Goal: Task Accomplishment & Management: Manage account settings

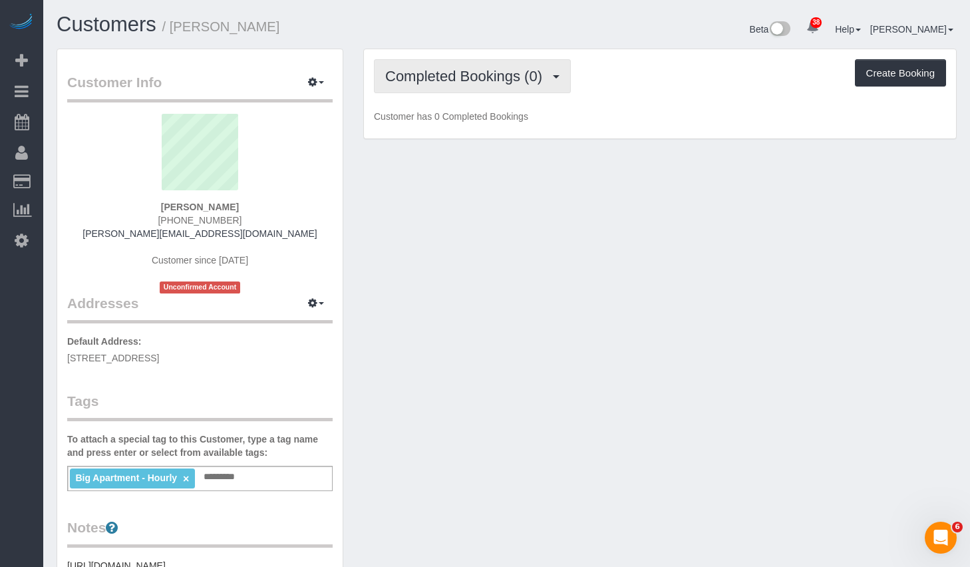
click at [499, 86] on button "Completed Bookings (0)" at bounding box center [472, 76] width 197 height 34
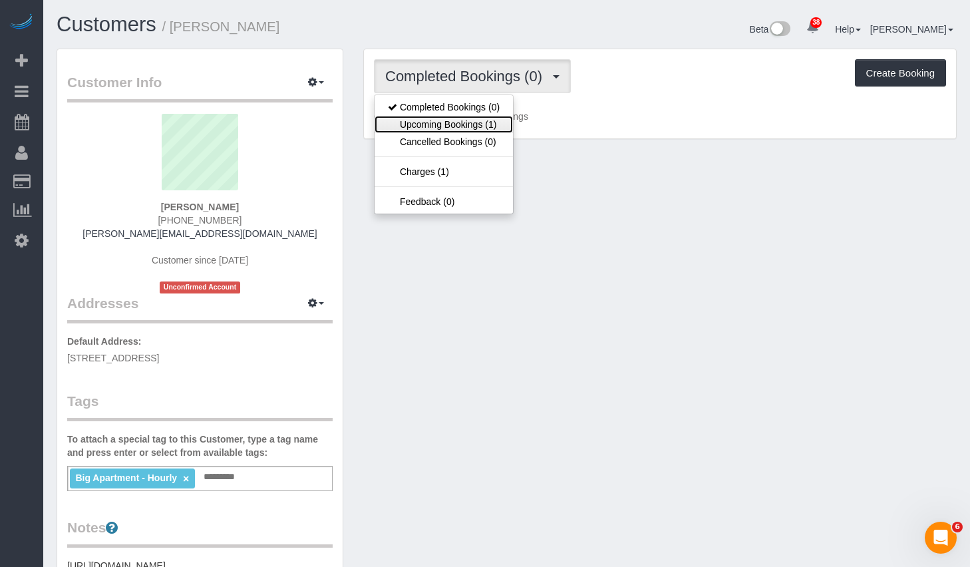
click at [462, 124] on link "Upcoming Bookings (1)" at bounding box center [443, 124] width 138 height 17
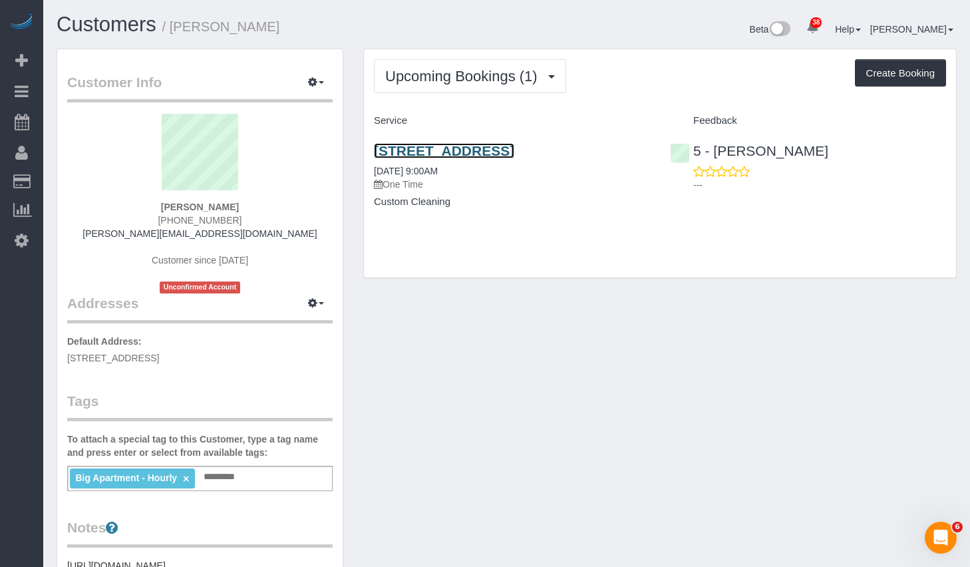
click at [469, 150] on link "3009 South 4th Street, A, Austin, TX 78704" at bounding box center [444, 150] width 140 height 15
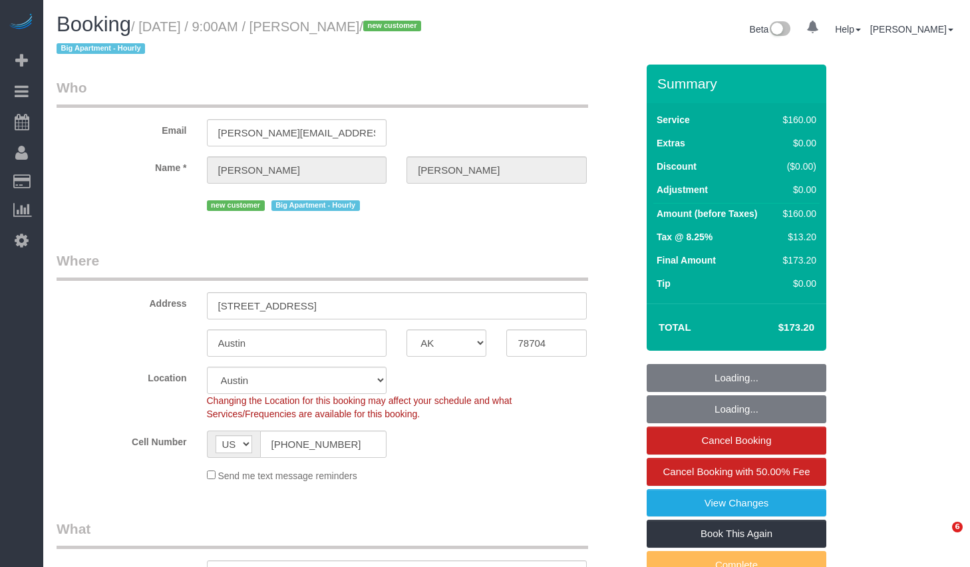
select select "[GEOGRAPHIC_DATA]"
select select "object:829"
select select "string:stripe-pm_1SHV9W4VGloSiKo7LXBcipxc"
select select "spot1"
select select "number:89"
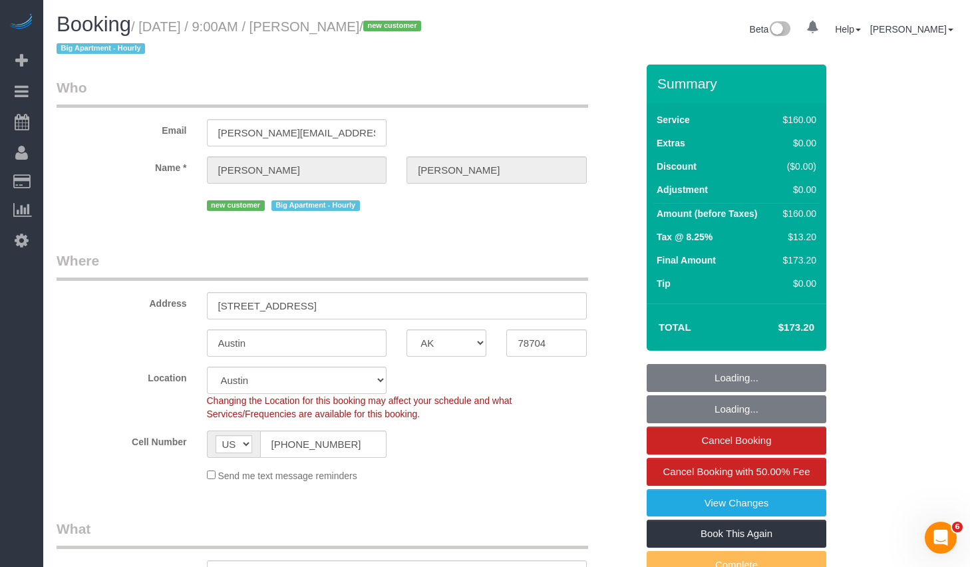
select select "number:90"
select select "number:15"
select select "number:5"
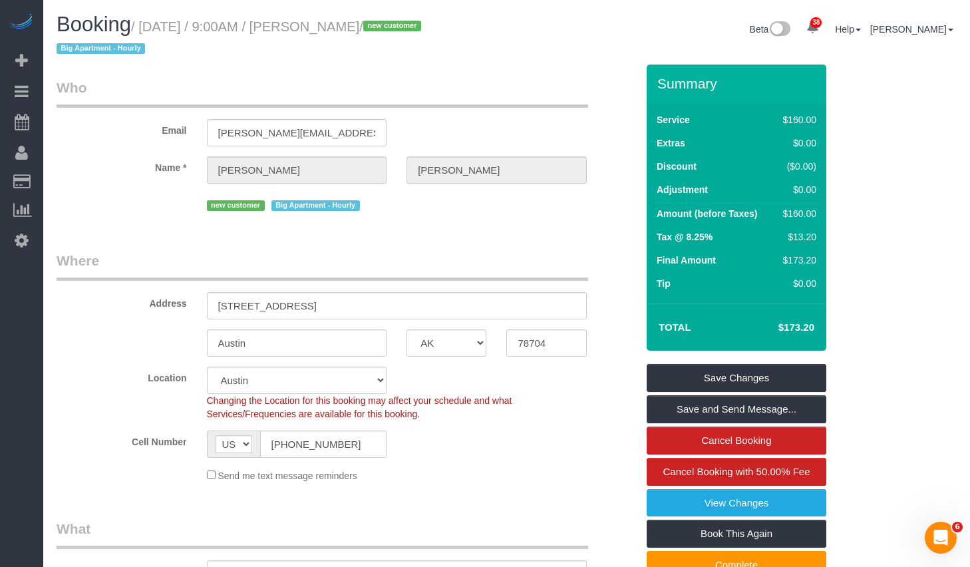
drag, startPoint x: 325, startPoint y: 26, endPoint x: 418, endPoint y: 23, distance: 93.1
click at [418, 23] on small "/ October 13, 2025 / 9:00AM / Ruben Jimenez / new customer Big Apartment - Hour…" at bounding box center [241, 37] width 368 height 37
copy small "Ruben Jimenez"
drag, startPoint x: 151, startPoint y: 27, endPoint x: 416, endPoint y: 33, distance: 264.7
click at [416, 33] on small "/ October 13, 2025 / 9:00AM / Ruben Jimenez / new customer Big Apartment - Hour…" at bounding box center [241, 37] width 368 height 37
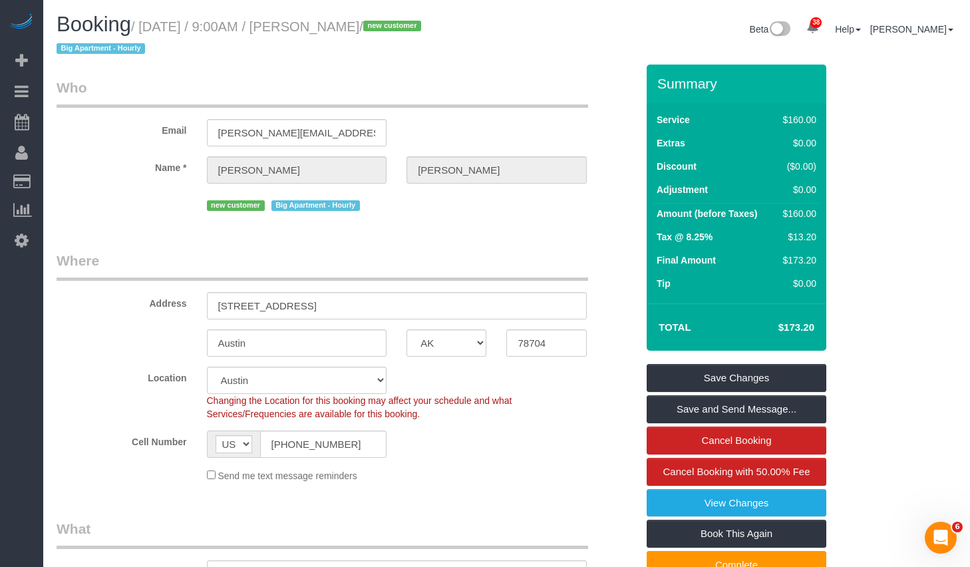
copy small "October 13, 2025 / 9:00AM / Ruben Jimenez"
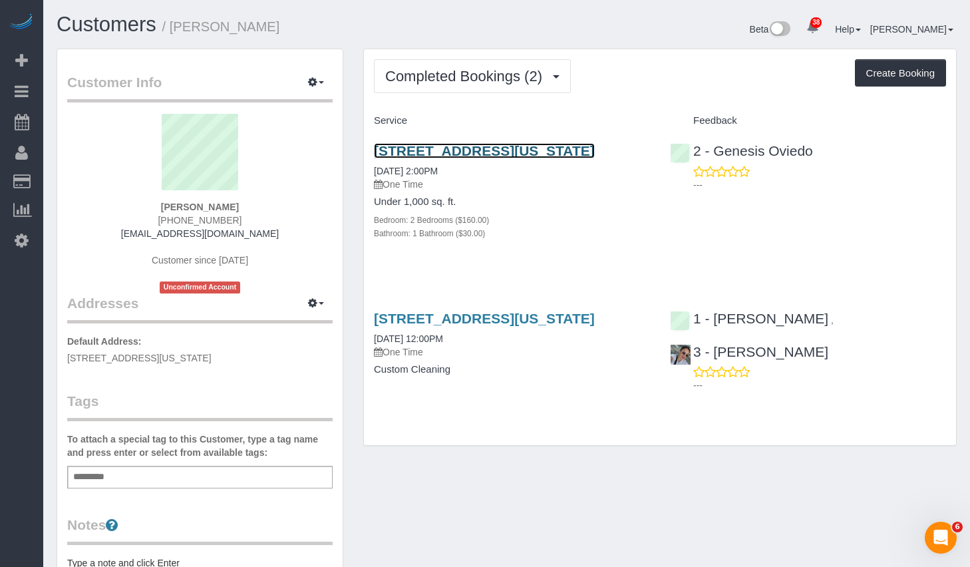
click at [490, 153] on link "450 West 147th Street, Apt. 1, New York, NY 10031" at bounding box center [484, 150] width 221 height 15
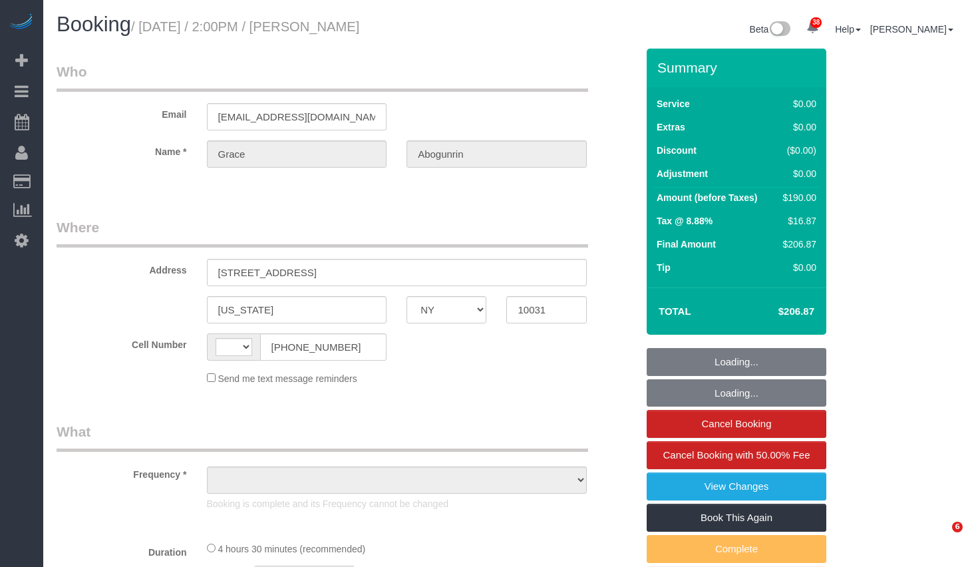
select select "NY"
select select "string:US"
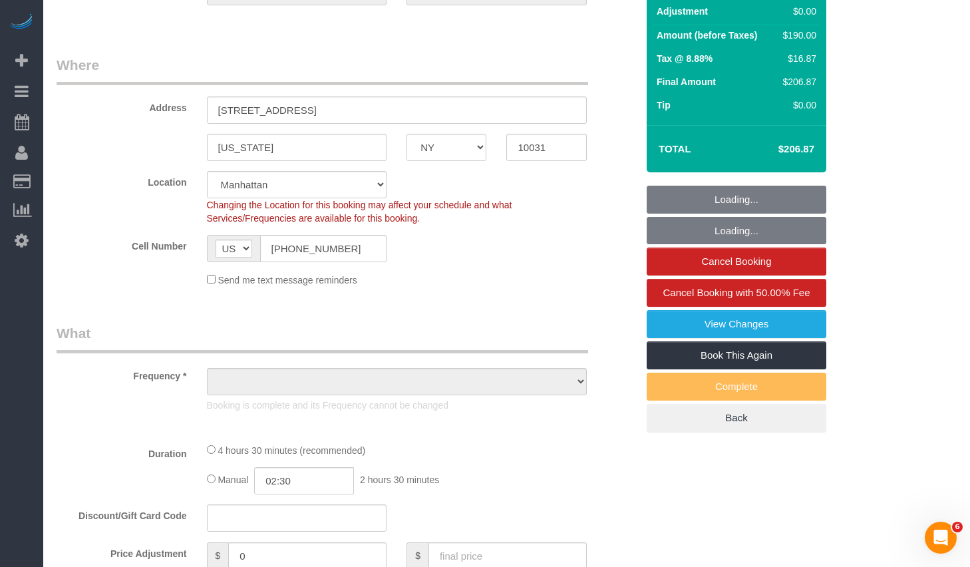
select select "2"
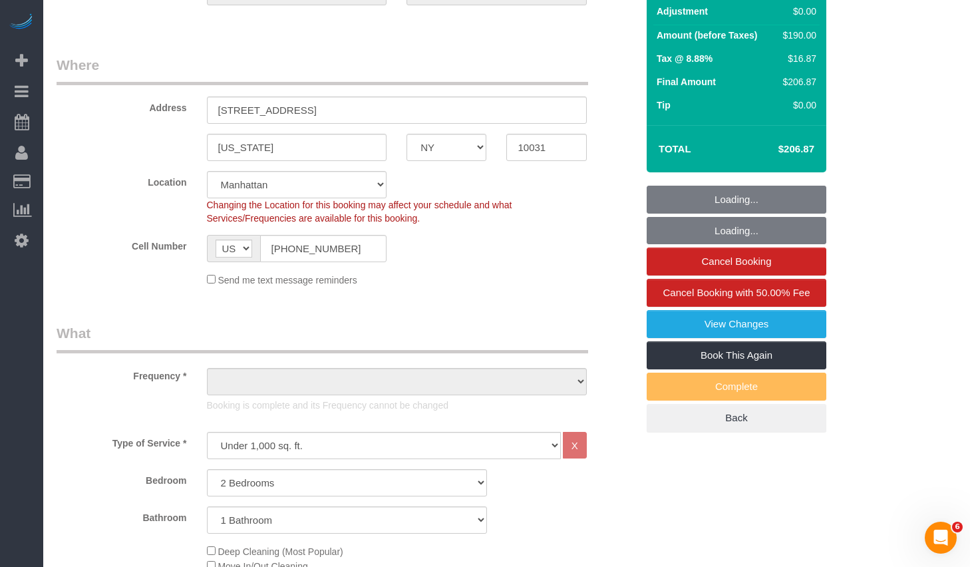
select select "object:920"
select select "spot1"
select select "number:89"
select select "number:90"
select select "number:15"
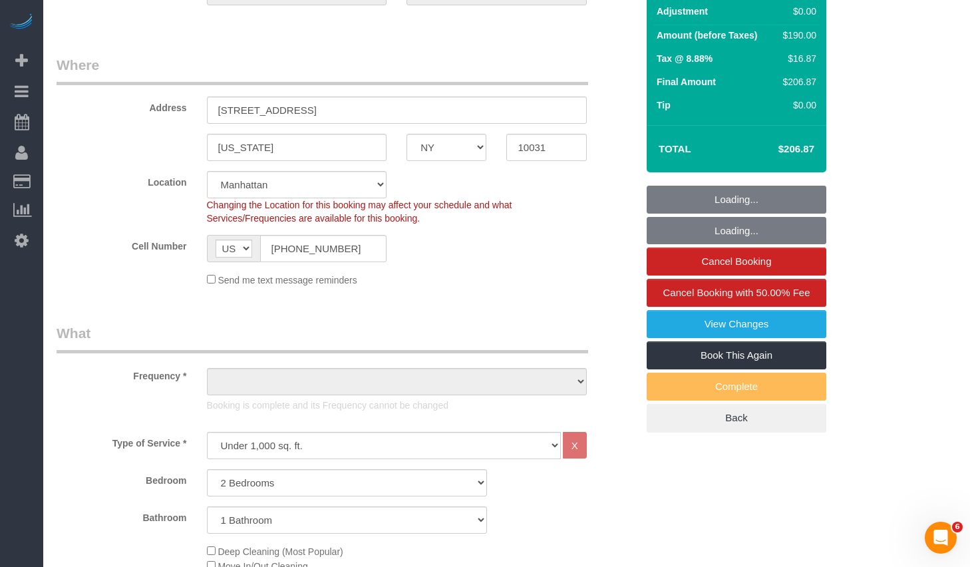
select select "number:5"
select select "2"
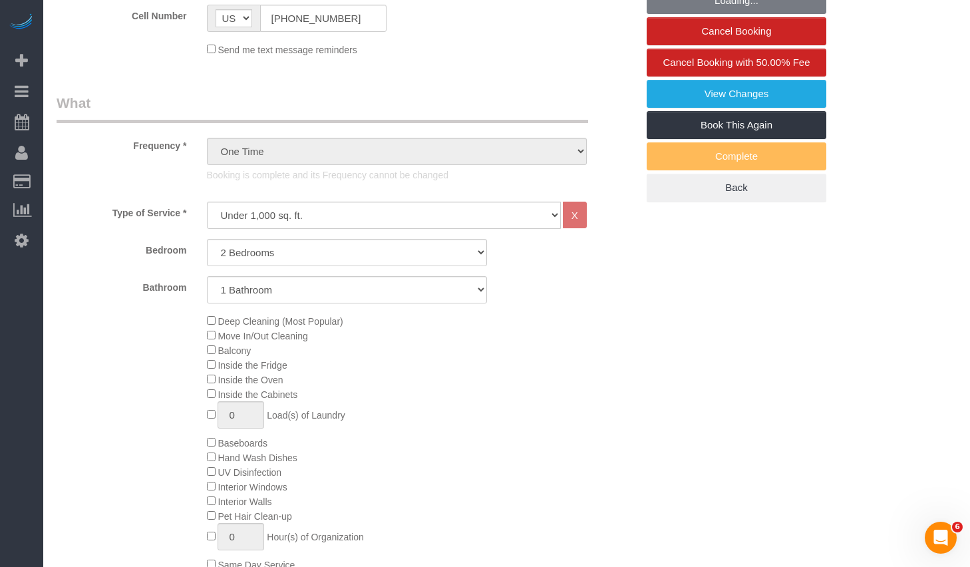
select select "object:1550"
select select "string:stripe-pm_1Rxpt54VGloSiKo7q1aHPImV"
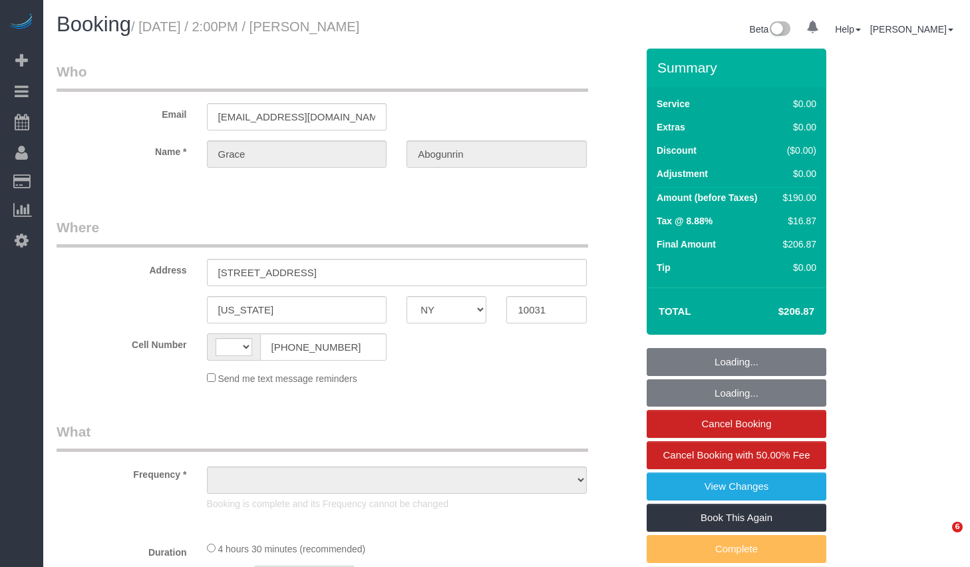
select select "NY"
select select "string:[GEOGRAPHIC_DATA]"
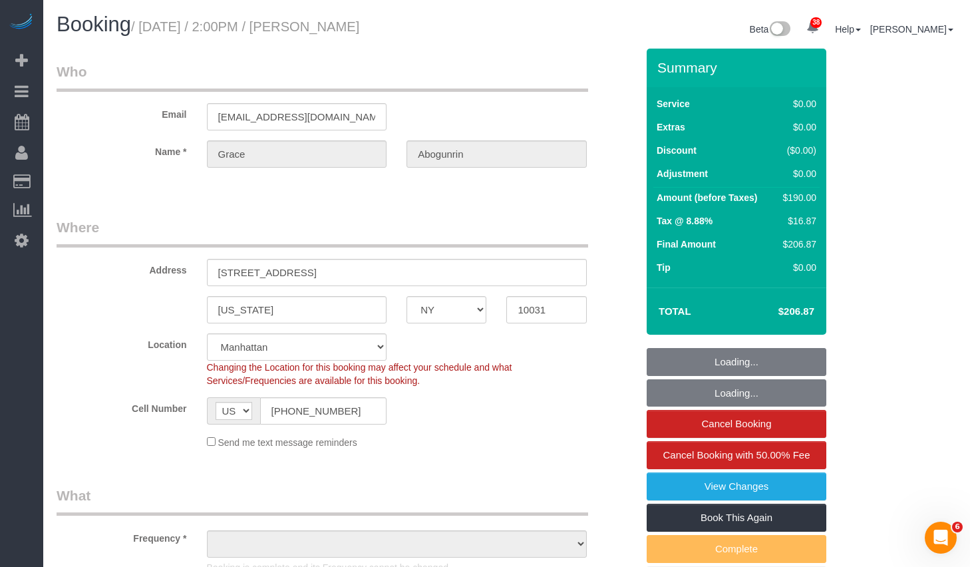
select select "object:817"
select select "2"
select select "spot1"
select select "number:89"
select select "number:90"
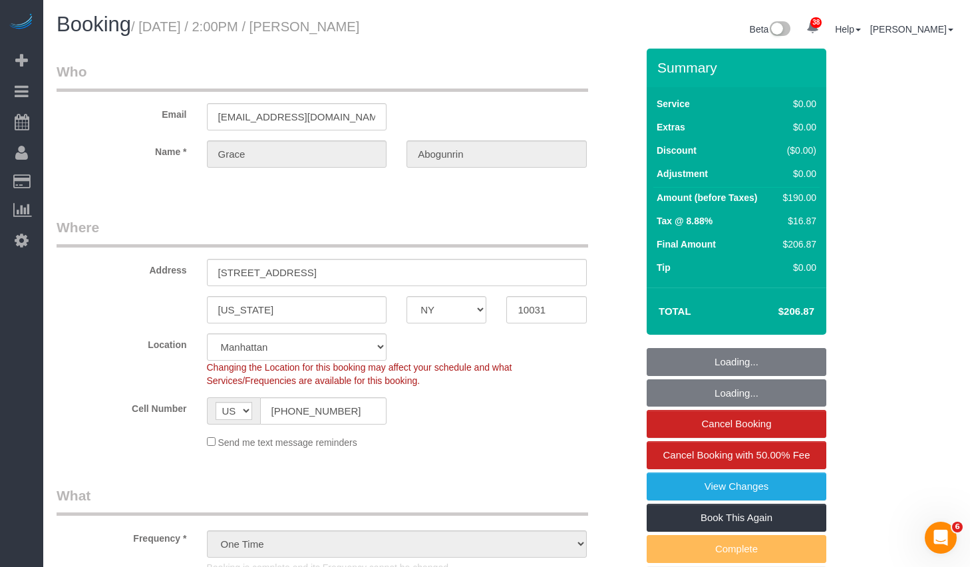
select select "number:15"
select select "number:5"
select select "object:1514"
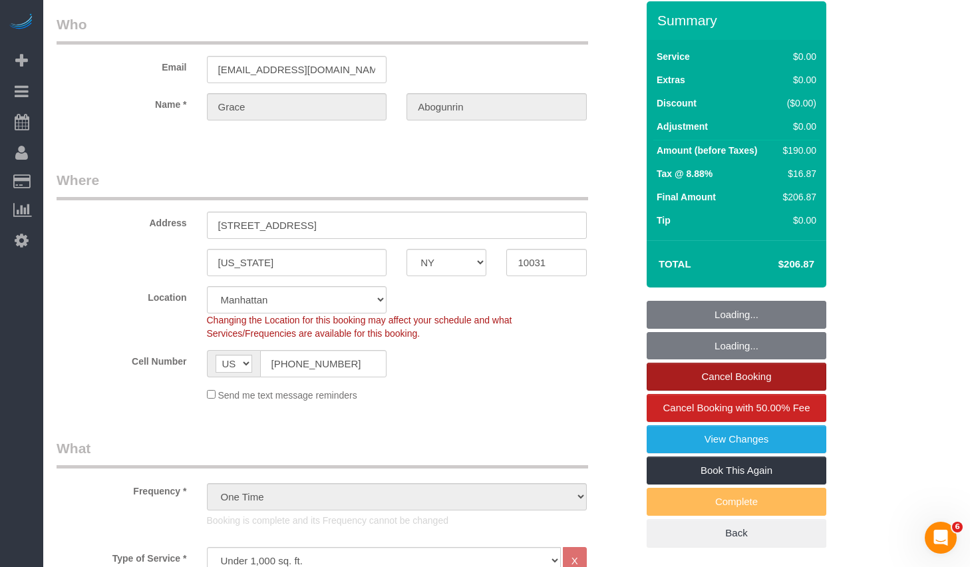
select select "string:stripe-pm_1Rxpt54VGloSiKo7q1aHPImV"
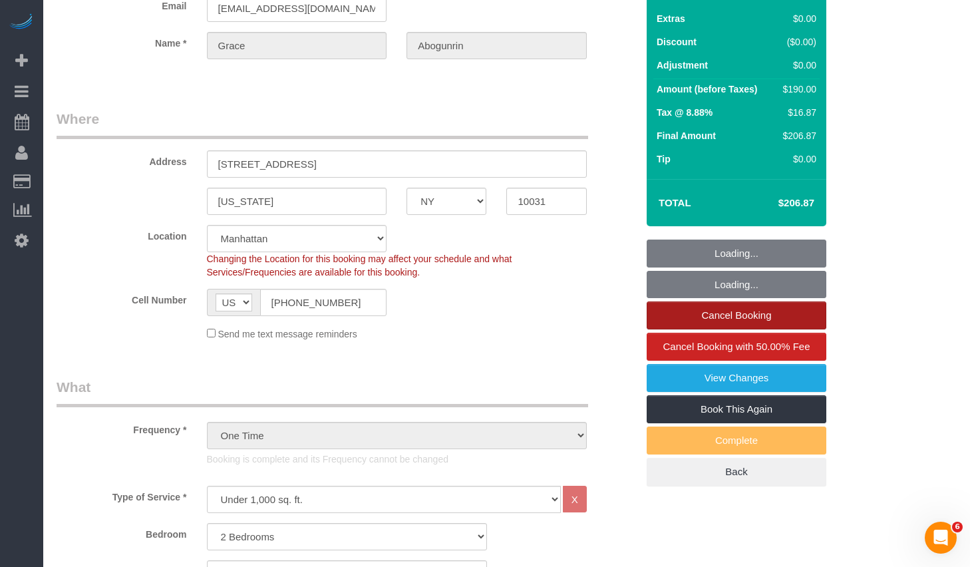
select select "2"
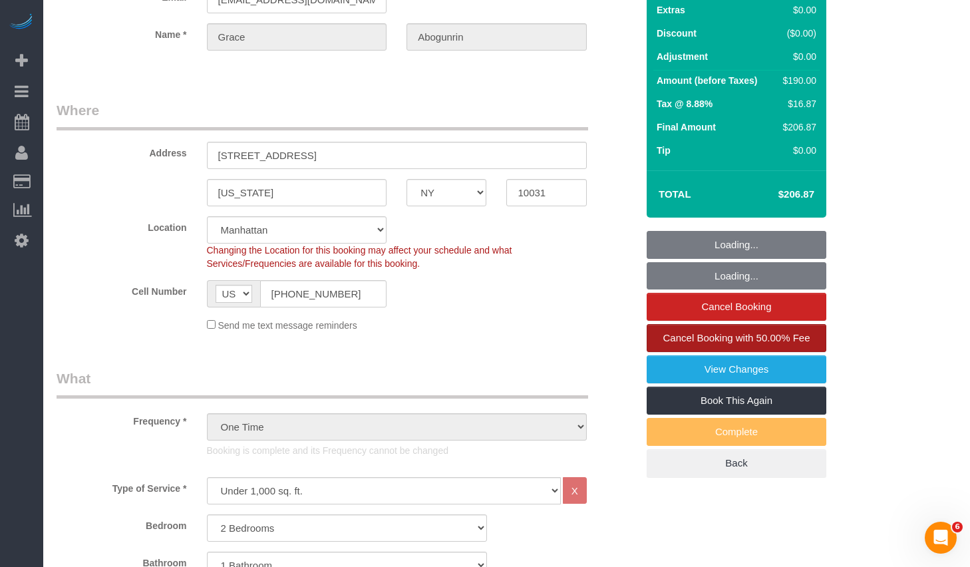
scroll to position [126, 0]
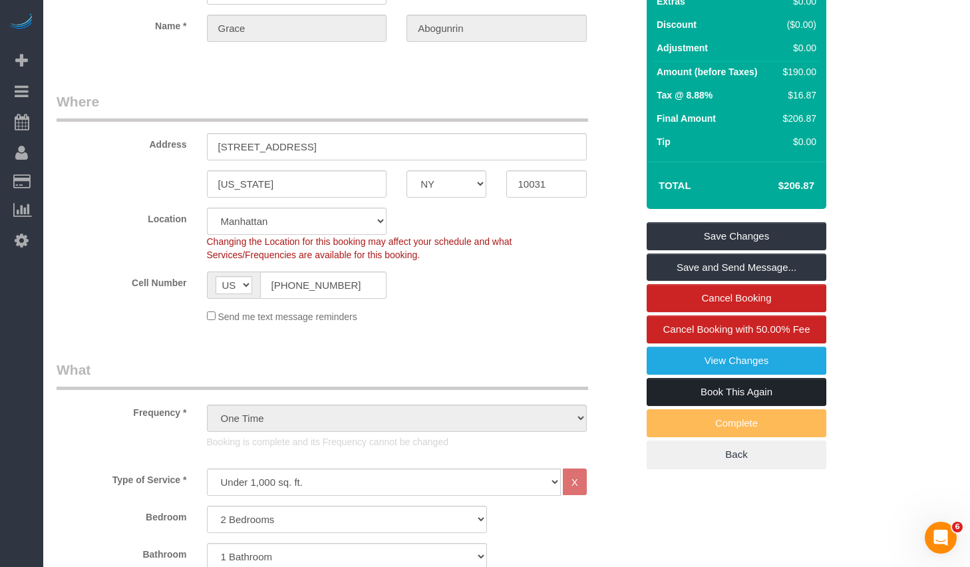
click at [690, 392] on link "Book This Again" at bounding box center [736, 392] width 180 height 28
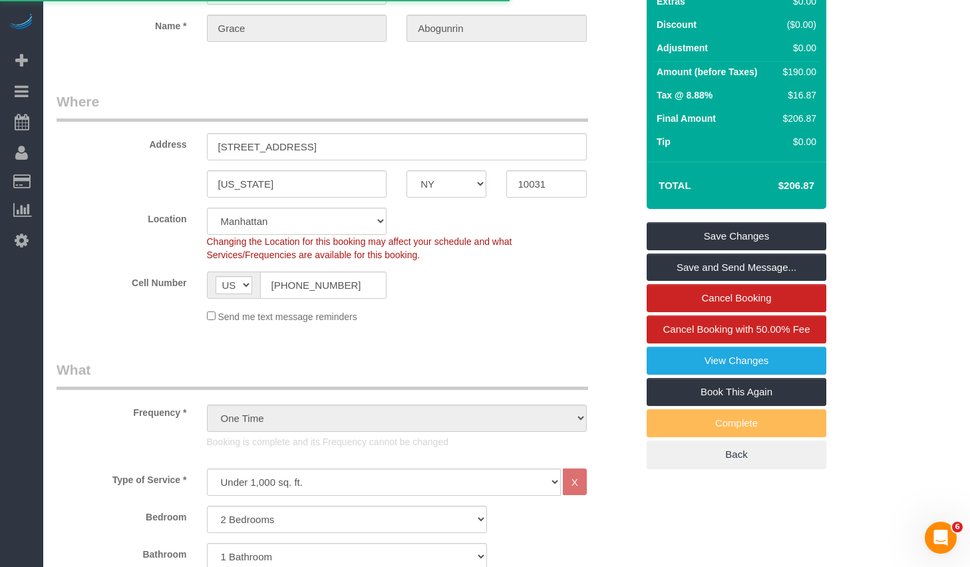
select select "NY"
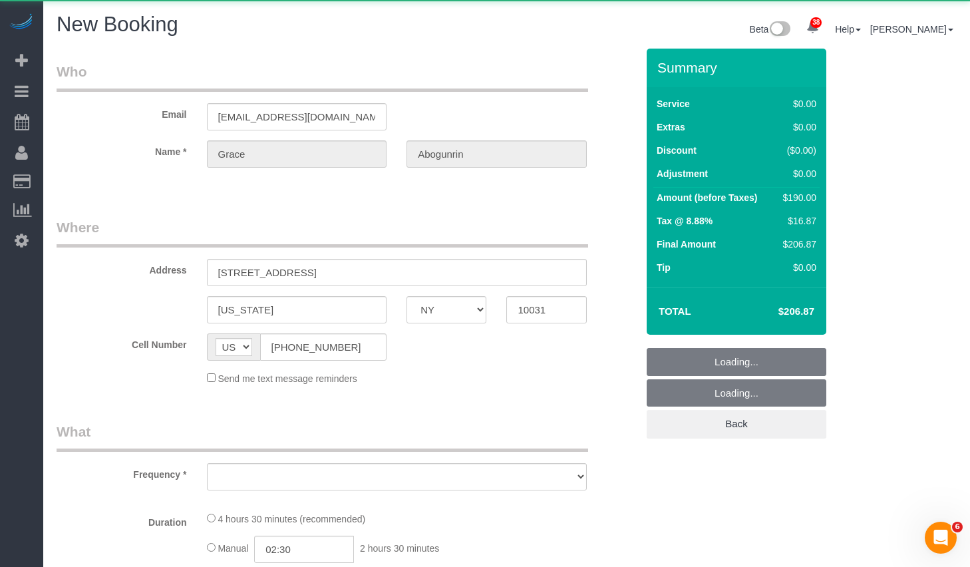
select select "number:89"
select select "number:90"
select select "number:15"
select select "number:5"
select select "object:2834"
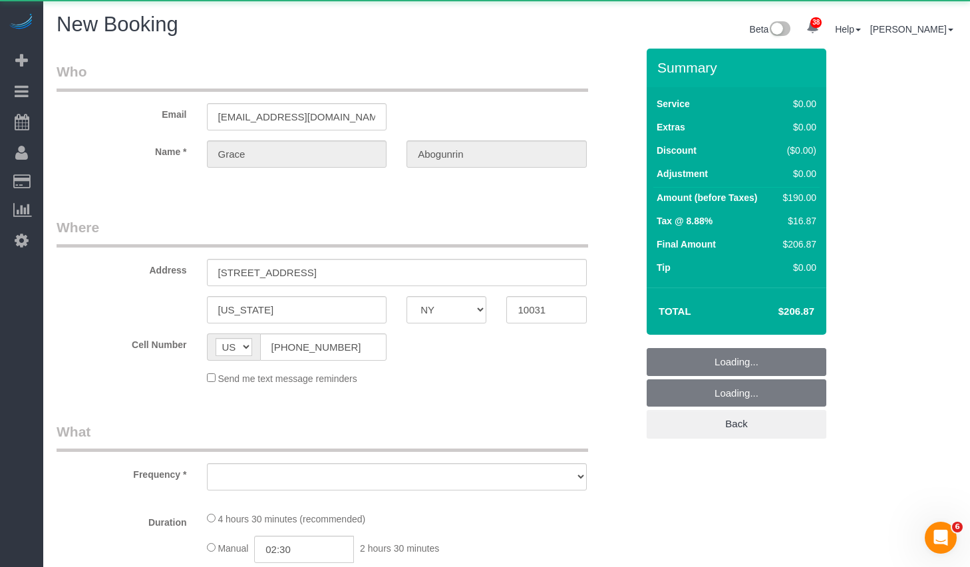
select select "string:stripe-pm_1Rxpt54VGloSiKo7q1aHPImV"
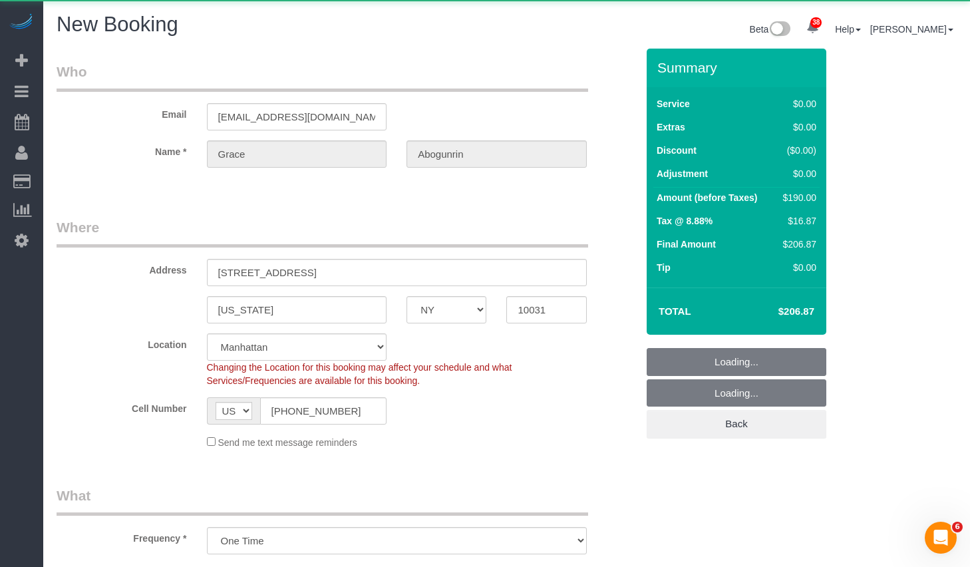
select select "2"
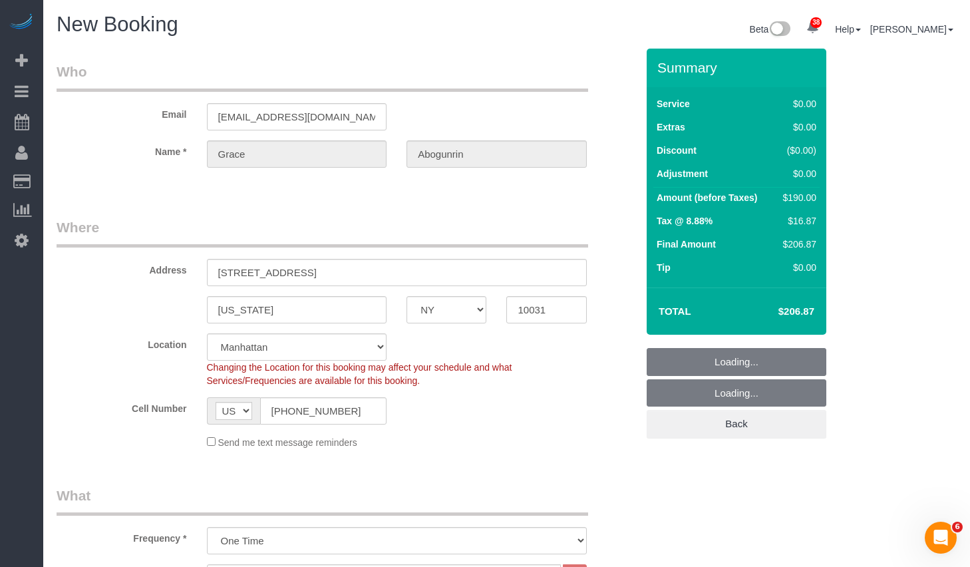
select select "object:2943"
select select "2"
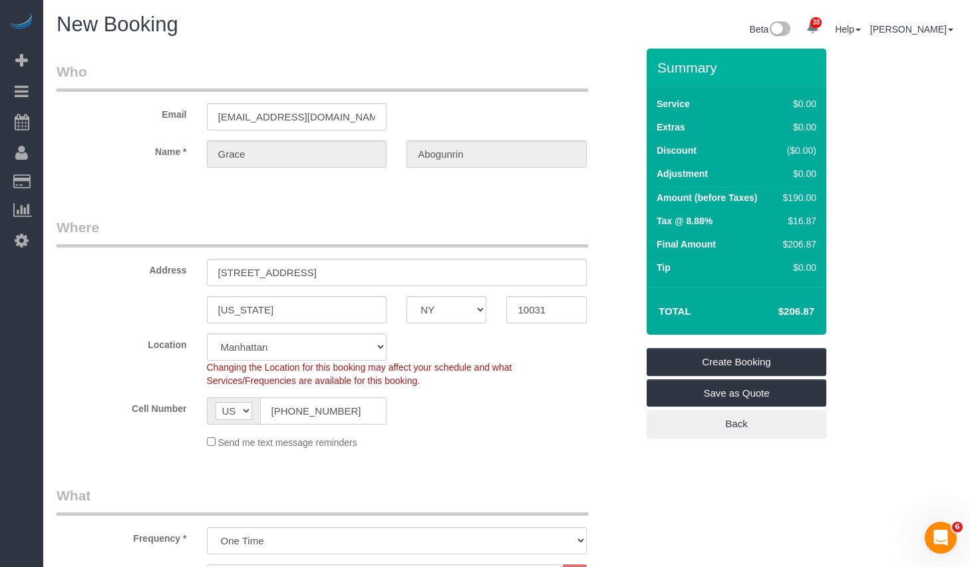
select select "object:2983"
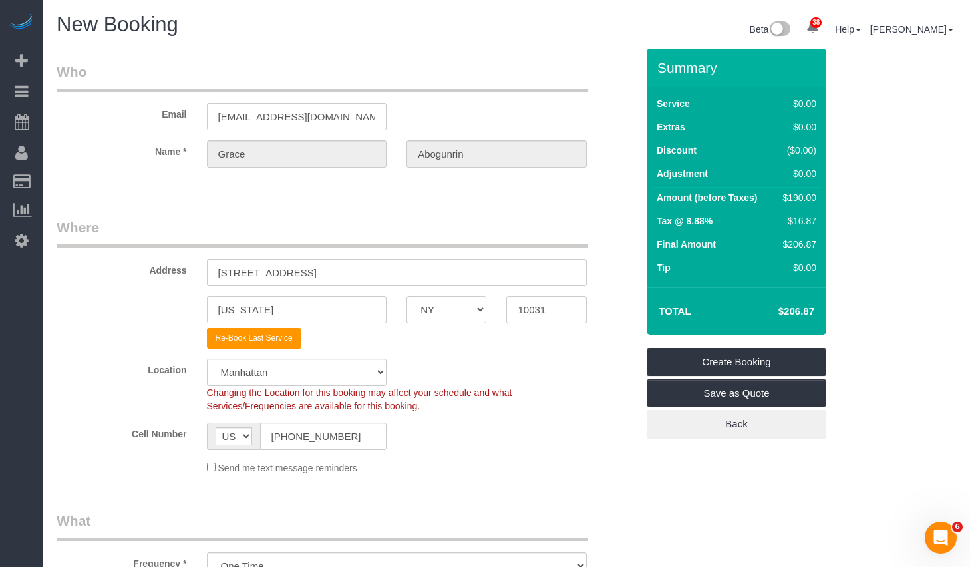
select select "2"
drag, startPoint x: 777, startPoint y: 311, endPoint x: 823, endPoint y: 319, distance: 46.6
click at [823, 319] on div "Total $206.87" at bounding box center [736, 310] width 180 height 47
copy table "Total"
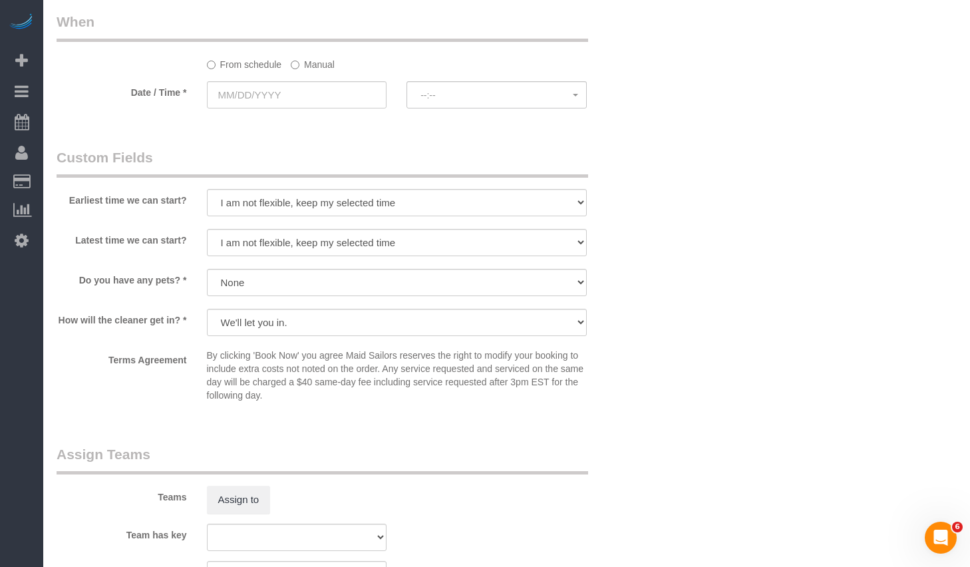
scroll to position [1185, 0]
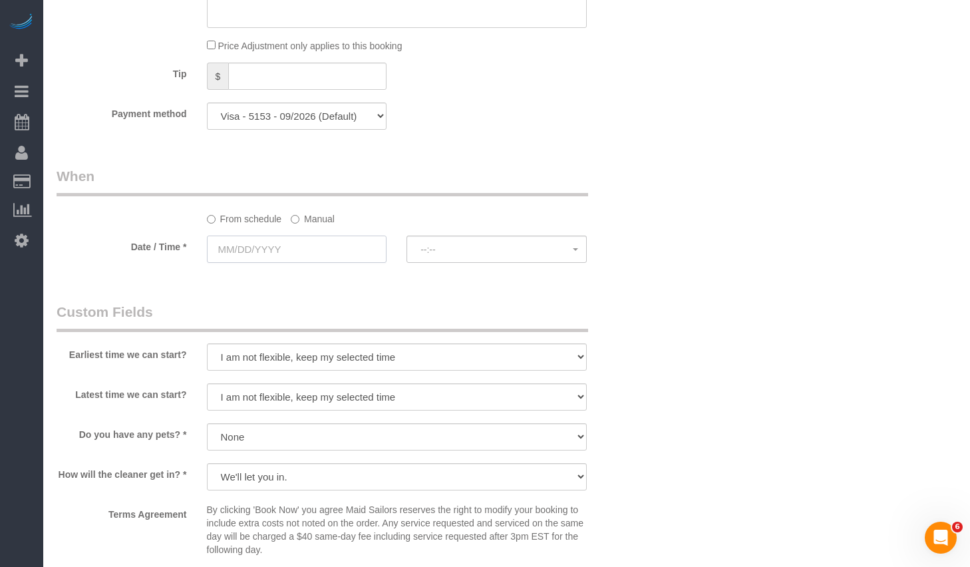
click at [321, 251] on input "text" at bounding box center [297, 248] width 180 height 27
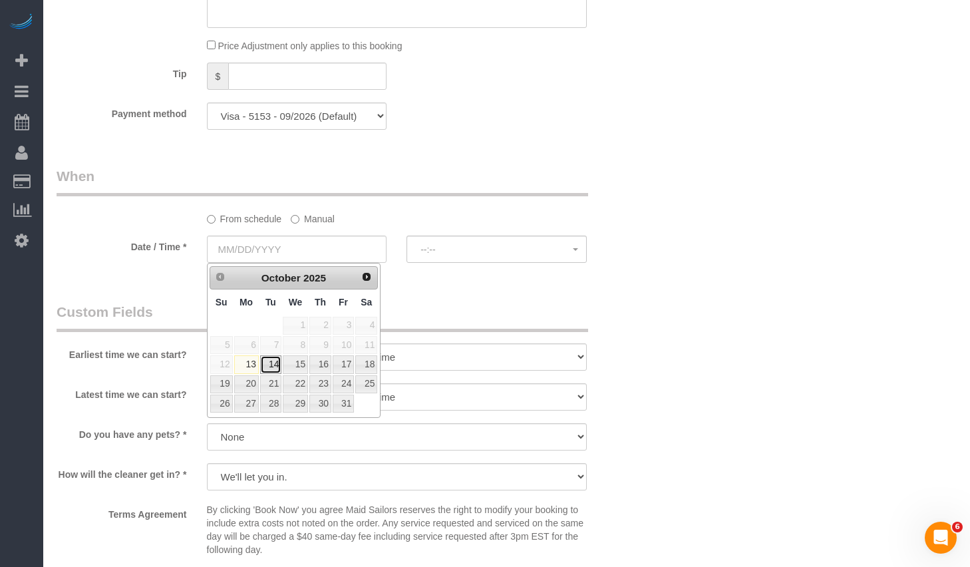
click at [274, 368] on link "14" at bounding box center [270, 364] width 21 height 18
type input "10/14/2025"
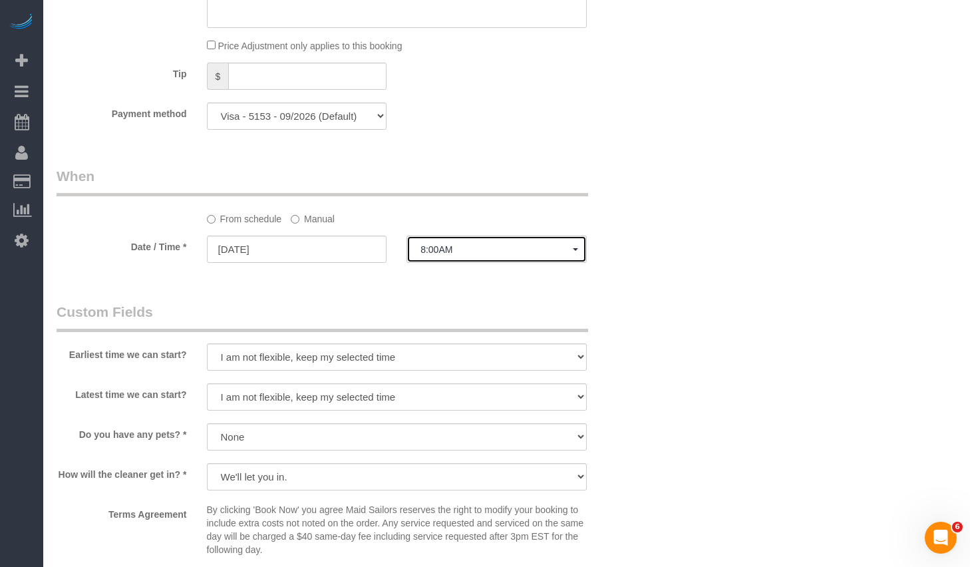
click at [493, 246] on span "8:00AM" at bounding box center [496, 249] width 152 height 11
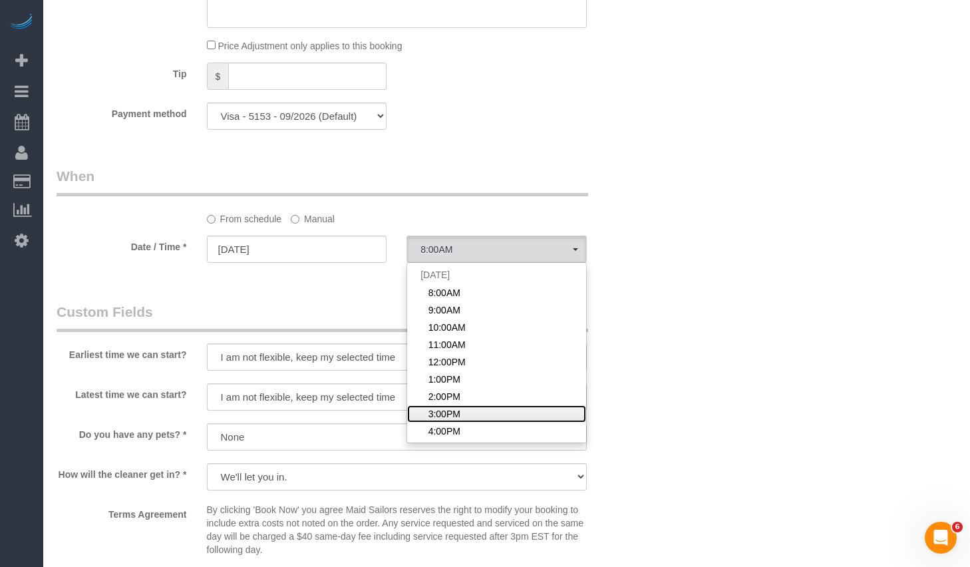
click at [472, 411] on link "3:00PM" at bounding box center [496, 413] width 179 height 17
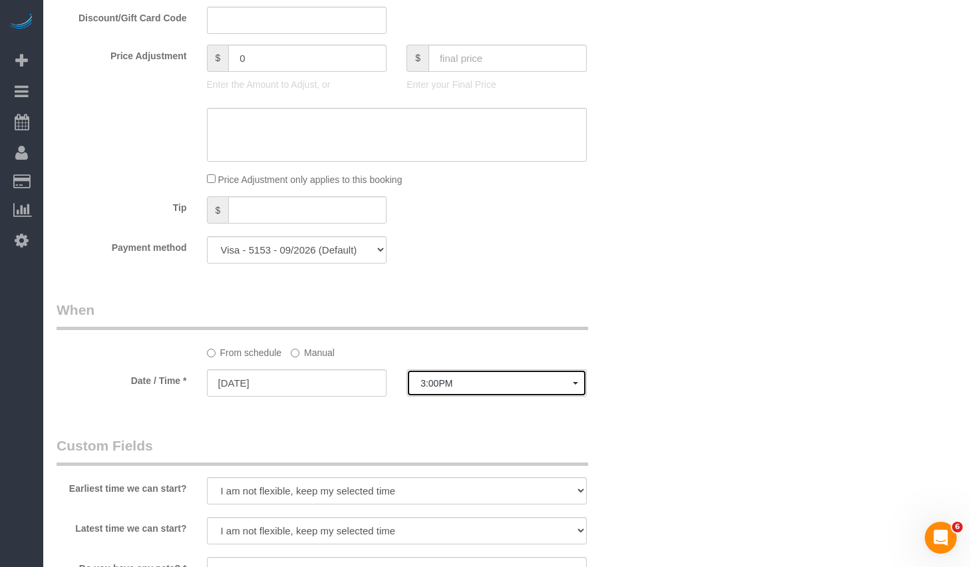
scroll to position [1189, 0]
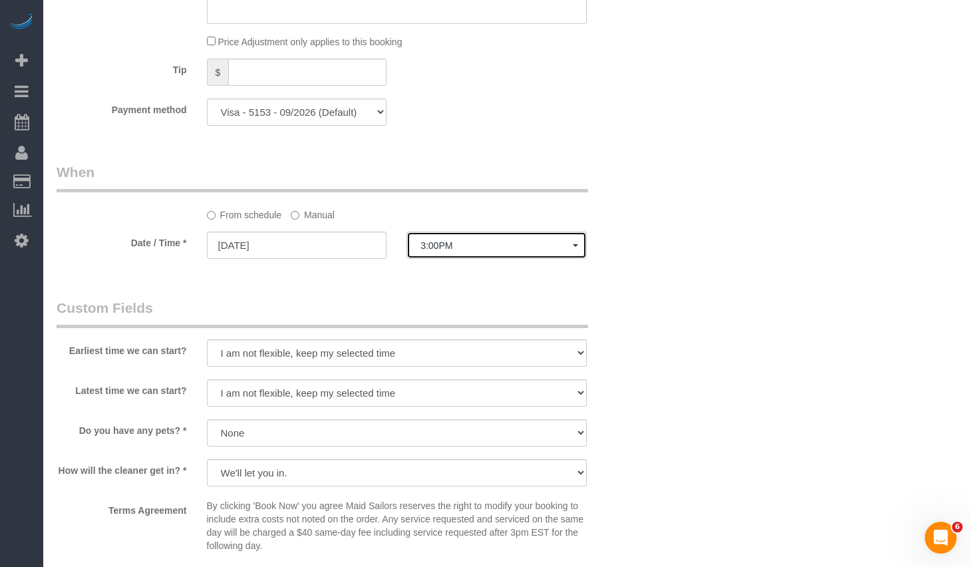
click at [475, 251] on button "3:00PM" at bounding box center [496, 244] width 180 height 27
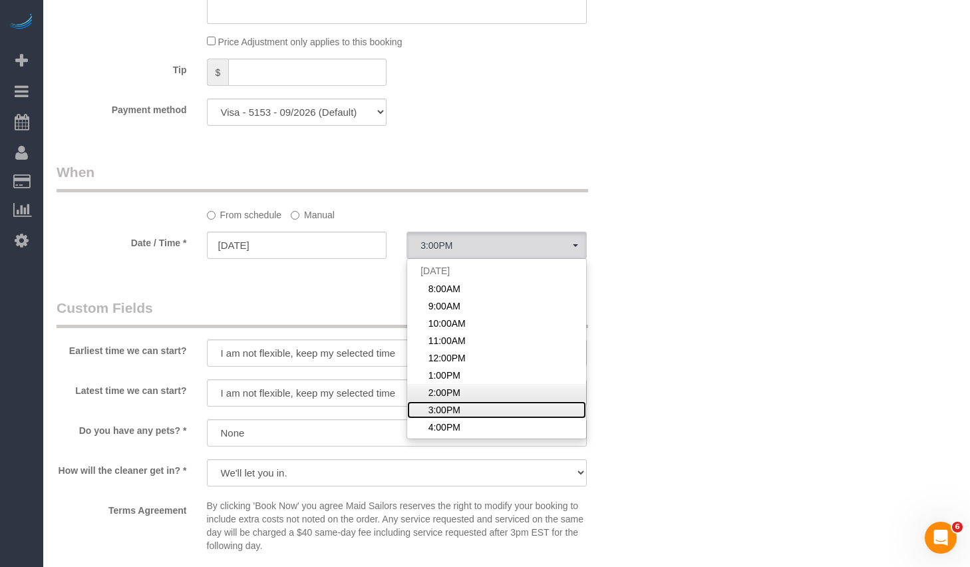
scroll to position [146, 0]
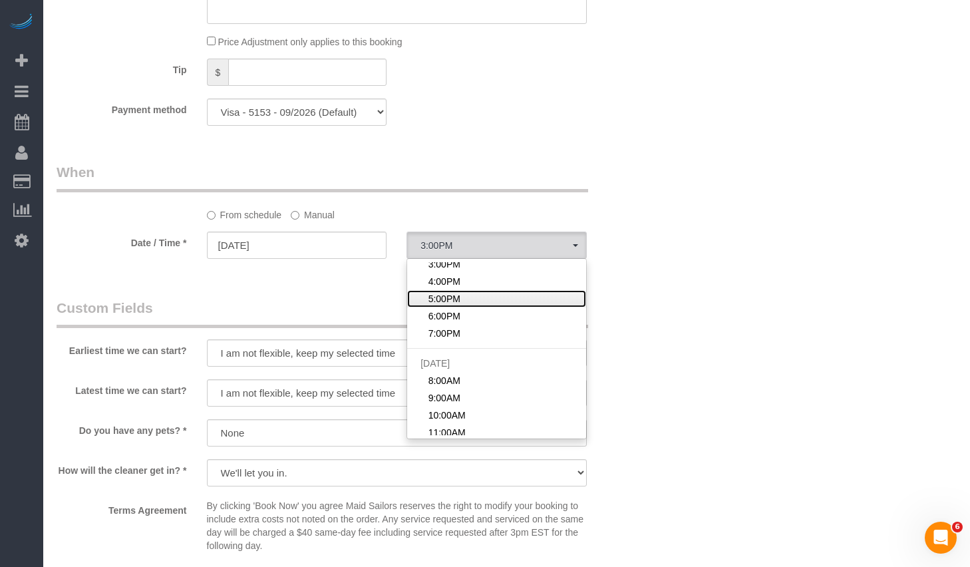
click at [456, 300] on span "5:00PM" at bounding box center [444, 298] width 32 height 13
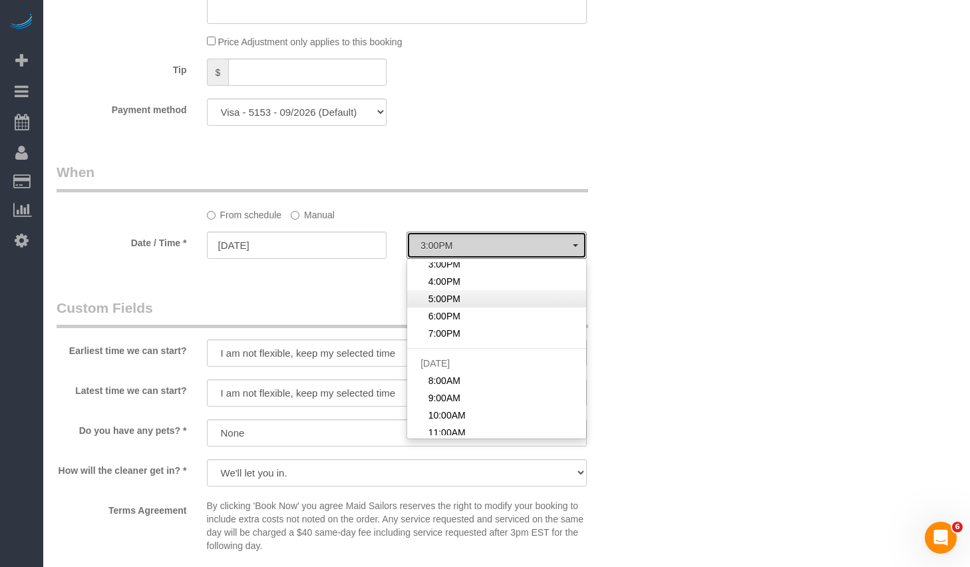
select select "spot20"
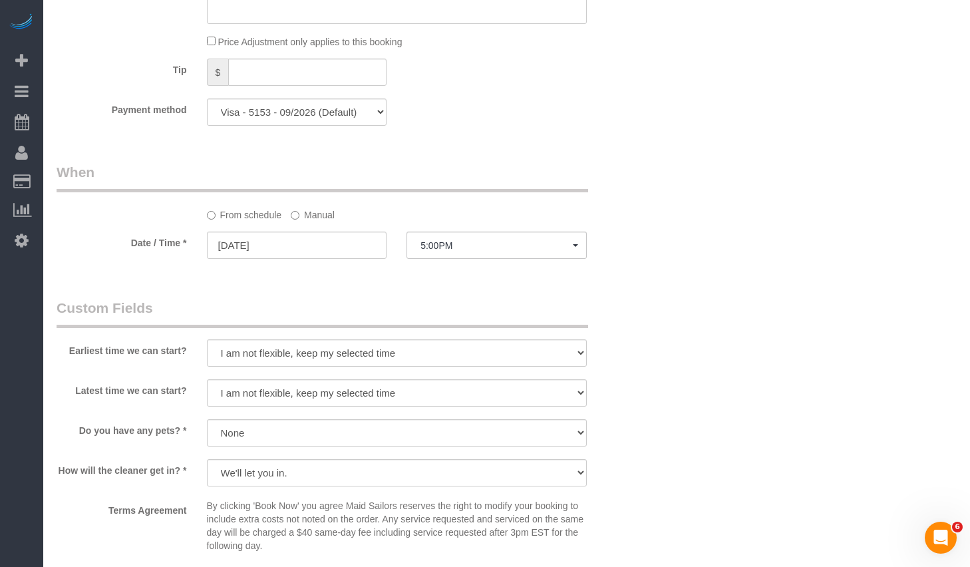
click at [304, 212] on label "Manual" at bounding box center [313, 212] width 44 height 18
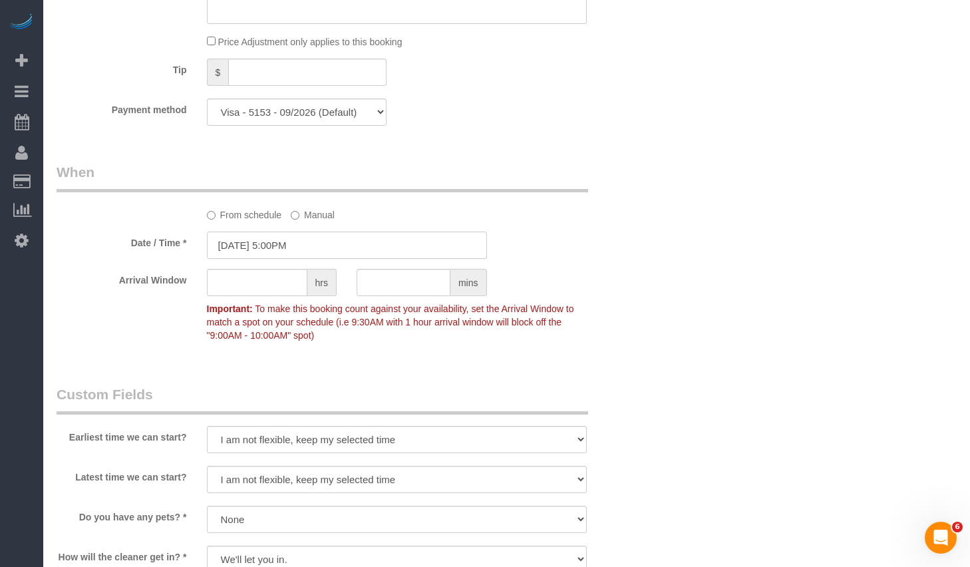
click at [295, 248] on input "10/14/2025 5:00PM" at bounding box center [347, 244] width 280 height 27
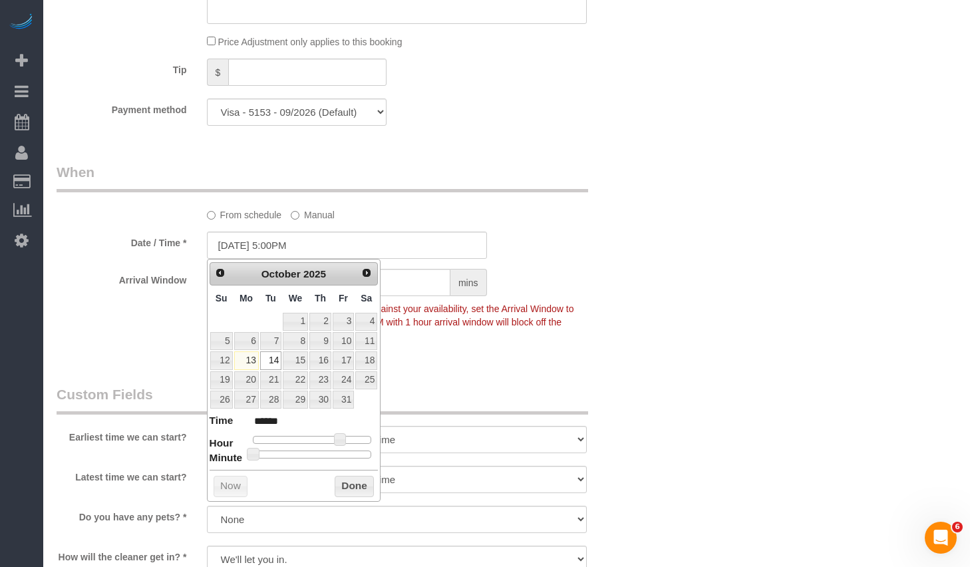
type input "10/14/2025 5:25PM"
type input "******"
type input "10/14/2025 5:30PM"
type input "******"
click at [315, 456] on div at bounding box center [312, 454] width 119 height 8
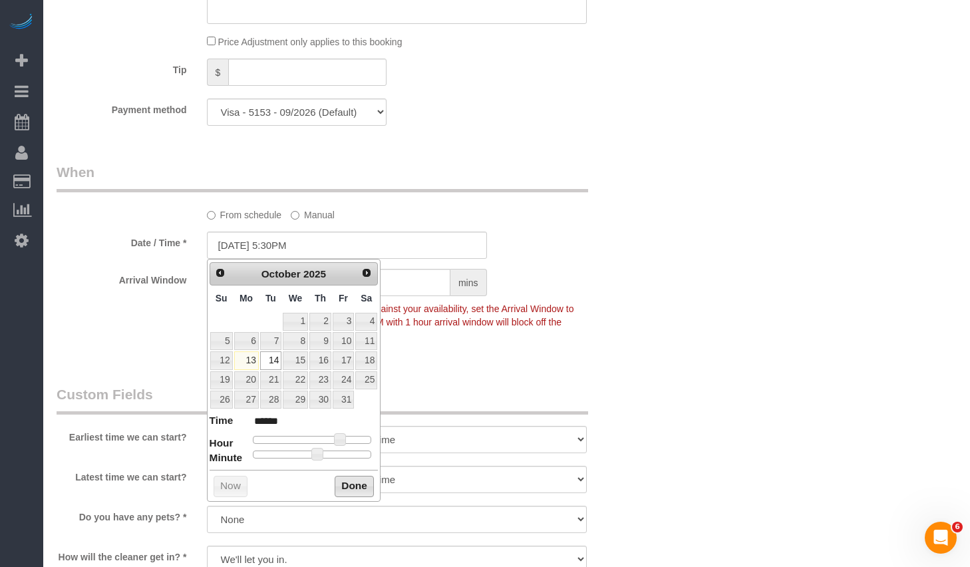
click at [342, 480] on button "Done" at bounding box center [353, 485] width 39 height 21
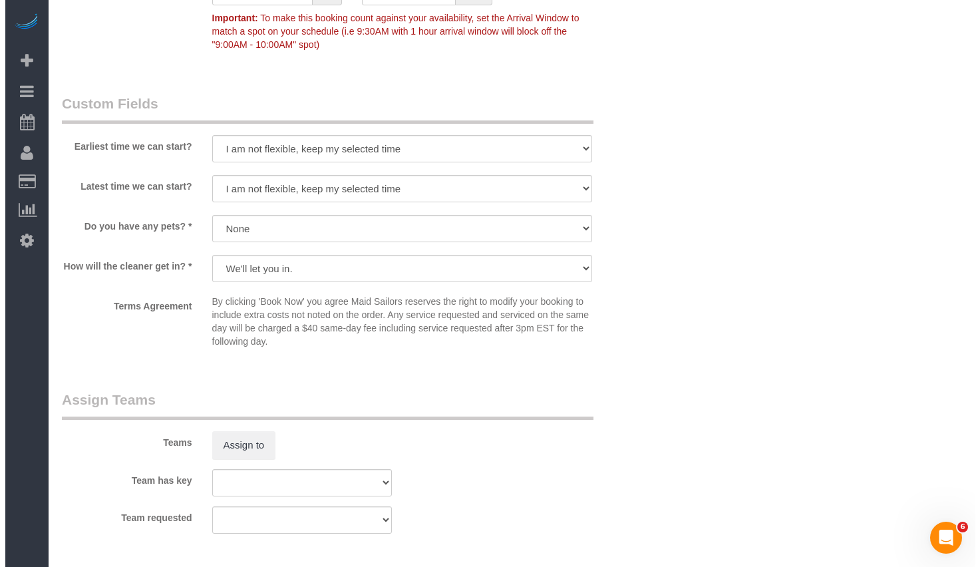
scroll to position [1709, 0]
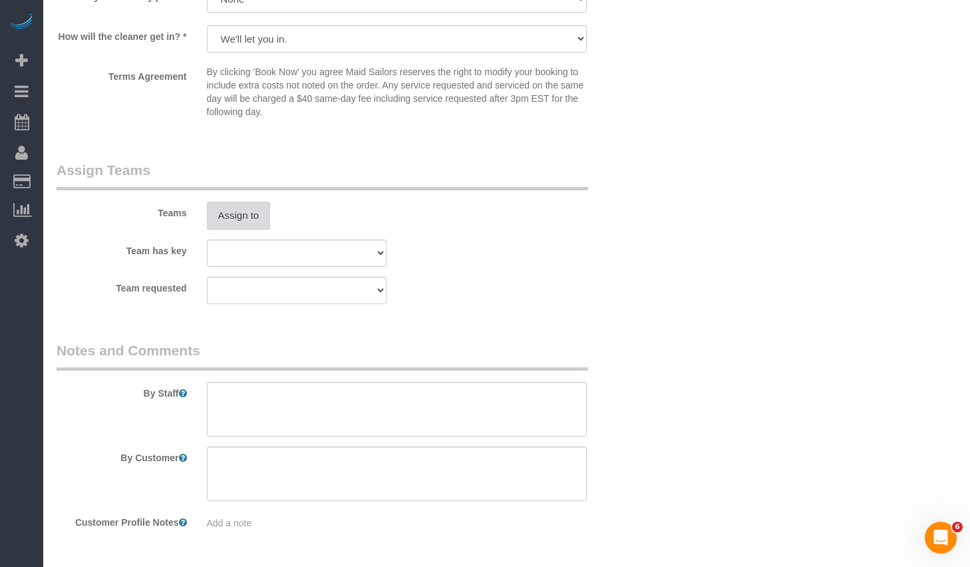
click at [251, 223] on button "Assign to" at bounding box center [239, 215] width 64 height 28
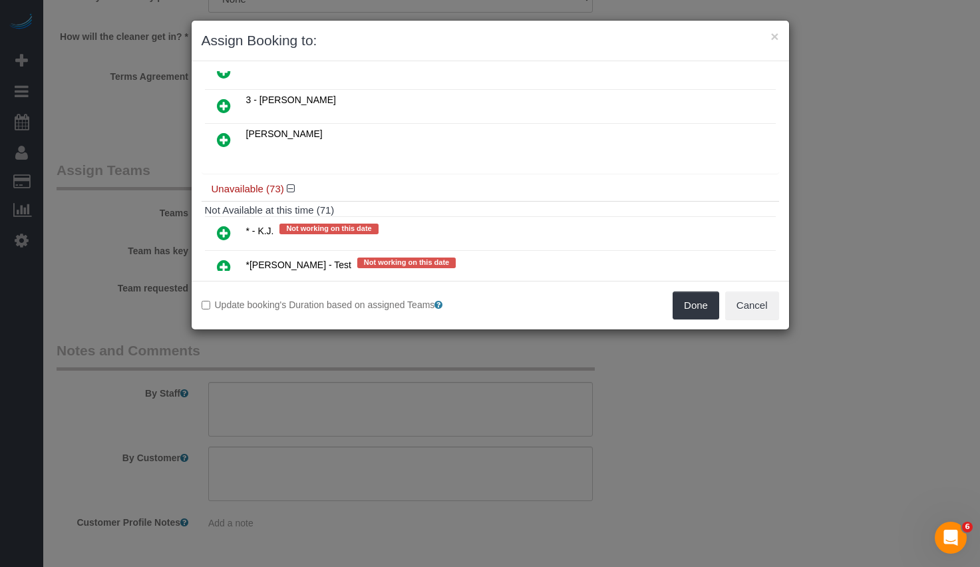
scroll to position [201, 0]
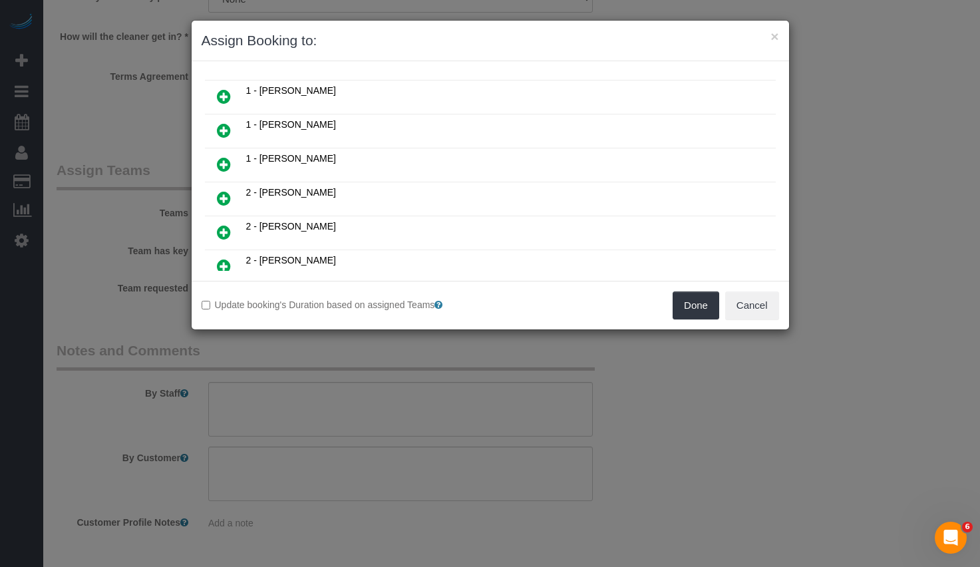
click at [229, 162] on icon at bounding box center [224, 164] width 14 height 16
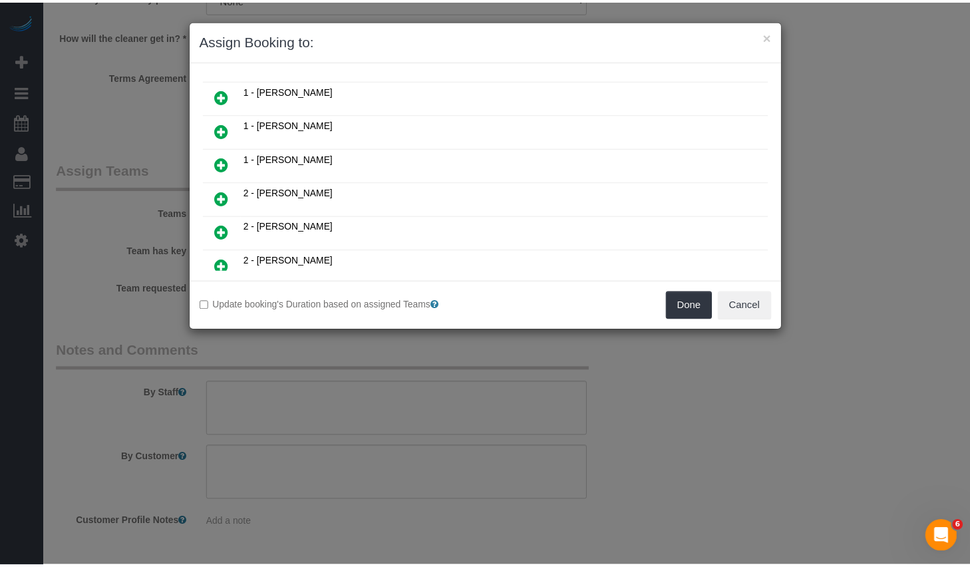
scroll to position [233, 0]
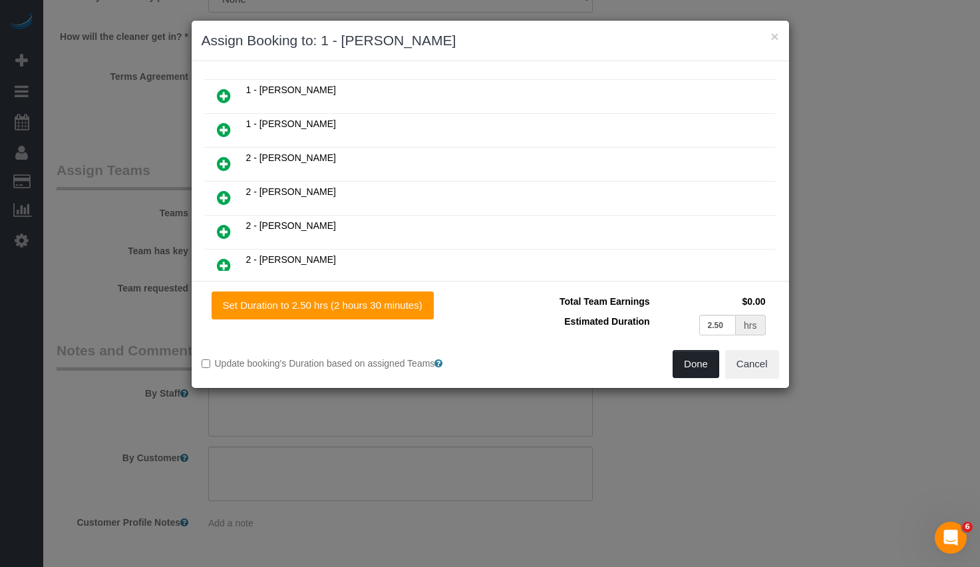
click at [688, 365] on button "Done" at bounding box center [695, 364] width 47 height 28
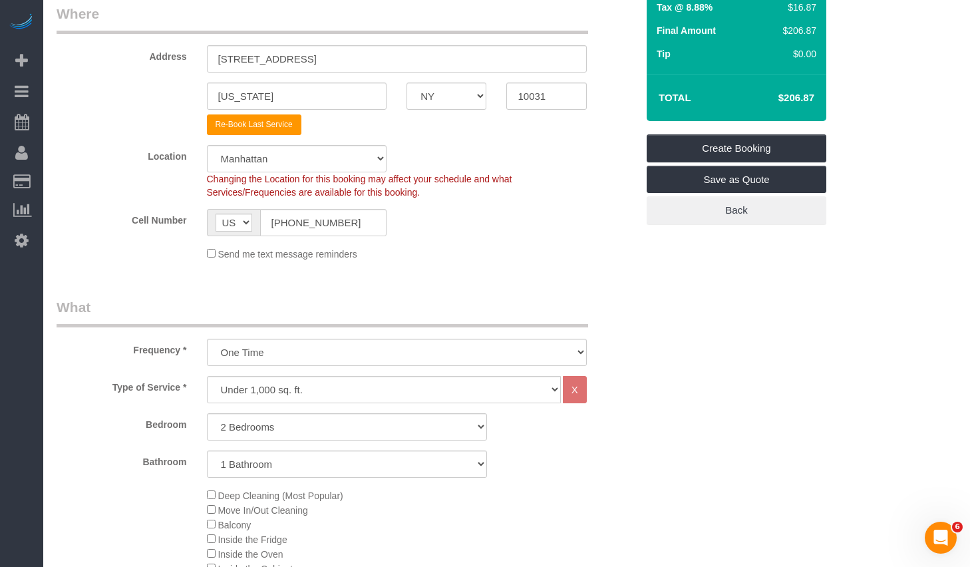
scroll to position [0, 0]
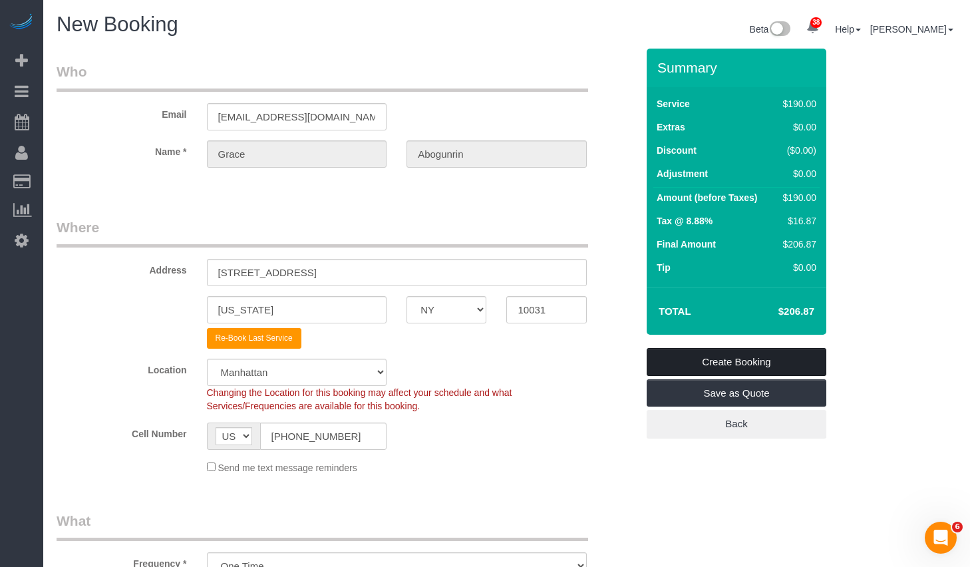
click at [701, 358] on link "Create Booking" at bounding box center [736, 362] width 180 height 28
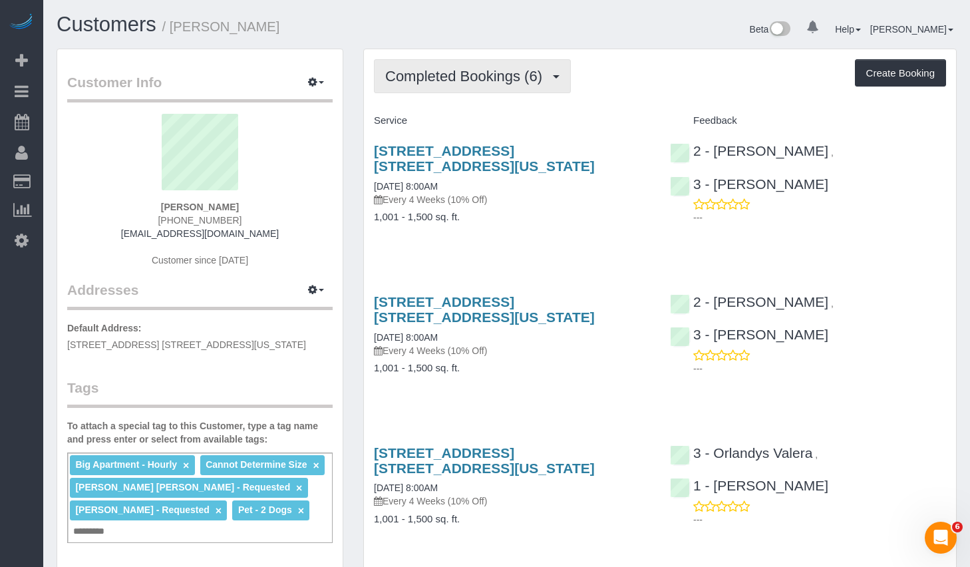
click at [473, 80] on span "Completed Bookings (6)" at bounding box center [467, 76] width 164 height 17
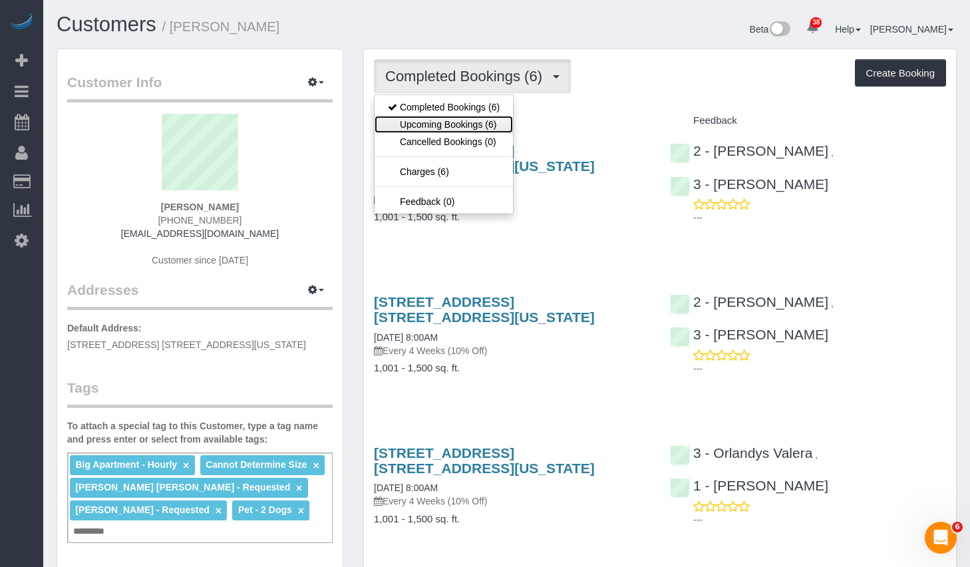
click at [438, 120] on link "Upcoming Bookings (6)" at bounding box center [443, 124] width 138 height 17
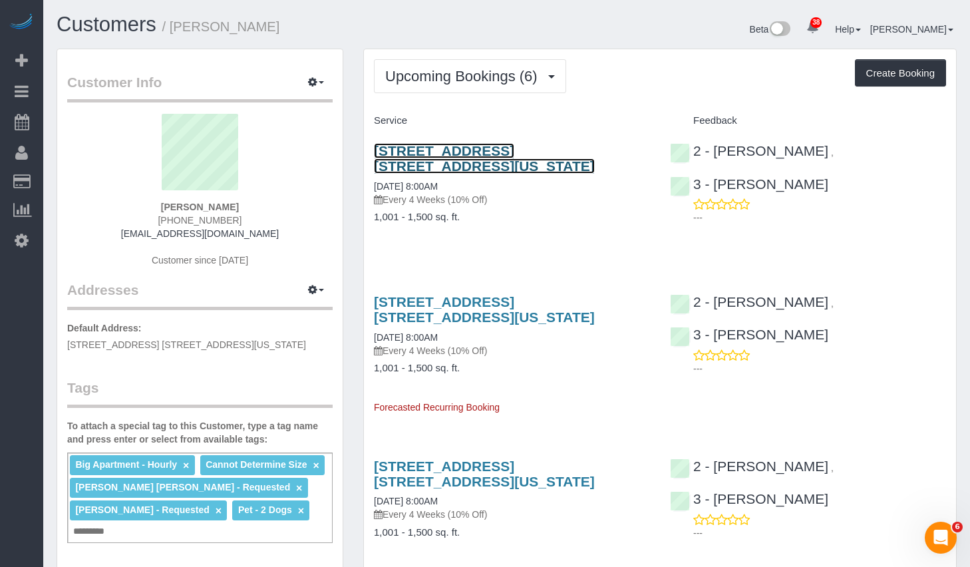
click at [438, 149] on link "1050 6th Avenue, Apt. 24a, New York, NY 10018" at bounding box center [484, 158] width 221 height 31
click at [418, 149] on link "1050 6th Avenue, Apt. 24a, New York, NY 10018" at bounding box center [484, 158] width 221 height 31
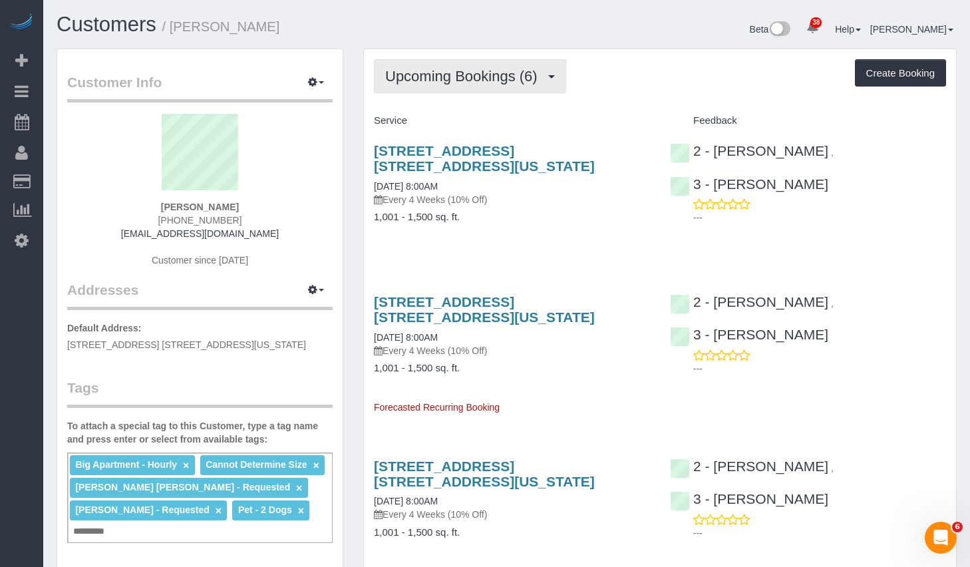
click at [531, 88] on button "Upcoming Bookings (6)" at bounding box center [470, 76] width 192 height 34
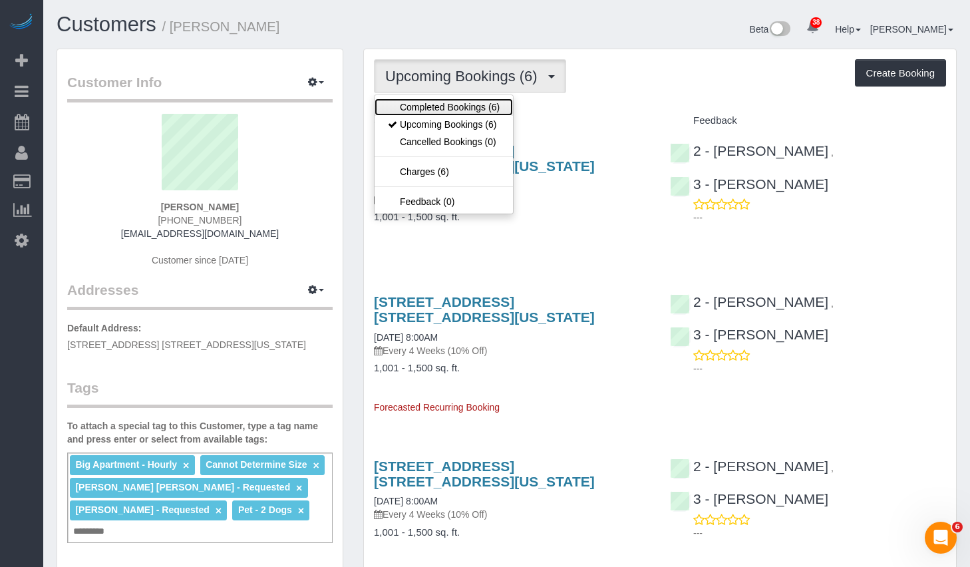
click at [419, 106] on link "Completed Bookings (6)" at bounding box center [443, 106] width 138 height 17
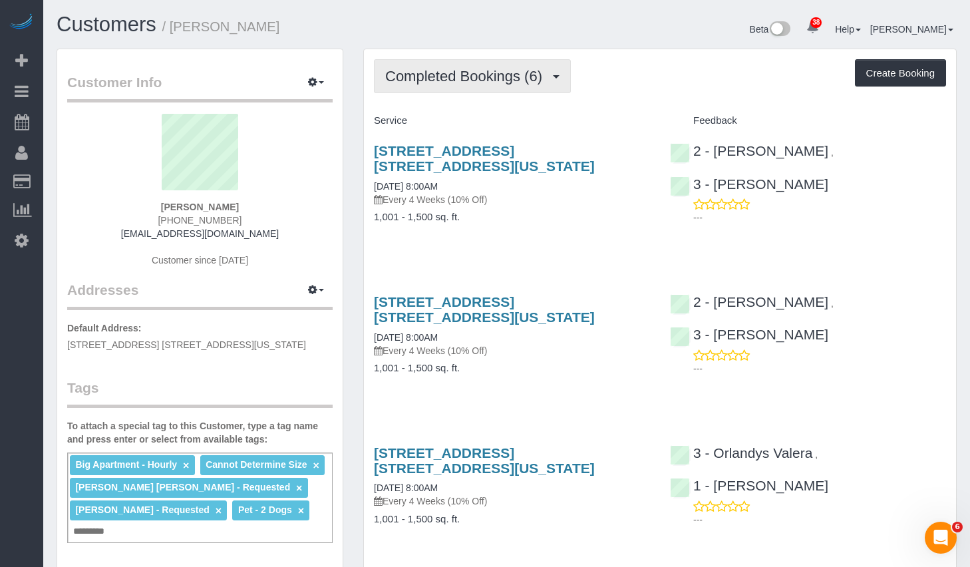
click at [460, 84] on span "Completed Bookings (6)" at bounding box center [467, 76] width 164 height 17
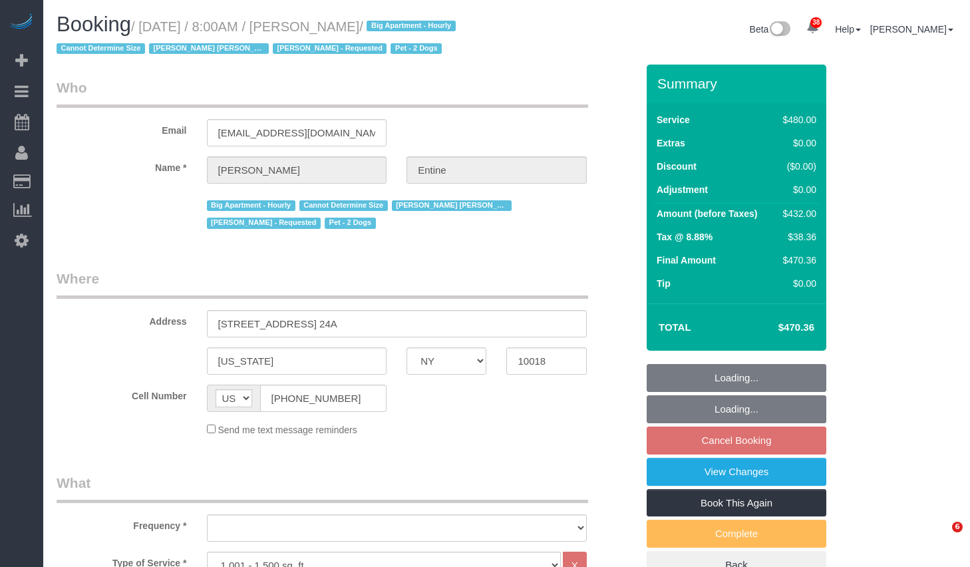
select select "NY"
select select "2"
select select "180"
select select "number:56"
select select "number:73"
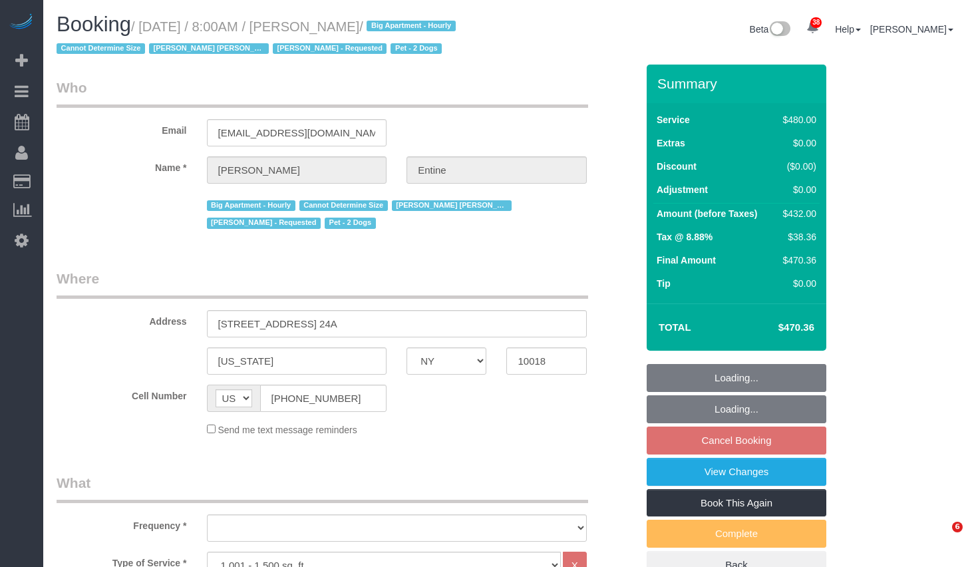
select select "number:13"
select select "number:6"
select select "object:1512"
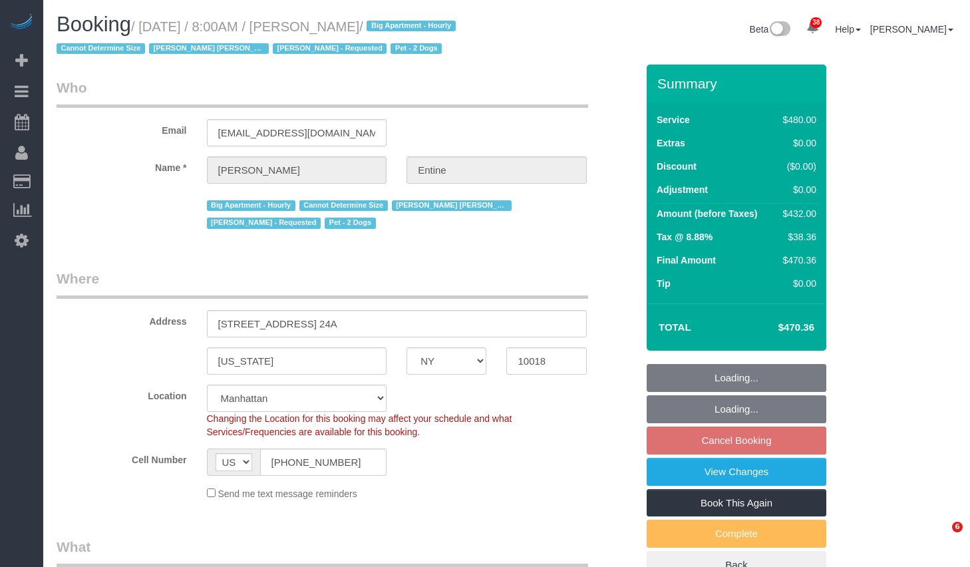
select select "spot1"
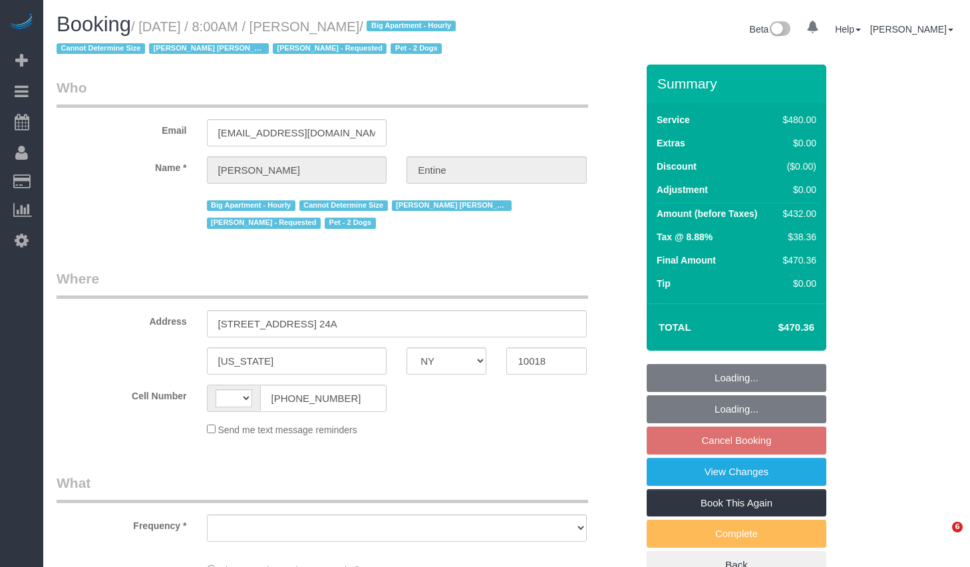
select select "NY"
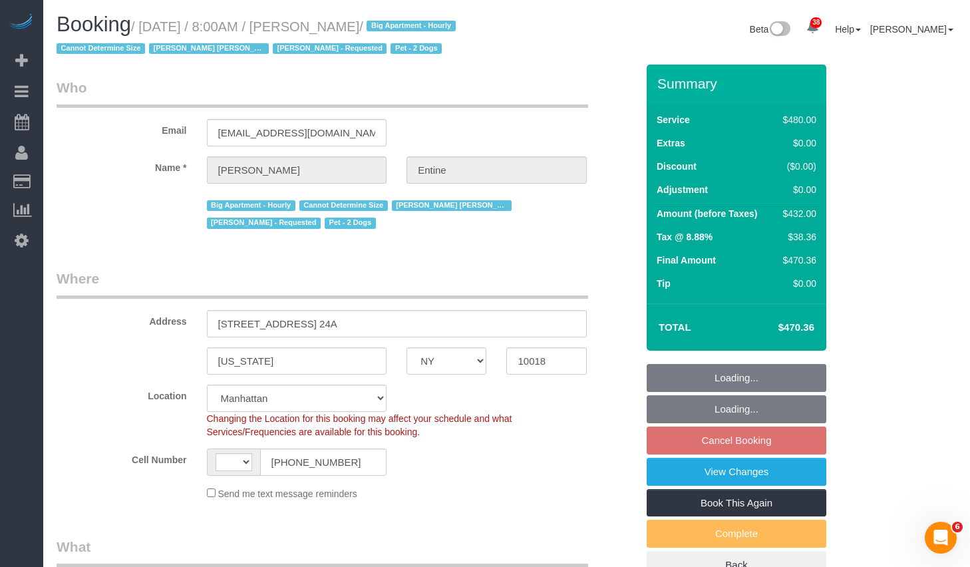
select select "object:675"
select select "string:[GEOGRAPHIC_DATA]"
select select "2"
select select "180"
select select "spot1"
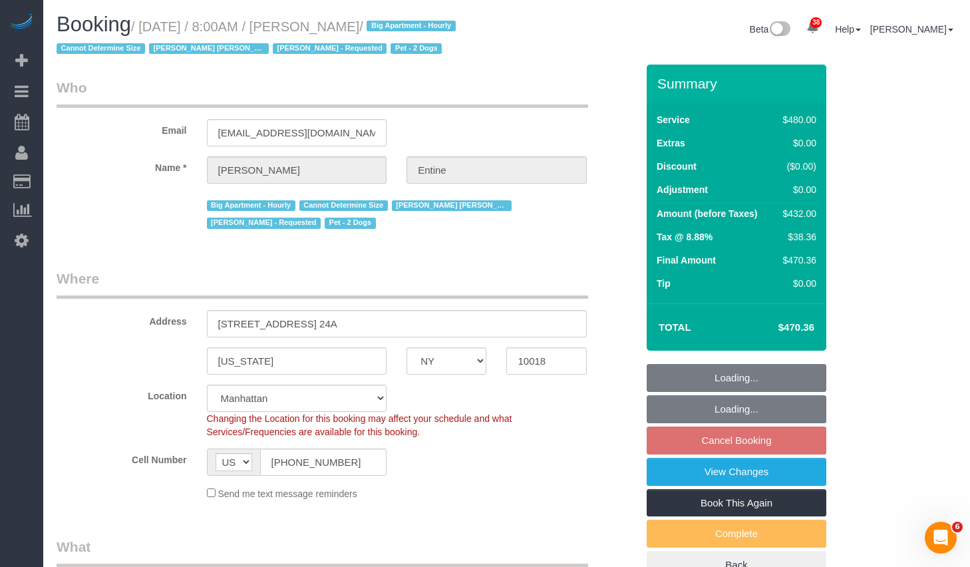
select select "number:56"
select select "number:73"
select select "number:13"
select select "number:6"
select select "string:stripe-pm_1RKl6b4VGloSiKo7ownJj6Pp"
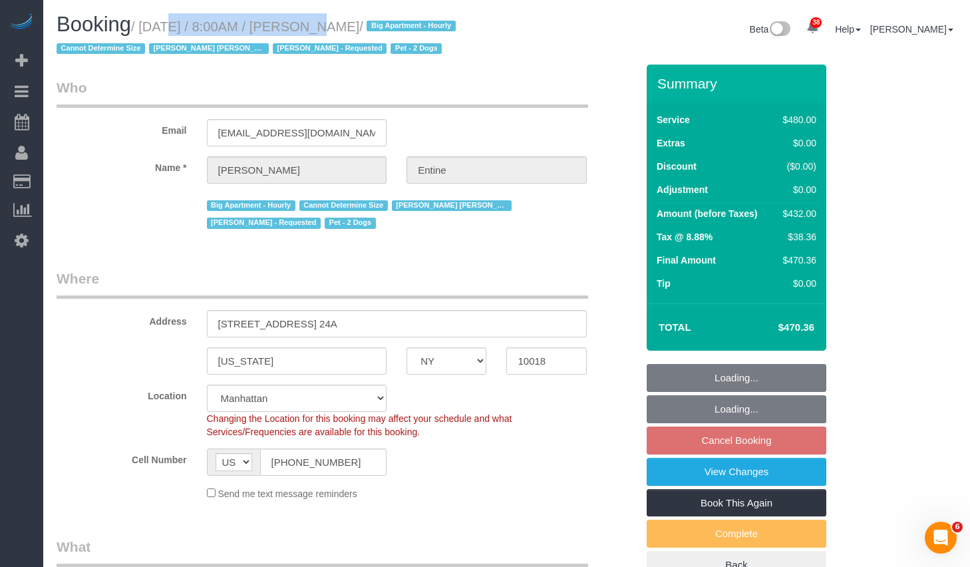
drag, startPoint x: 152, startPoint y: 26, endPoint x: 428, endPoint y: 27, distance: 276.0
click at [428, 27] on small "/ October 22, 2025 / 8:00AM / Madeleine Entine / Big Apartment - Hourly Cannot …" at bounding box center [258, 37] width 403 height 37
copy small "October 22, 2025 / 8:00AM / Madeleine Entine"
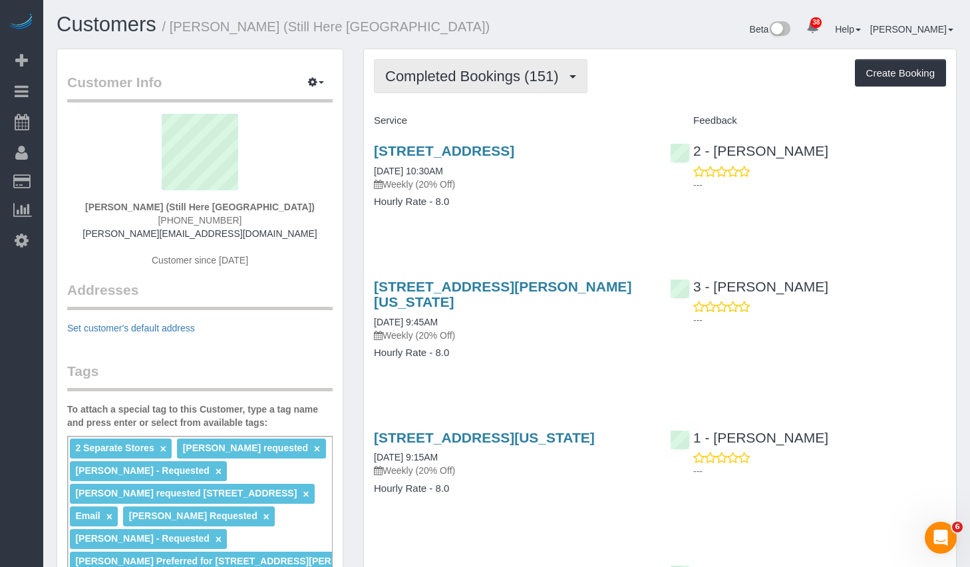
click at [498, 82] on span "Completed Bookings (151)" at bounding box center [475, 76] width 180 height 17
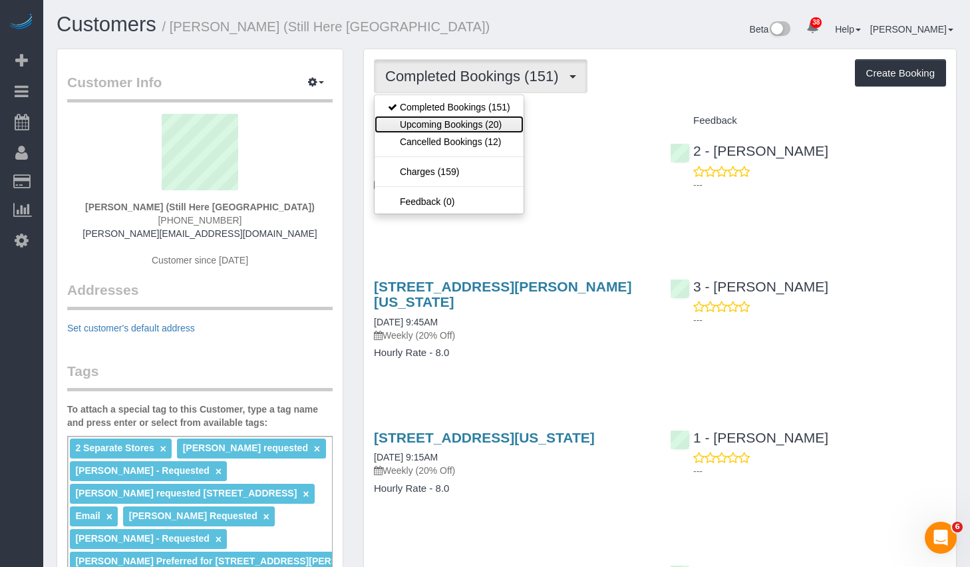
click at [437, 126] on link "Upcoming Bookings (20)" at bounding box center [448, 124] width 149 height 17
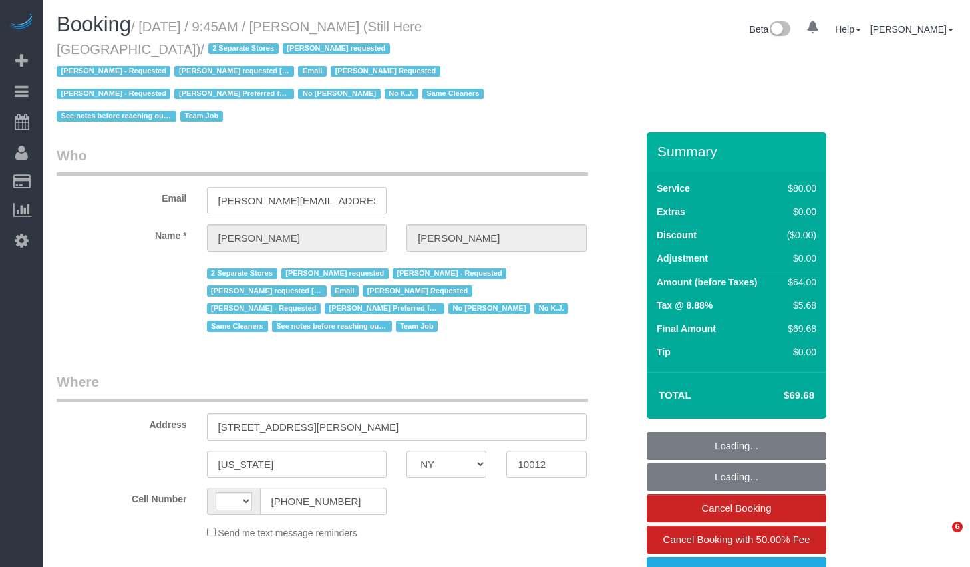
select select "NY"
select select "object:620"
select select "number:89"
select select "number:90"
select select "number:15"
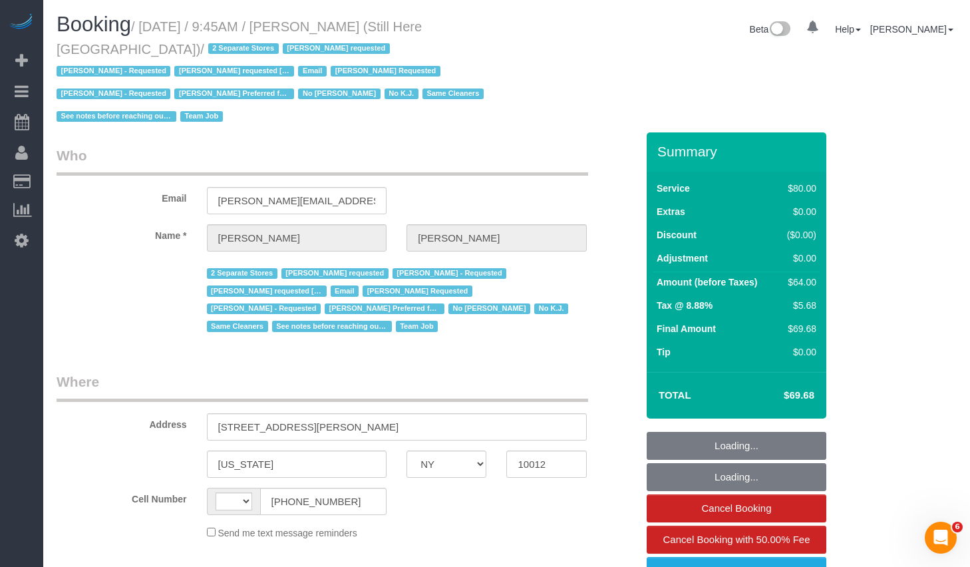
select select "number:5"
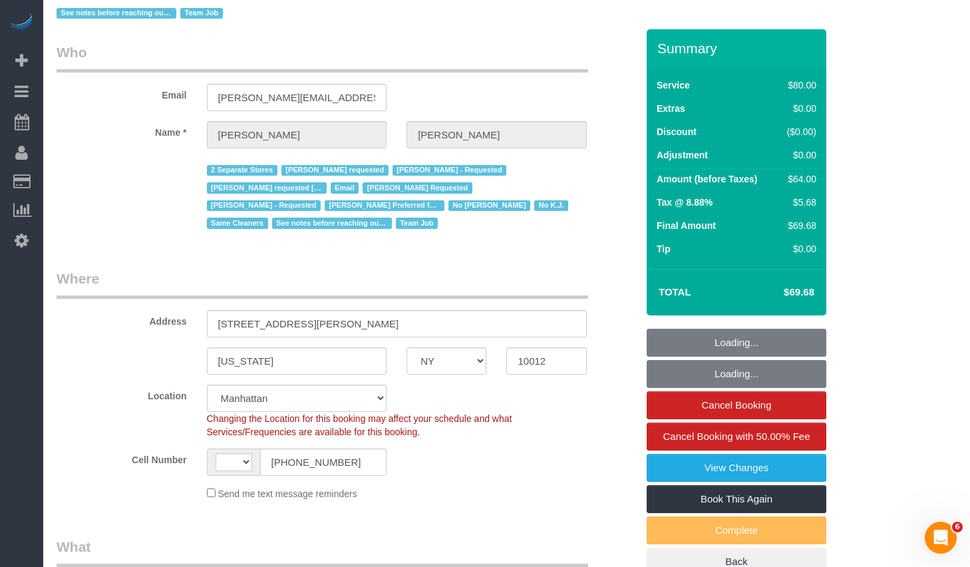
select select "object:775"
select select "string:stripe-pm_1Oyz8t4VGloSiKo71skqOF54"
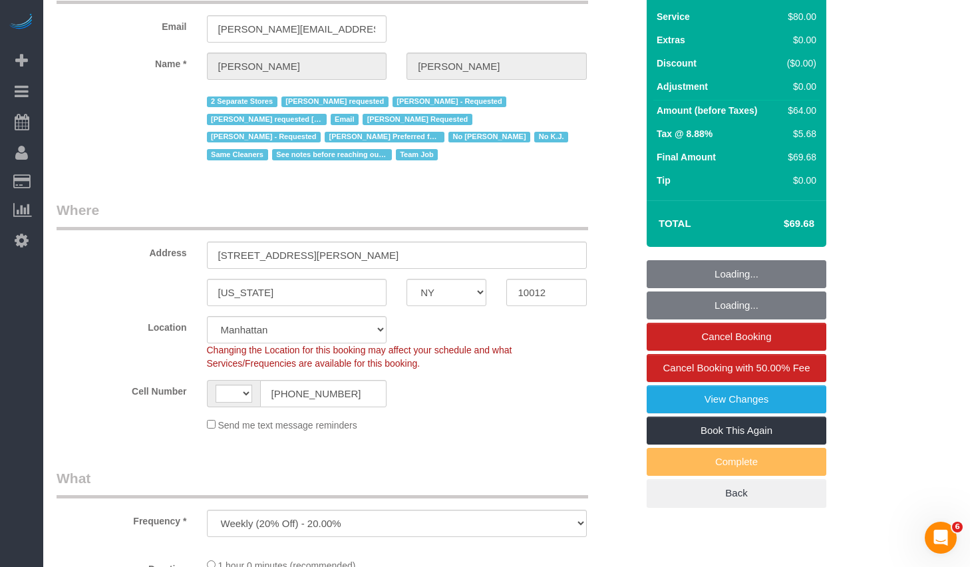
select select "string:US"
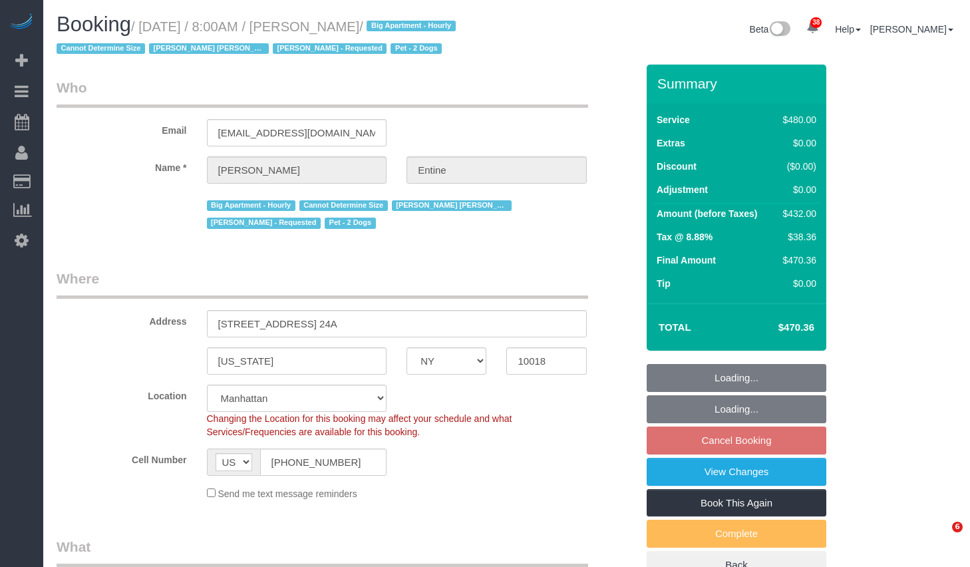
select select "NY"
select select "2"
select select "180"
select select "number:56"
select select "number:73"
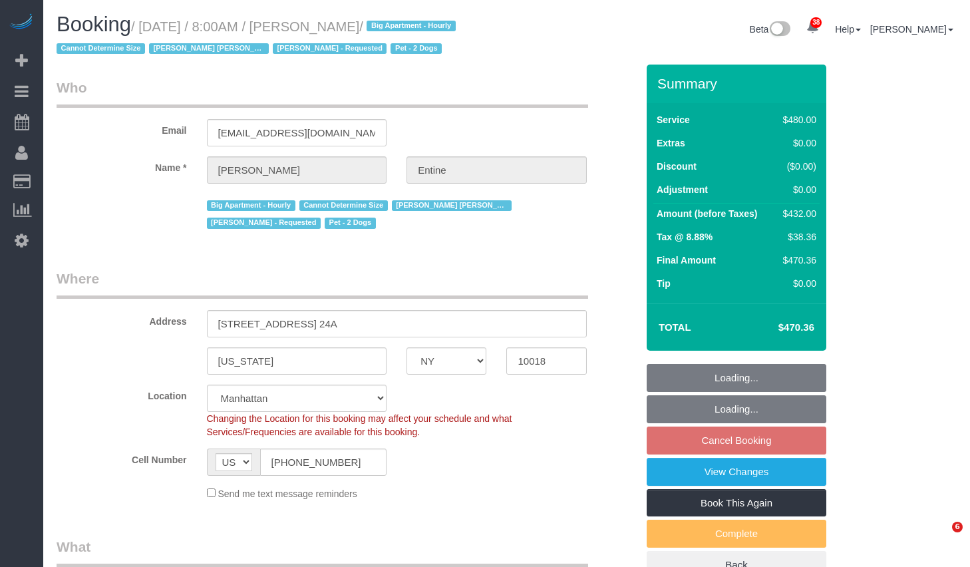
select select "number:13"
select select "number:6"
select select "spot1"
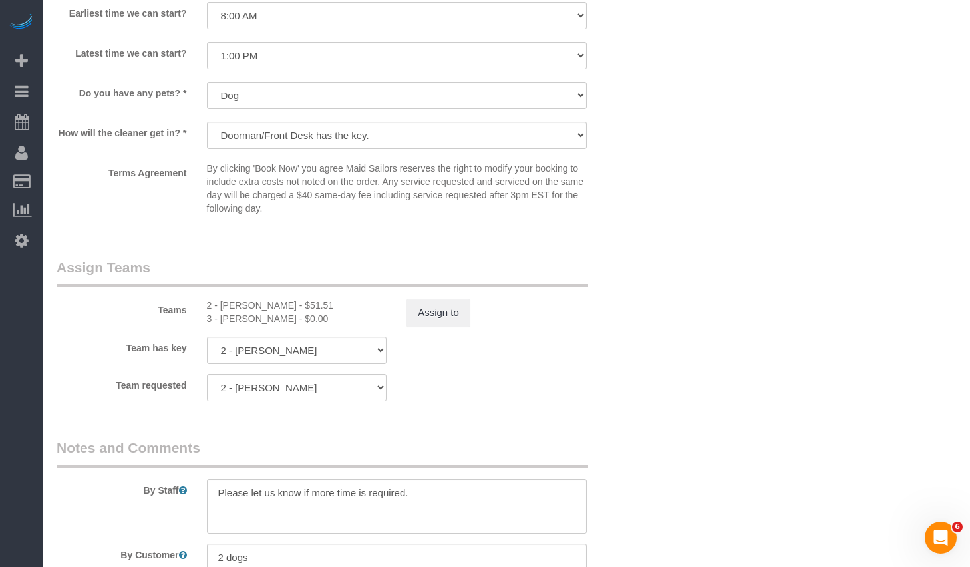
scroll to position [1071, 0]
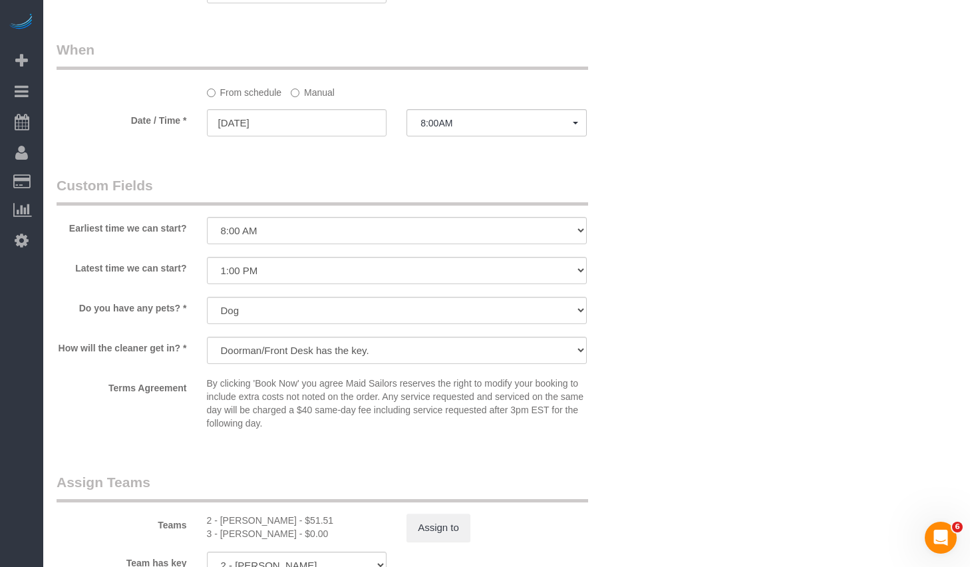
click at [531, 139] on div at bounding box center [496, 136] width 180 height 5
click at [534, 128] on span "8:00AM" at bounding box center [496, 123] width 152 height 11
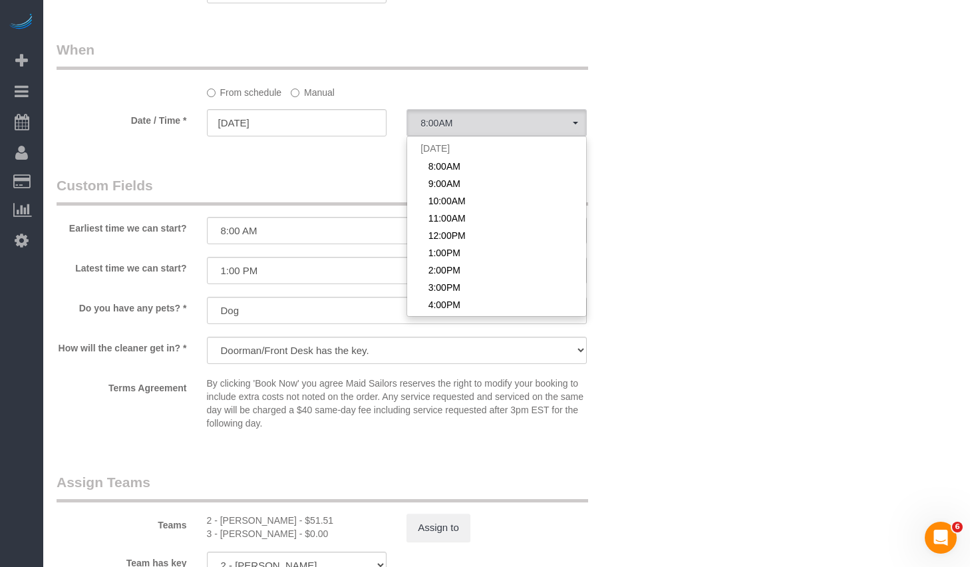
click at [702, 137] on div "Who Email maddieentine@gmail.com Name * Madeleine Entine Big Apartment - Hourly…" at bounding box center [507, 1] width 900 height 2017
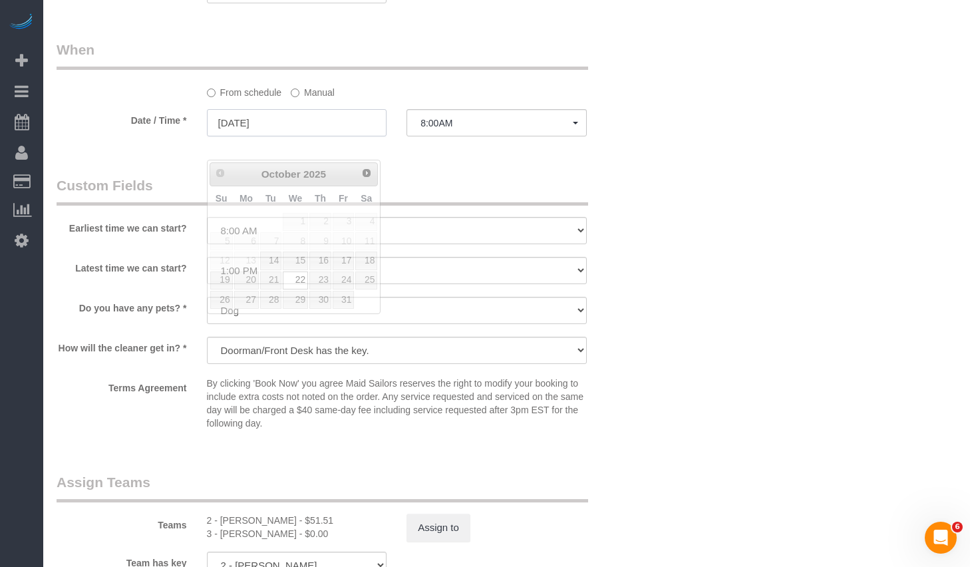
click at [347, 136] on input "10/22/2025" at bounding box center [297, 122] width 180 height 27
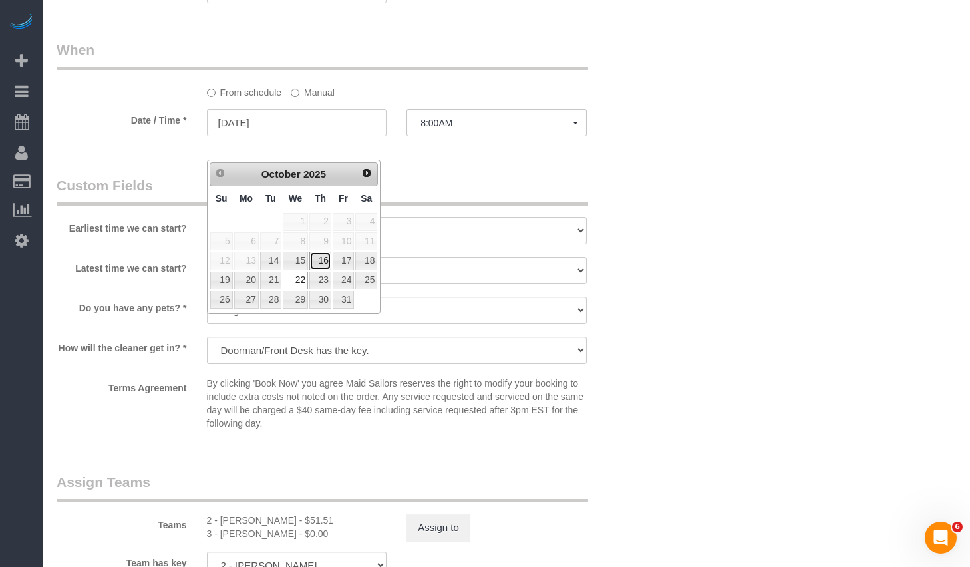
click at [319, 258] on link "16" at bounding box center [320, 260] width 22 height 18
type input "10/16/2025"
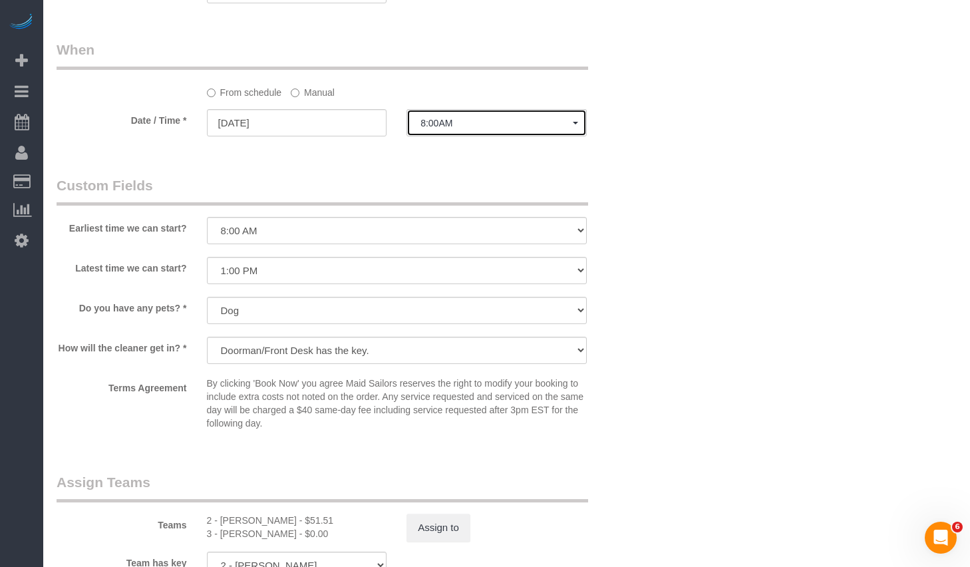
click at [523, 128] on span "8:00AM" at bounding box center [496, 123] width 152 height 11
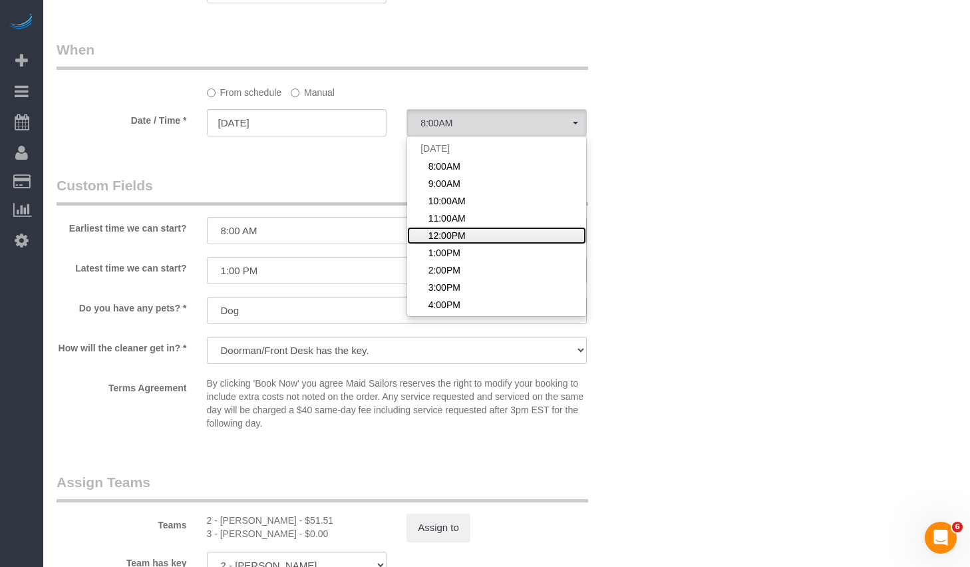
click at [472, 244] on link "12:00PM" at bounding box center [496, 235] width 179 height 17
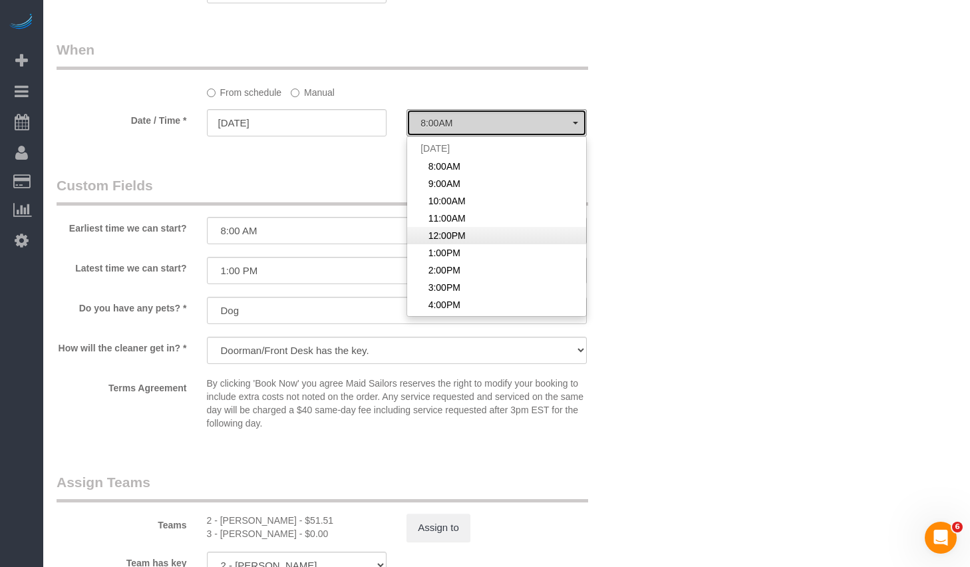
select select "spot65"
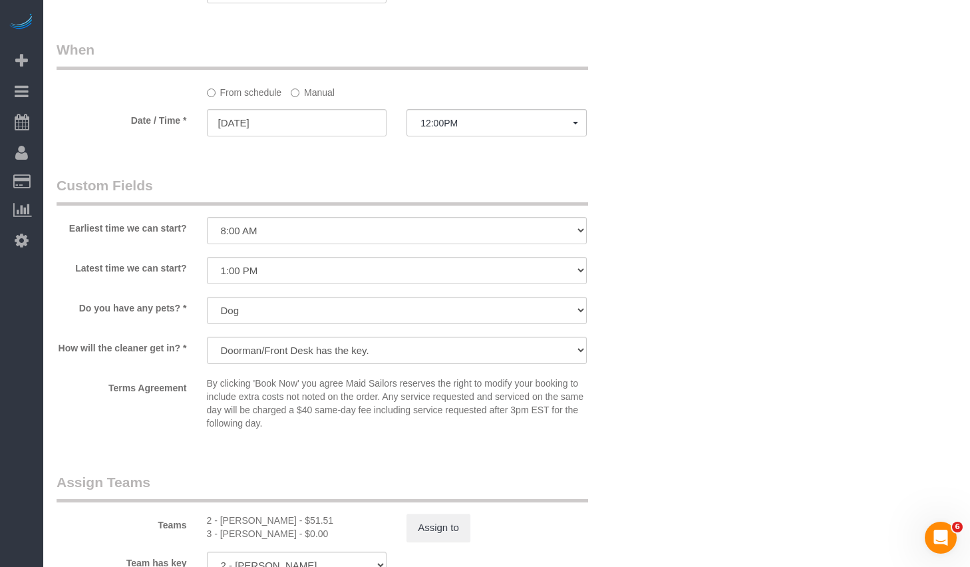
click at [324, 99] on label "Manual" at bounding box center [313, 90] width 44 height 18
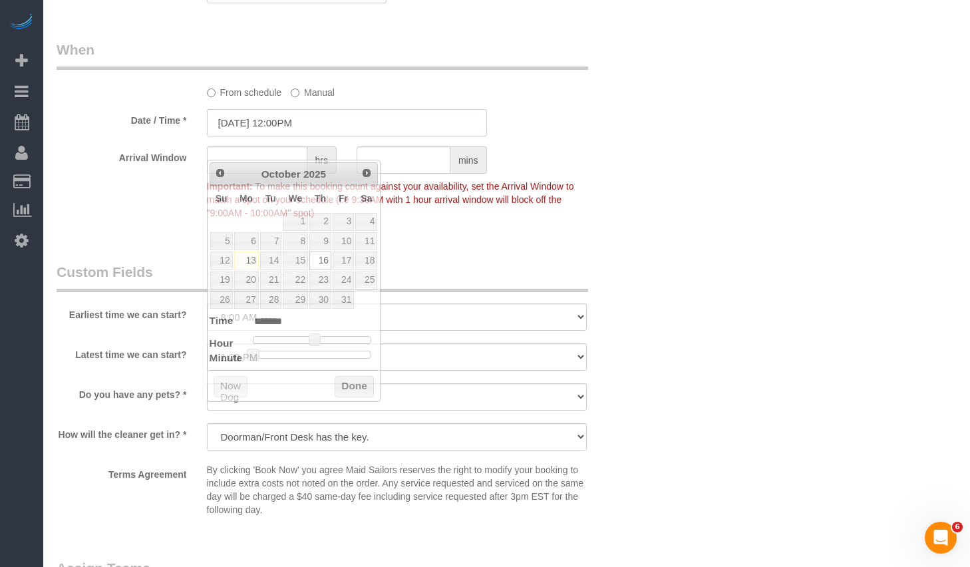
click at [292, 136] on input "10/16/2025 12:00PM" at bounding box center [347, 122] width 280 height 27
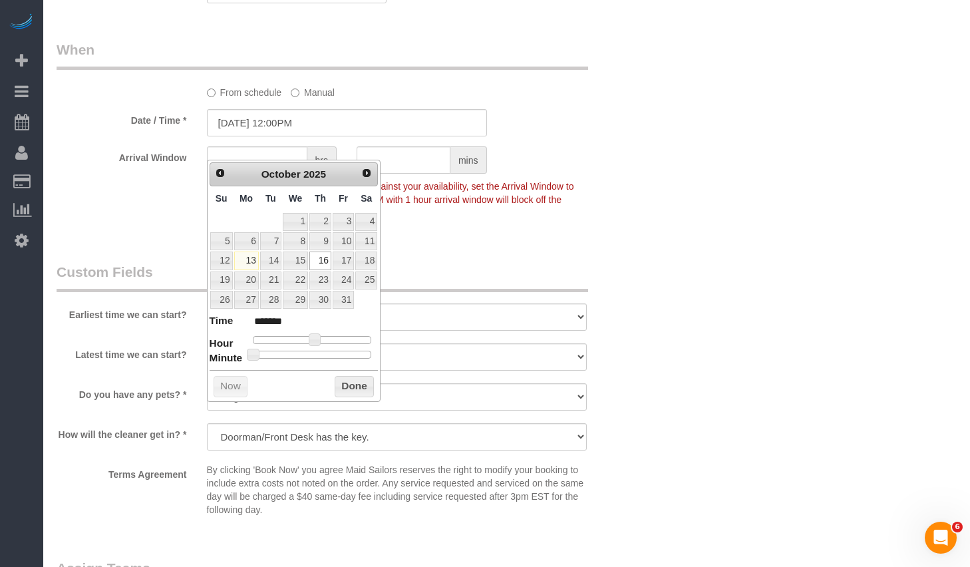
type input "10/16/2025 12:25PM"
type input "*******"
type input "[DATE] 12:30PM"
type input "*******"
drag, startPoint x: 307, startPoint y: 352, endPoint x: 318, endPoint y: 355, distance: 11.8
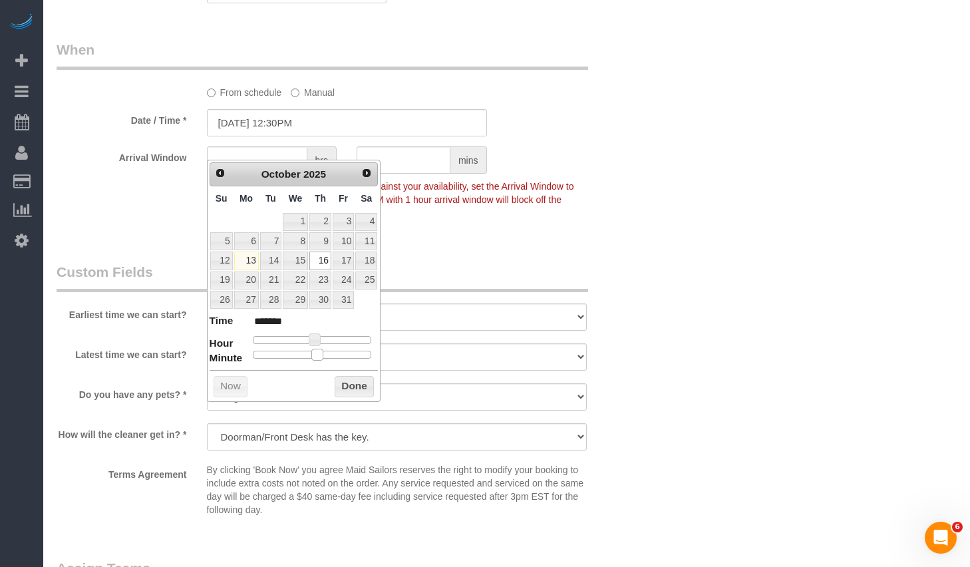
click at [318, 355] on div at bounding box center [312, 354] width 119 height 8
click at [344, 380] on button "Done" at bounding box center [353, 386] width 39 height 21
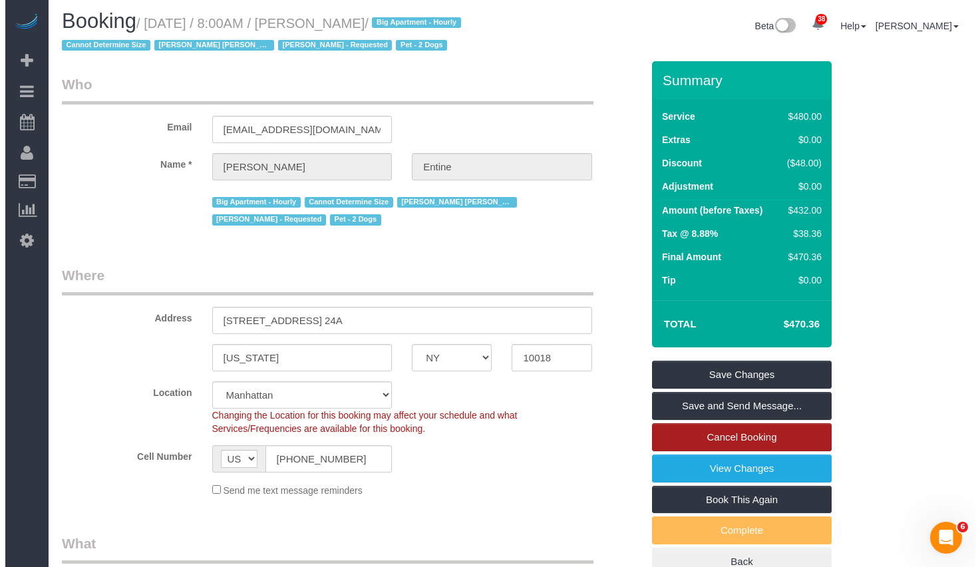
scroll to position [0, 0]
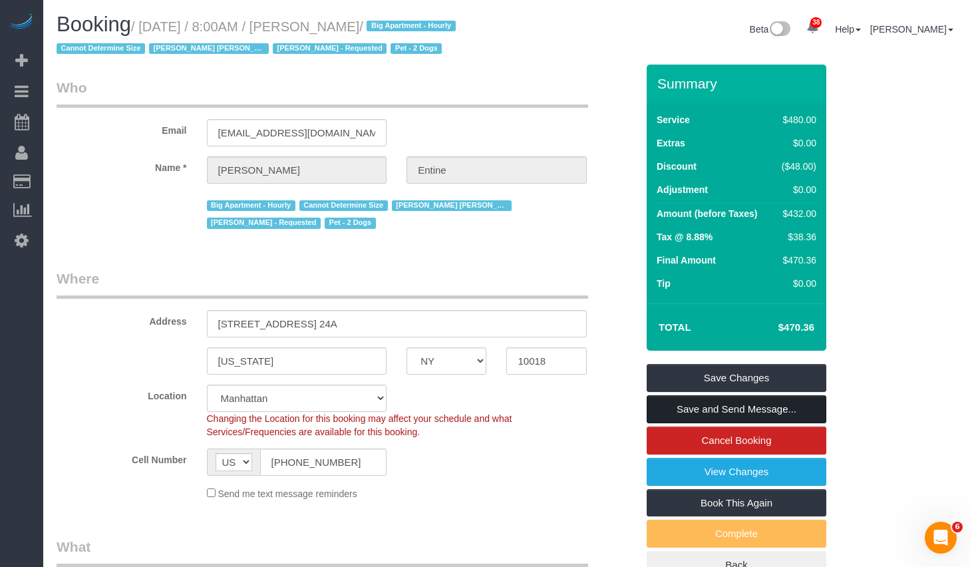
click at [712, 423] on link "Save and Send Message..." at bounding box center [736, 409] width 180 height 28
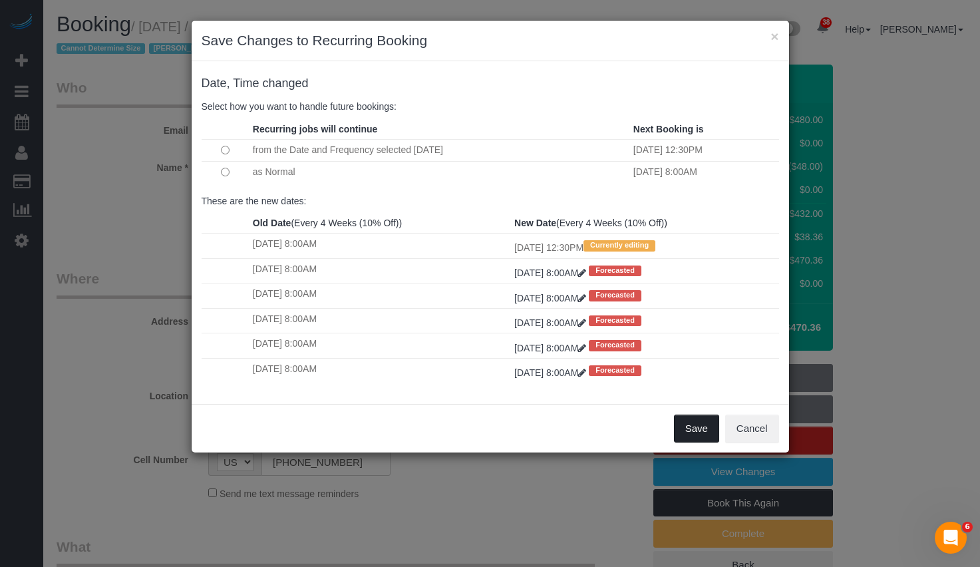
click at [684, 431] on button "Save" at bounding box center [696, 428] width 45 height 28
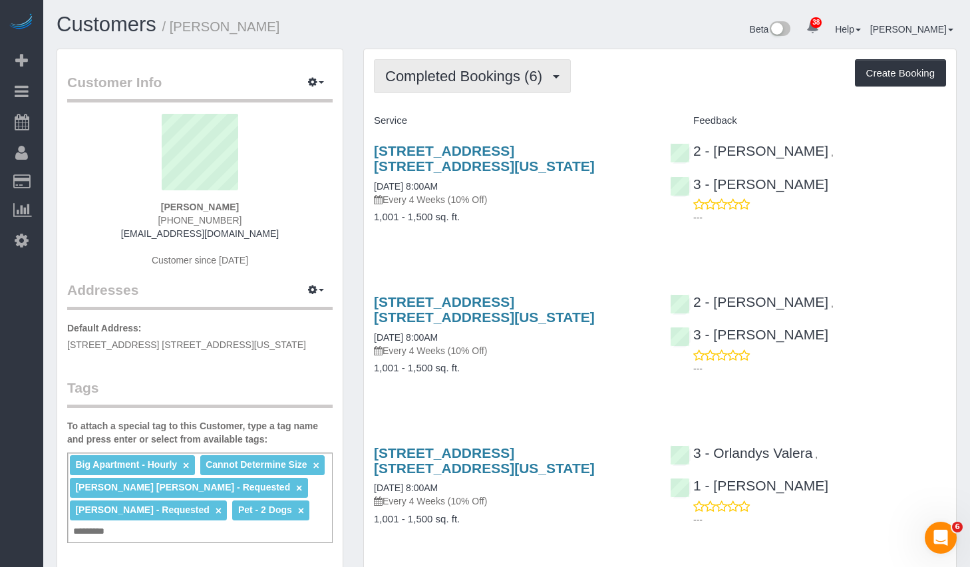
click at [494, 74] on span "Completed Bookings (6)" at bounding box center [467, 76] width 164 height 17
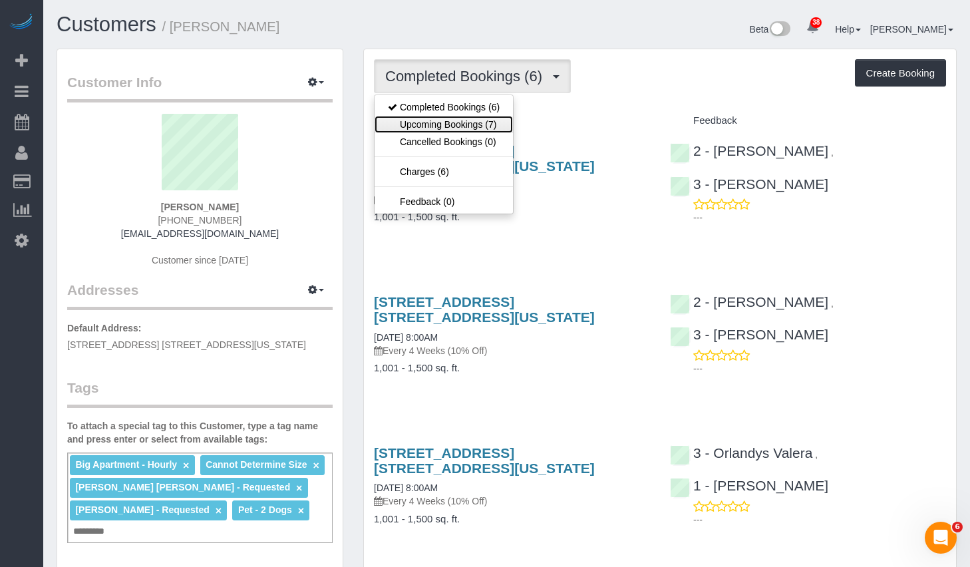
click at [435, 129] on link "Upcoming Bookings (7)" at bounding box center [443, 124] width 138 height 17
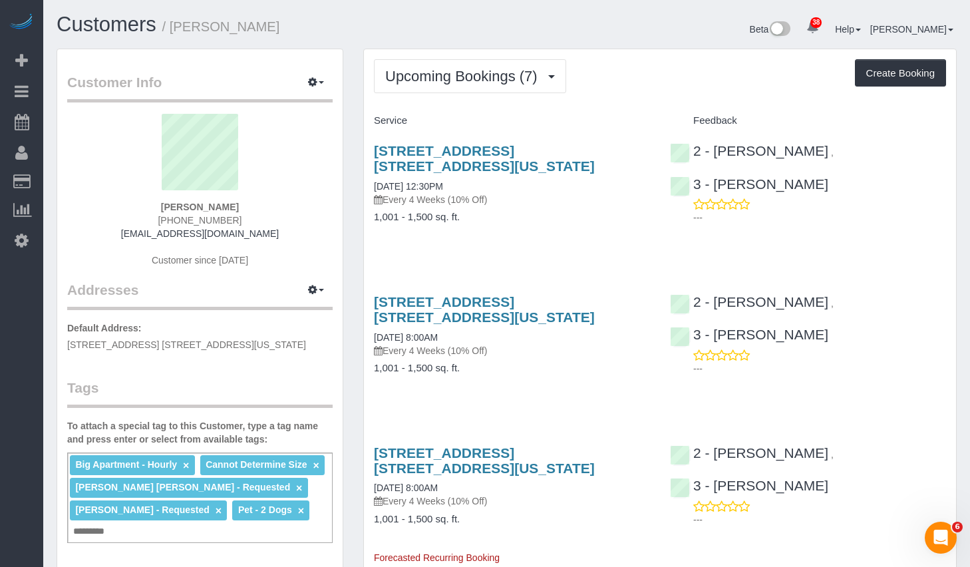
copy link "11/19/2025 8:00AM"
drag, startPoint x: 463, startPoint y: 338, endPoint x: 368, endPoint y: 334, distance: 95.2
click at [368, 334] on div "1050 6th Avenue, Apt. 24a, New York, NY 10018 11/19/2025 8:00AM Every 4 Weeks (…" at bounding box center [512, 342] width 296 height 118
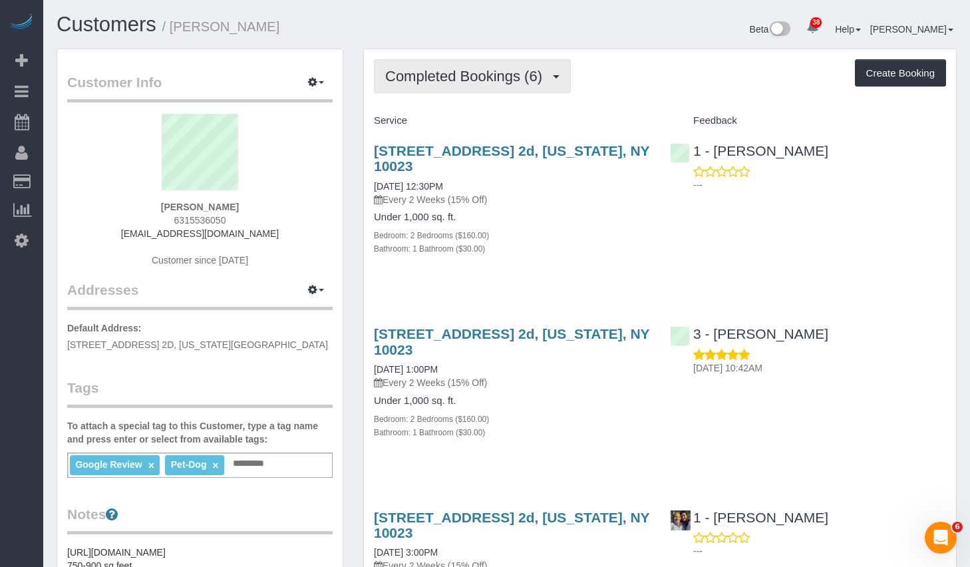
click at [482, 84] on button "Completed Bookings (6)" at bounding box center [472, 76] width 197 height 34
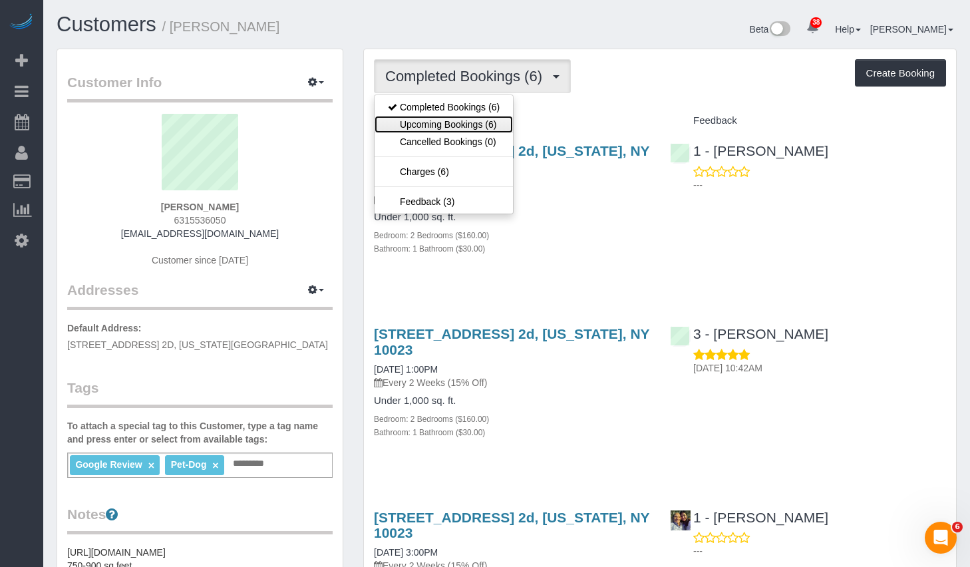
click at [452, 122] on link "Upcoming Bookings (6)" at bounding box center [443, 124] width 138 height 17
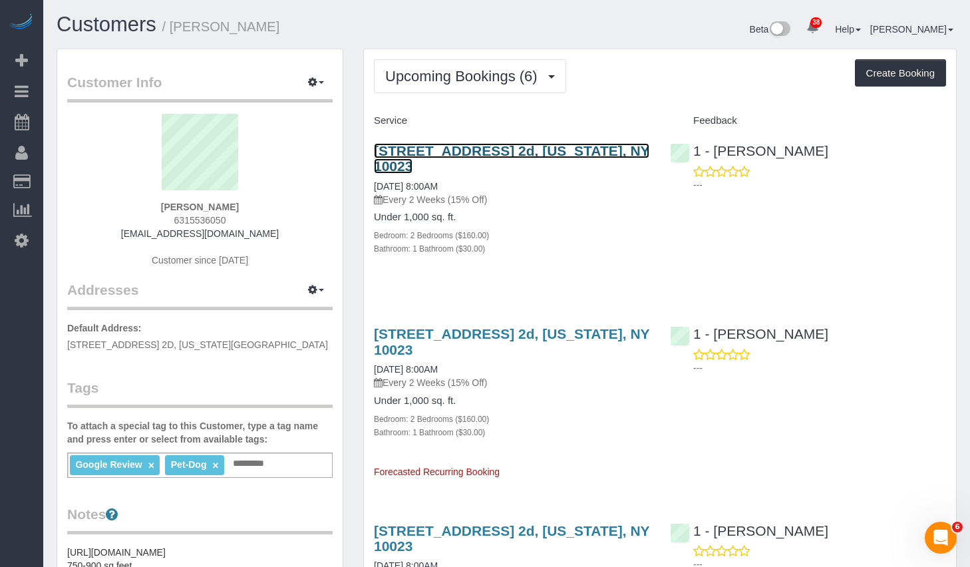
click at [451, 144] on link "251 West 71st Street, Apt. 2d, New York, NY 10023" at bounding box center [511, 158] width 275 height 31
click at [829, 160] on div "1 - Joselin Cecilio ---" at bounding box center [808, 164] width 296 height 65
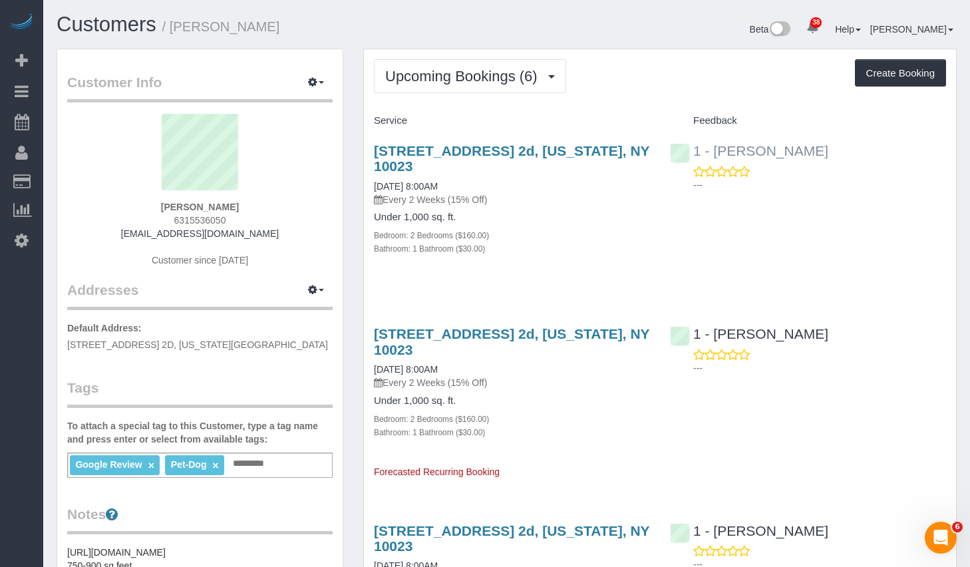
drag, startPoint x: 829, startPoint y: 152, endPoint x: 714, endPoint y: 145, distance: 115.3
click at [714, 145] on div "1 - Joselin Cecilio ---" at bounding box center [808, 164] width 296 height 65
copy link "Joselin Cecilio"
click at [479, 84] on button "Upcoming Bookings (6)" at bounding box center [470, 76] width 192 height 34
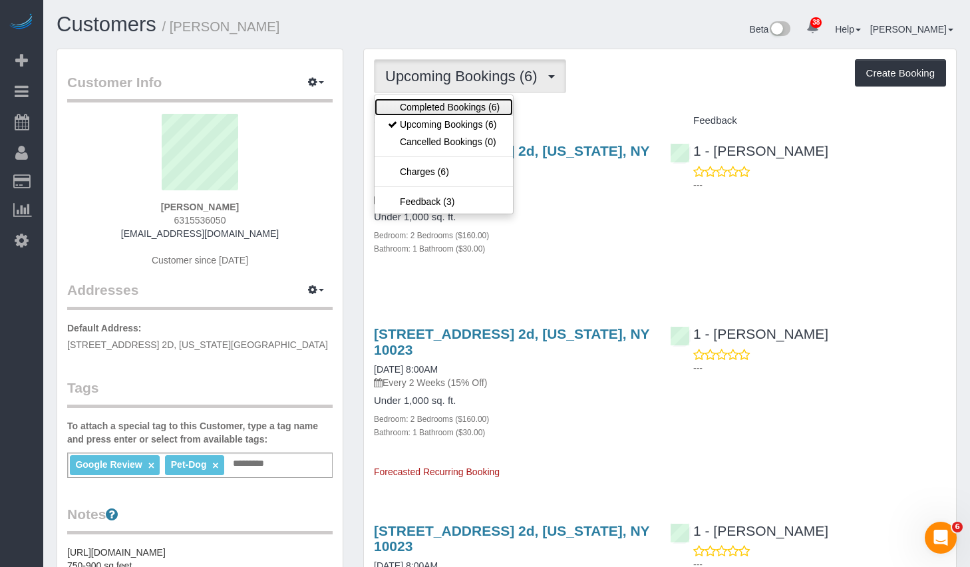
click at [416, 112] on link "Completed Bookings (6)" at bounding box center [443, 106] width 138 height 17
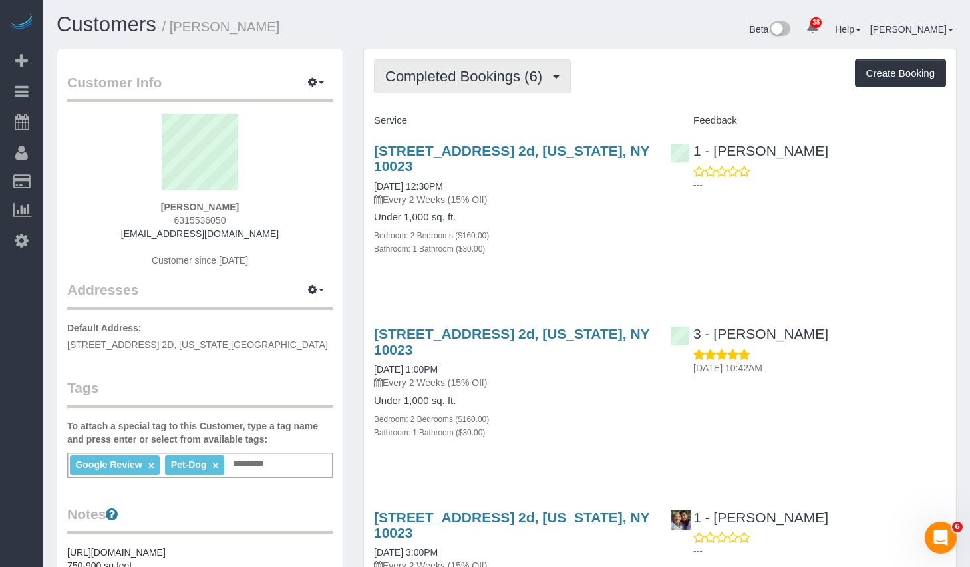
click at [444, 83] on span "Completed Bookings (6)" at bounding box center [467, 76] width 164 height 17
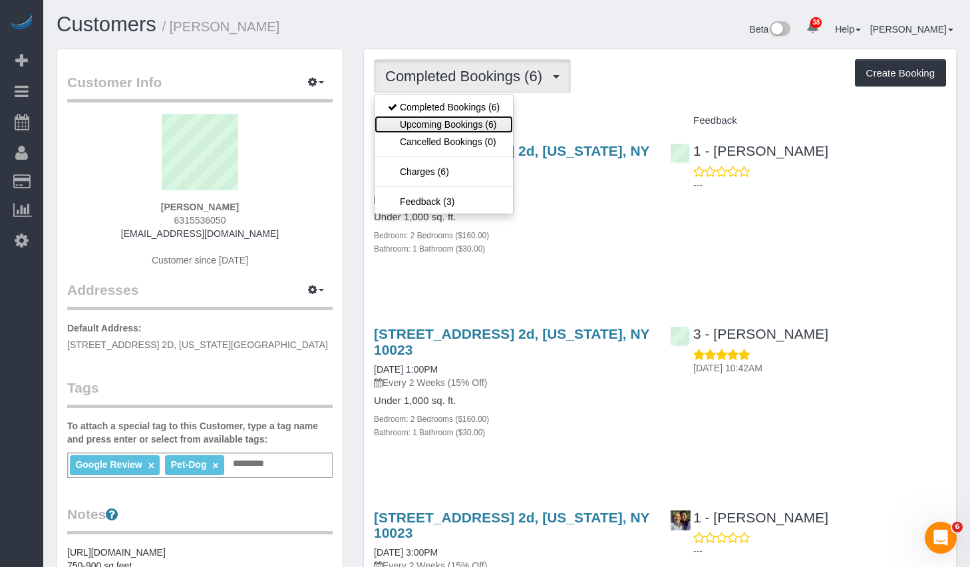
click at [413, 124] on link "Upcoming Bookings (6)" at bounding box center [443, 124] width 138 height 17
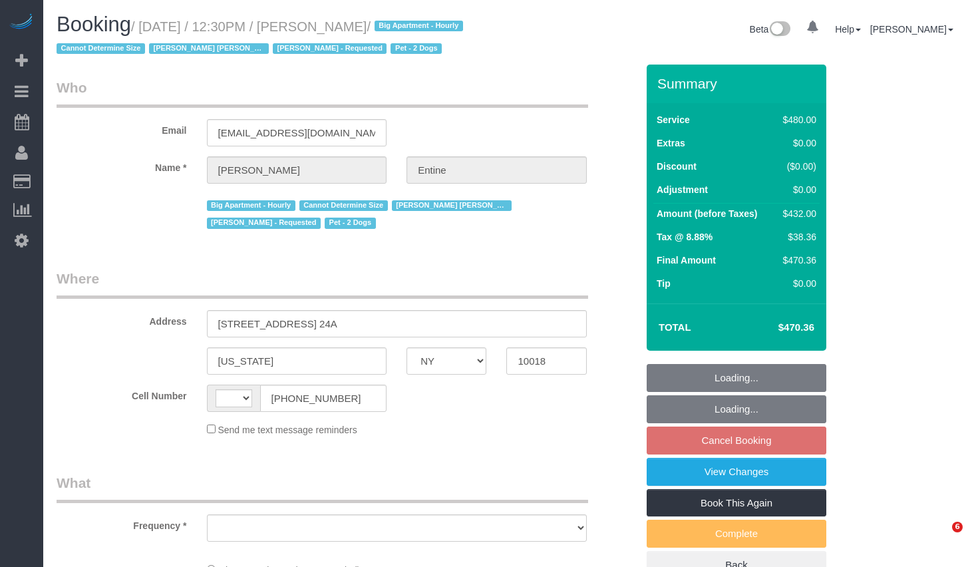
select select "NY"
select select "string:[GEOGRAPHIC_DATA]"
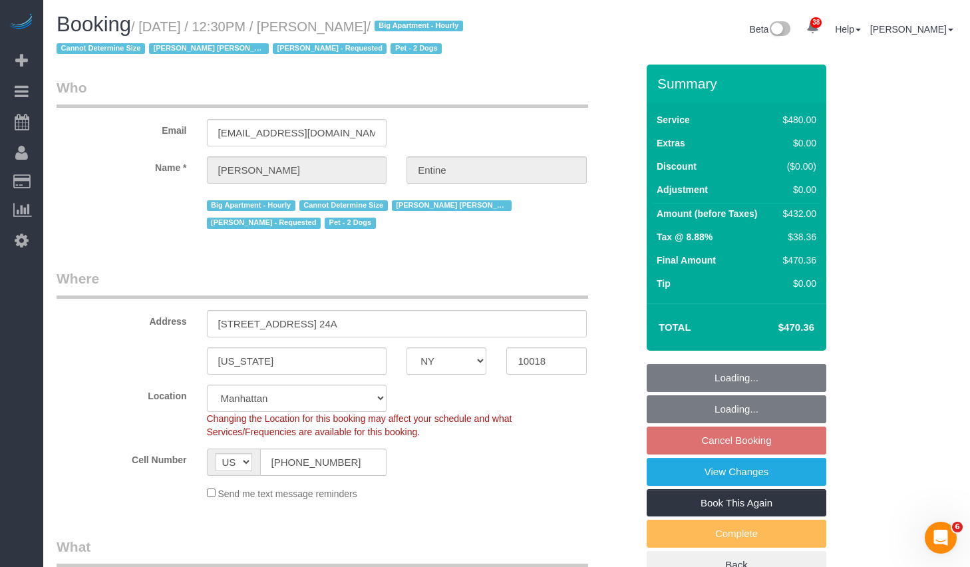
select select "string:stripe-pm_1RKl6b4VGloSiKo7ownJj6Pp"
select select "2"
select select "180"
select select "object:922"
select select "number:56"
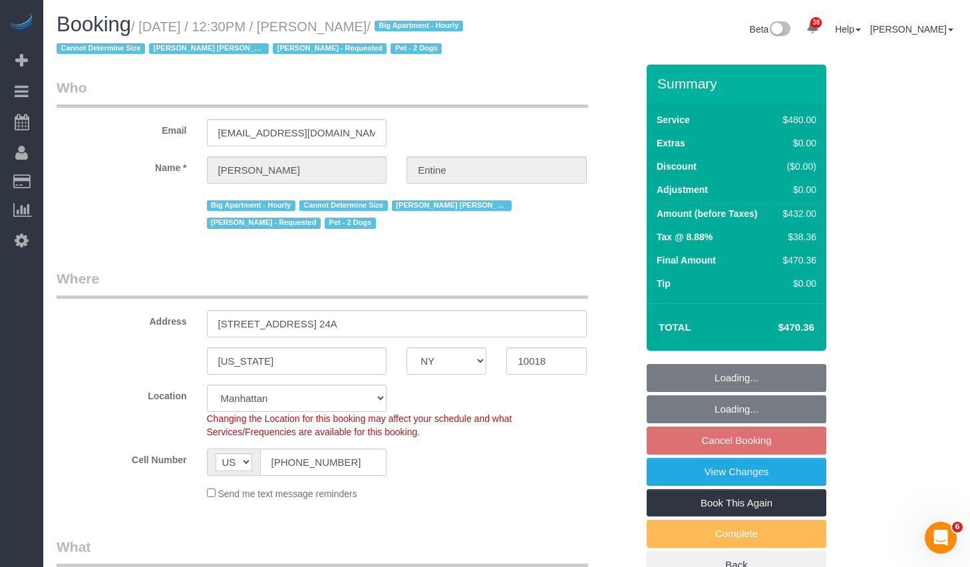
select select "number:73"
select select "number:13"
select select "number:6"
select select "object:1524"
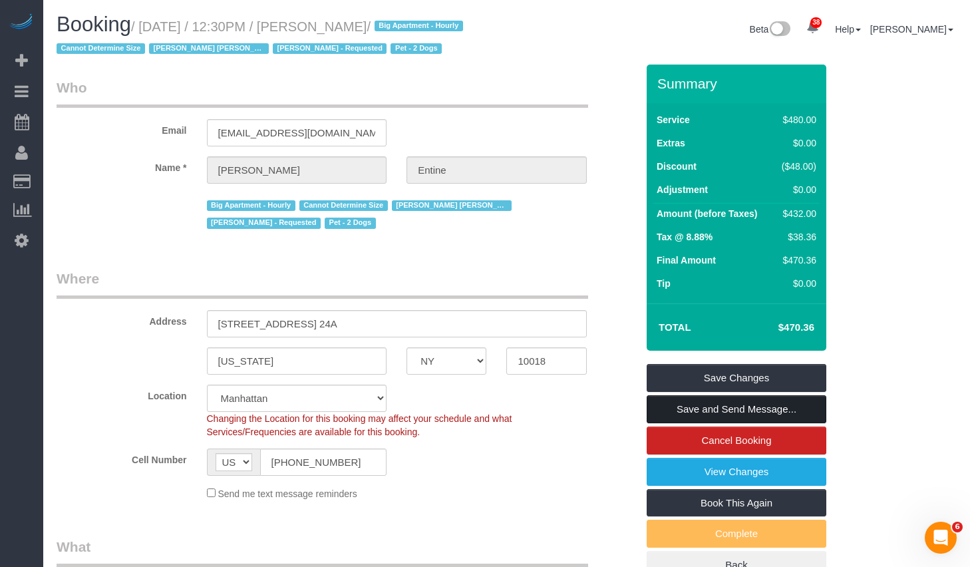
click at [699, 423] on link "Save and Send Message..." at bounding box center [736, 409] width 180 height 28
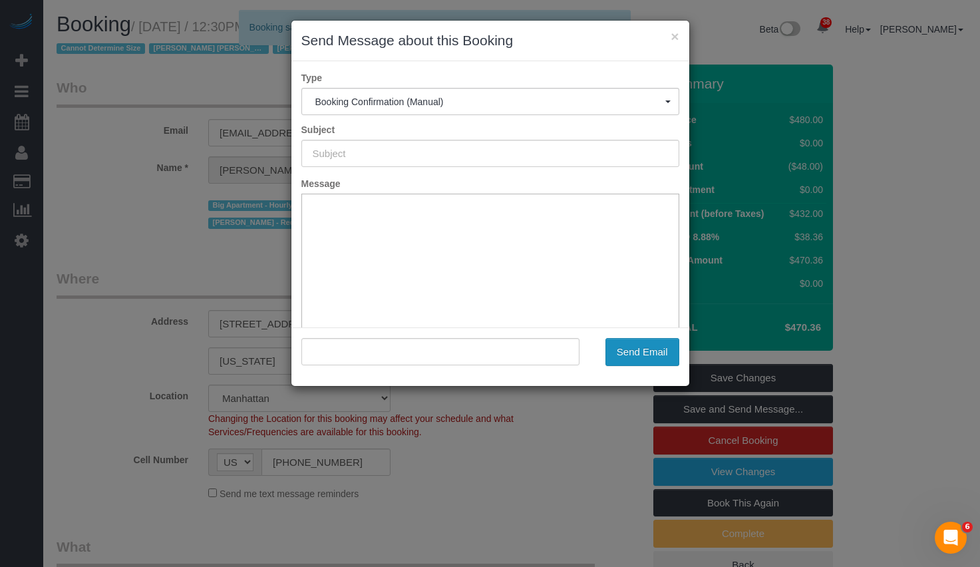
type input "Cleaning Confirmed for [DATE] 12:30pm"
type input ""[PERSON_NAME]" <[EMAIL_ADDRESS][DOMAIN_NAME]>"
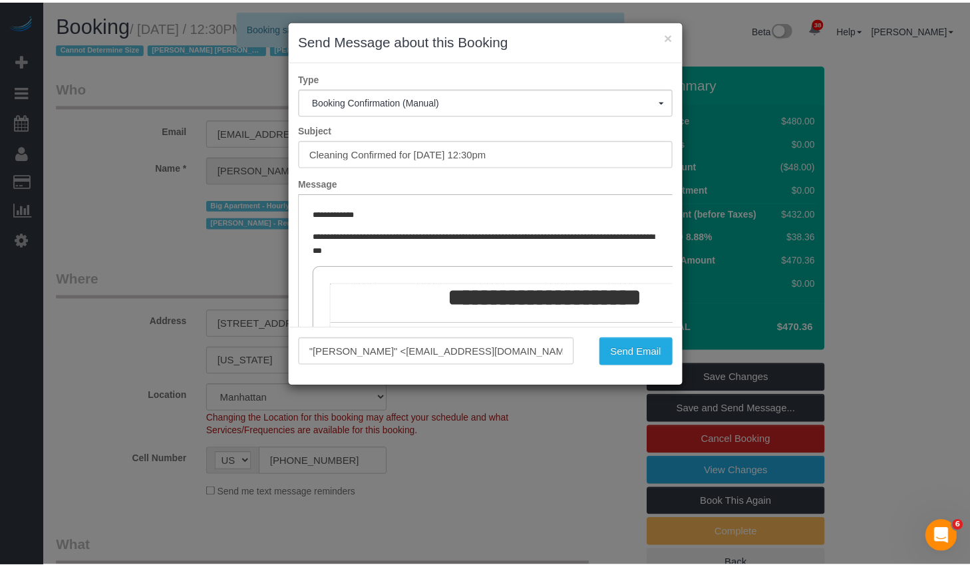
scroll to position [130, 0]
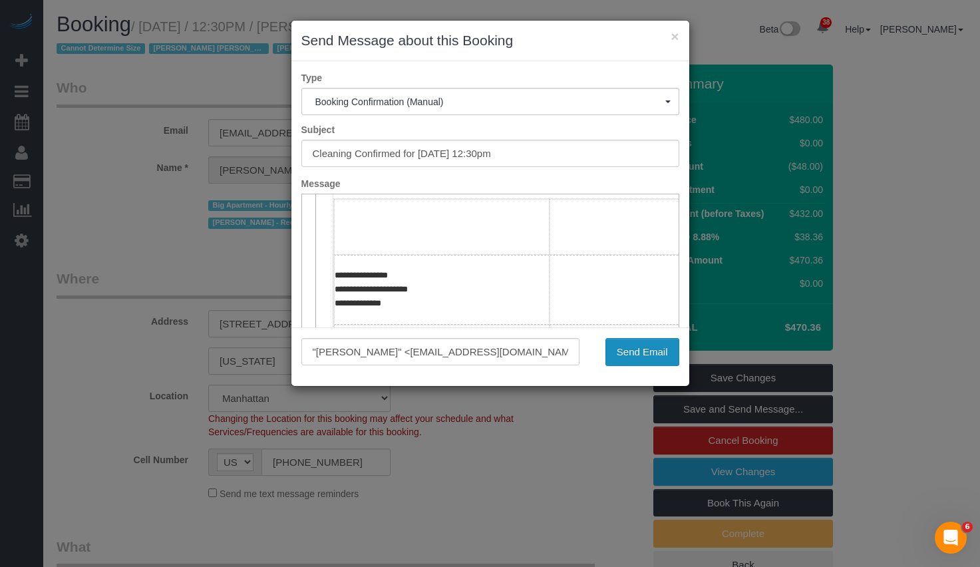
click at [648, 346] on button "Send Email" at bounding box center [642, 352] width 74 height 28
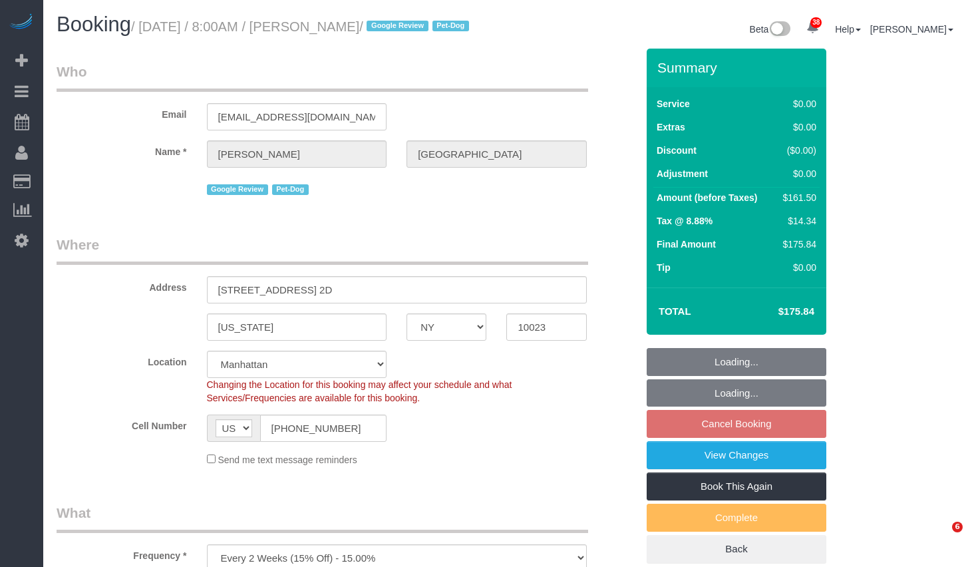
select select "NY"
select select "number:56"
select select "number:75"
select select "number:13"
select select "number:5"
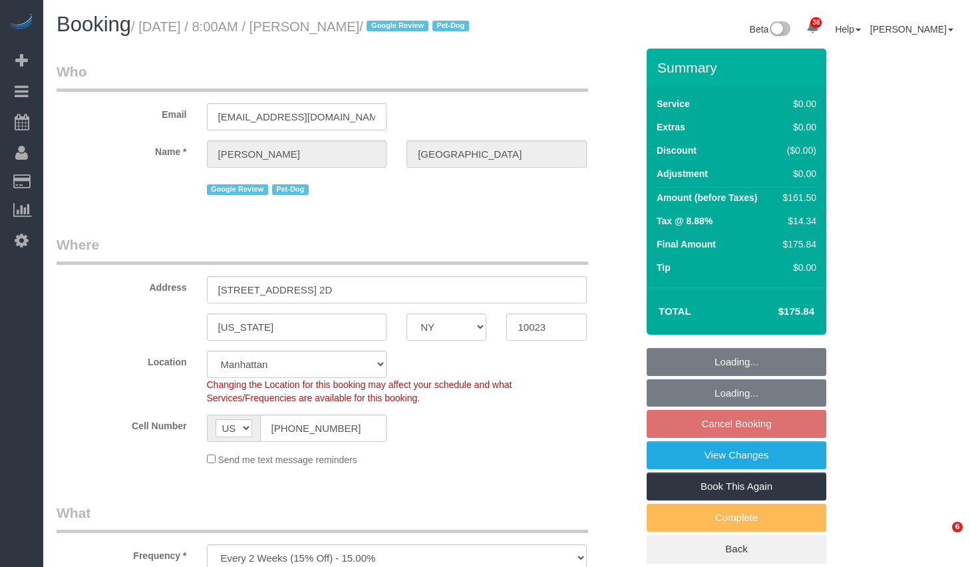
select select "object:1516"
select select "2"
select select "spot1"
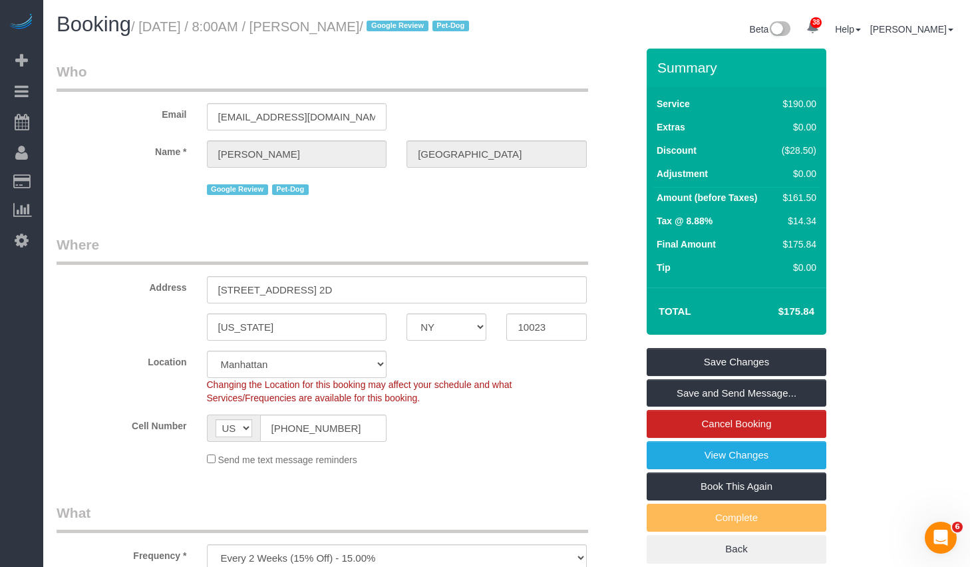
copy small "[DATE] / 8:00AM / [PERSON_NAME]"
drag, startPoint x: 153, startPoint y: 27, endPoint x: 424, endPoint y: 31, distance: 270.7
click at [424, 31] on small "/ [DATE] / 8:00AM / [PERSON_NAME] / Google Review Pet-Dog" at bounding box center [302, 26] width 342 height 15
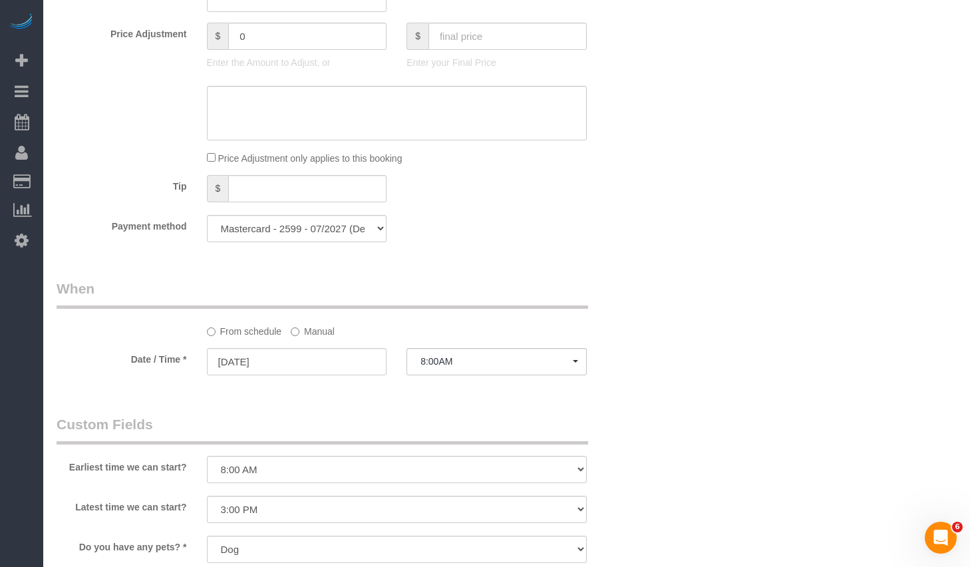
scroll to position [1287, 0]
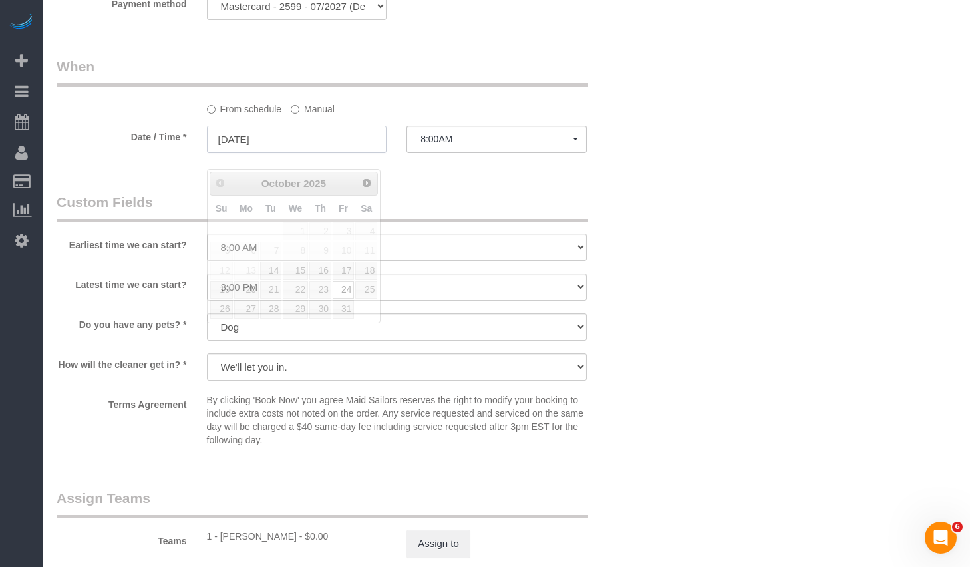
click at [313, 153] on input "[DATE]" at bounding box center [297, 139] width 180 height 27
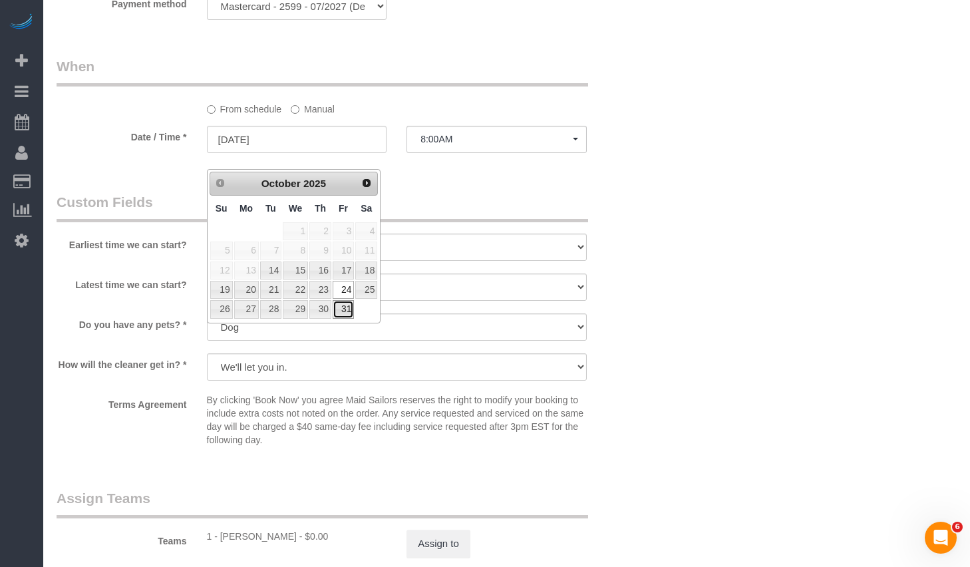
click at [343, 304] on link "31" at bounding box center [342, 309] width 21 height 18
type input "[DATE]"
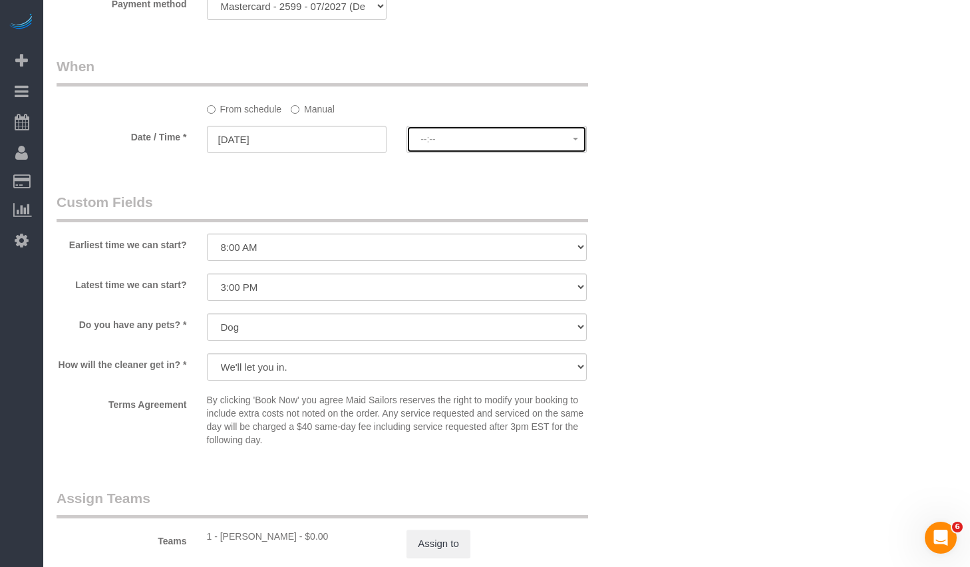
click at [504, 144] on span "--:--" at bounding box center [496, 139] width 152 height 11
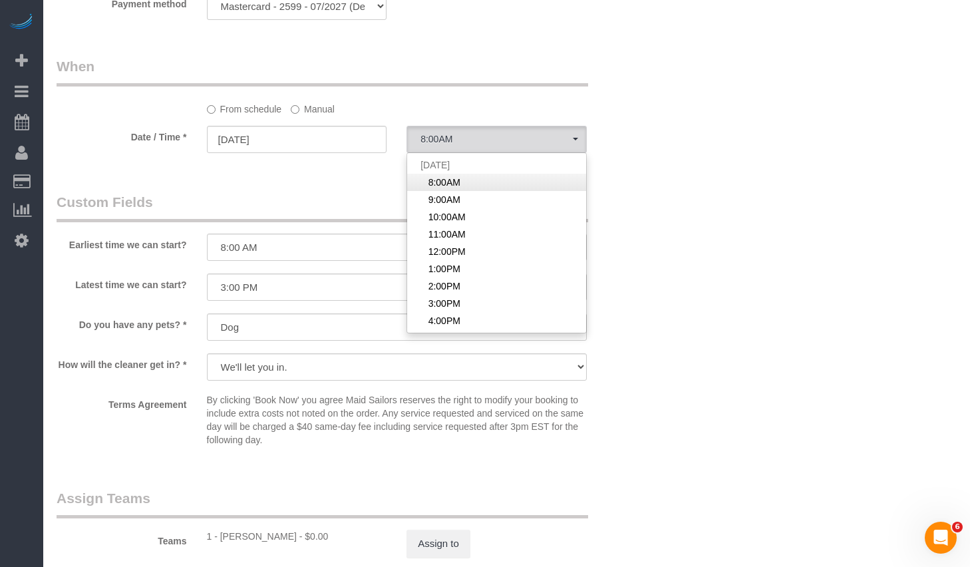
click at [446, 189] on span "8:00AM" at bounding box center [444, 182] width 32 height 13
select select "spot59"
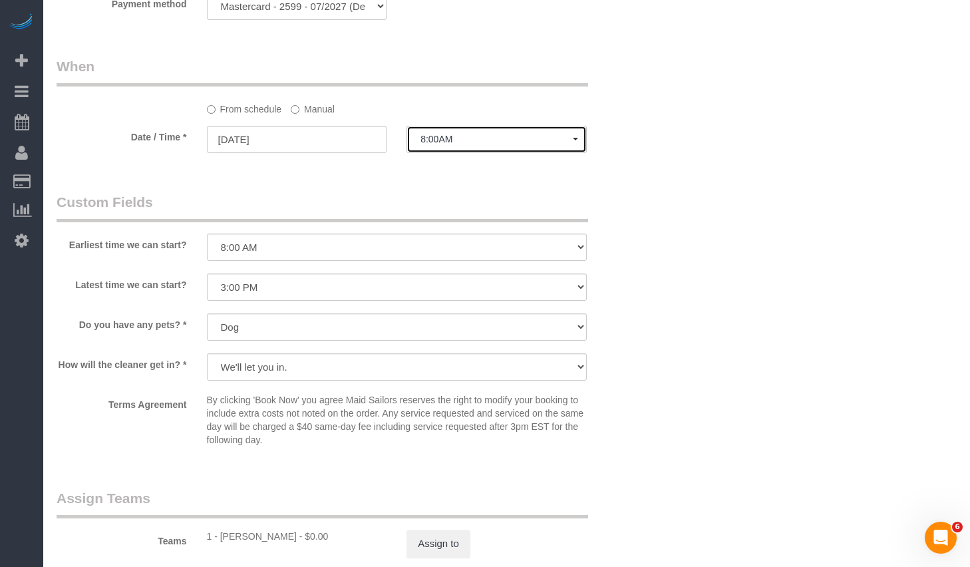
scroll to position [1516, 0]
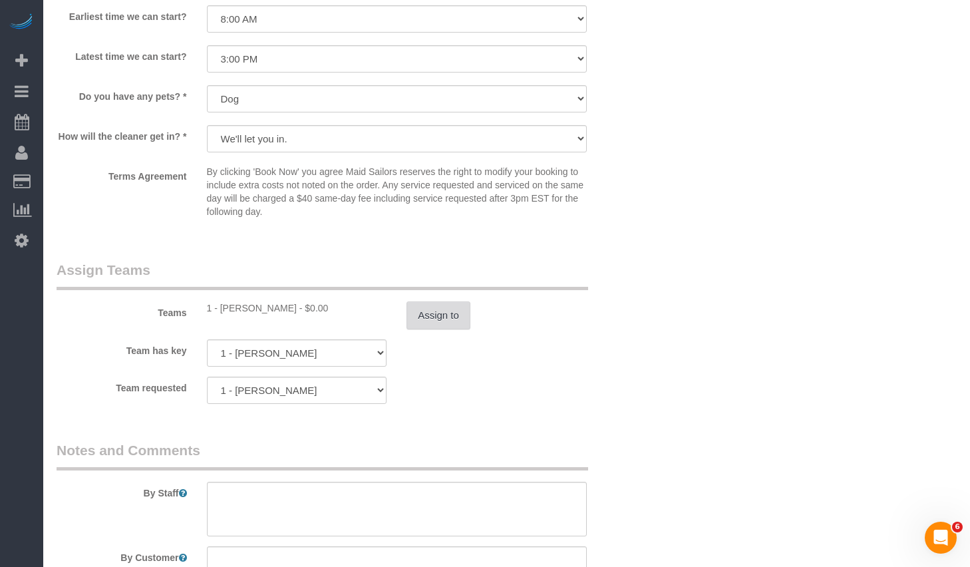
click at [437, 325] on button "Assign to" at bounding box center [438, 315] width 64 height 28
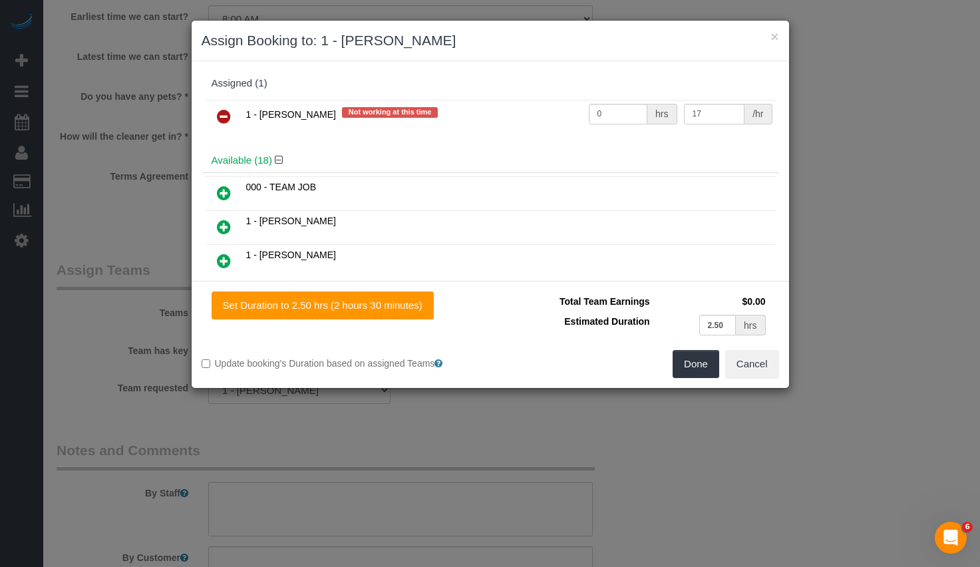
click at [214, 114] on link at bounding box center [223, 117] width 31 height 27
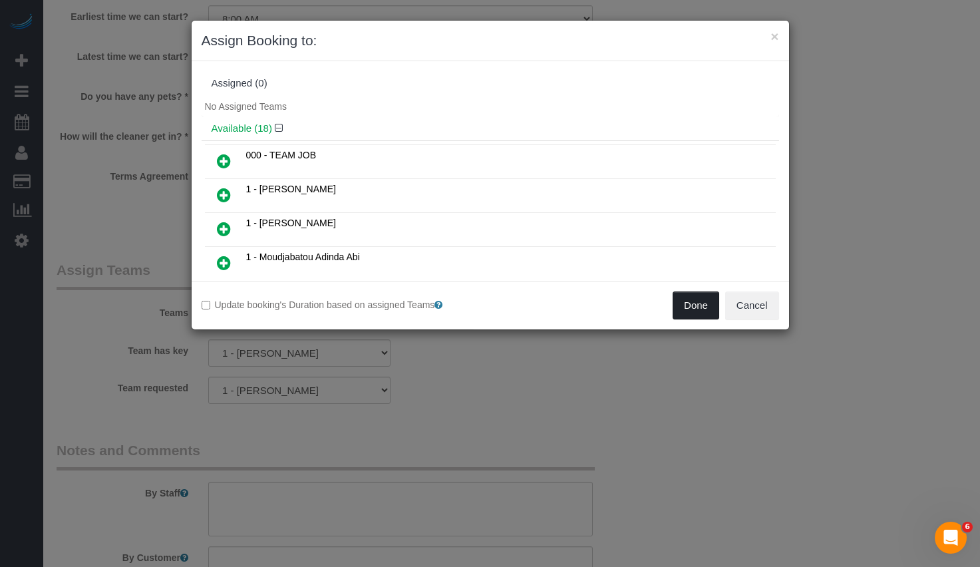
click at [698, 313] on button "Done" at bounding box center [695, 305] width 47 height 28
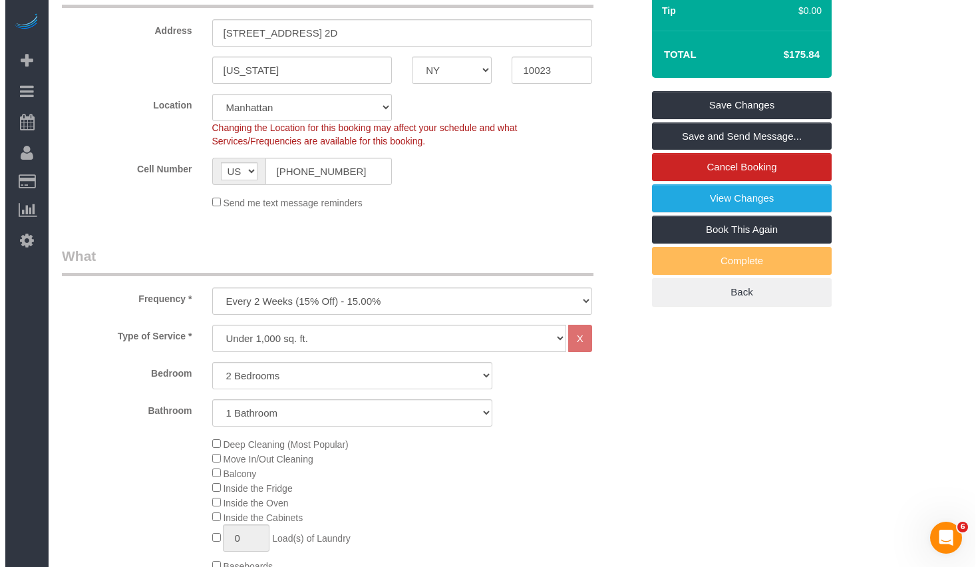
scroll to position [29, 0]
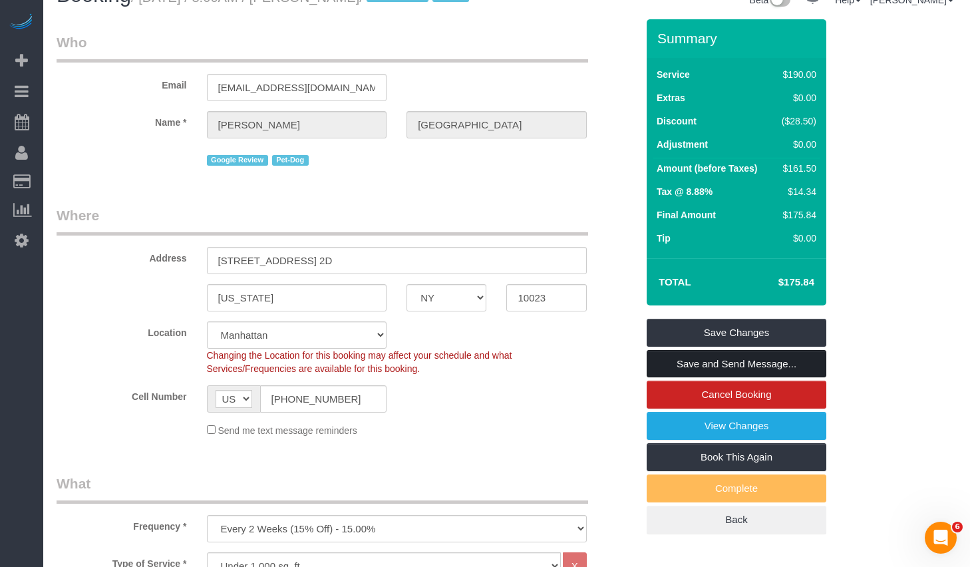
click at [704, 378] on link "Save and Send Message..." at bounding box center [736, 364] width 180 height 28
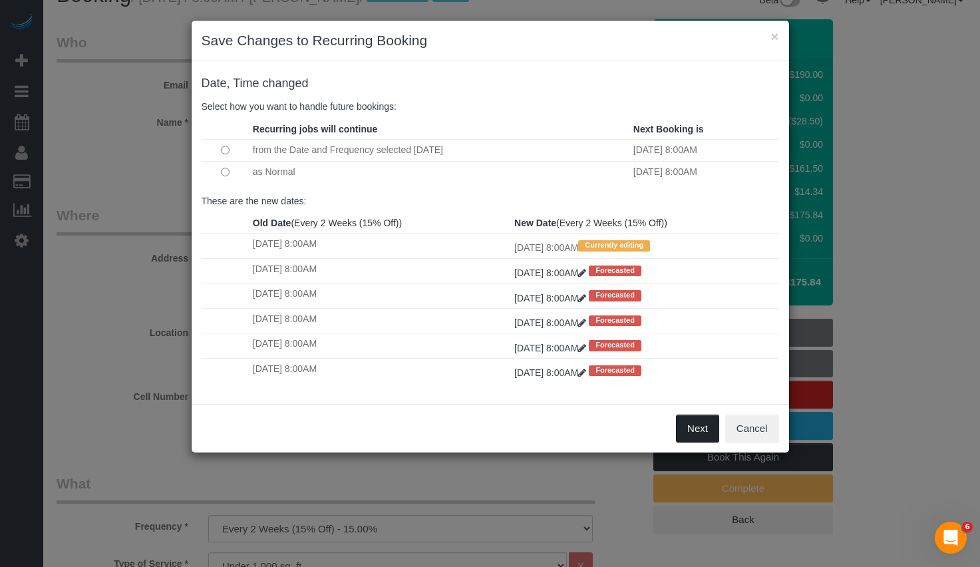
click at [690, 426] on button "Next" at bounding box center [697, 428] width 43 height 28
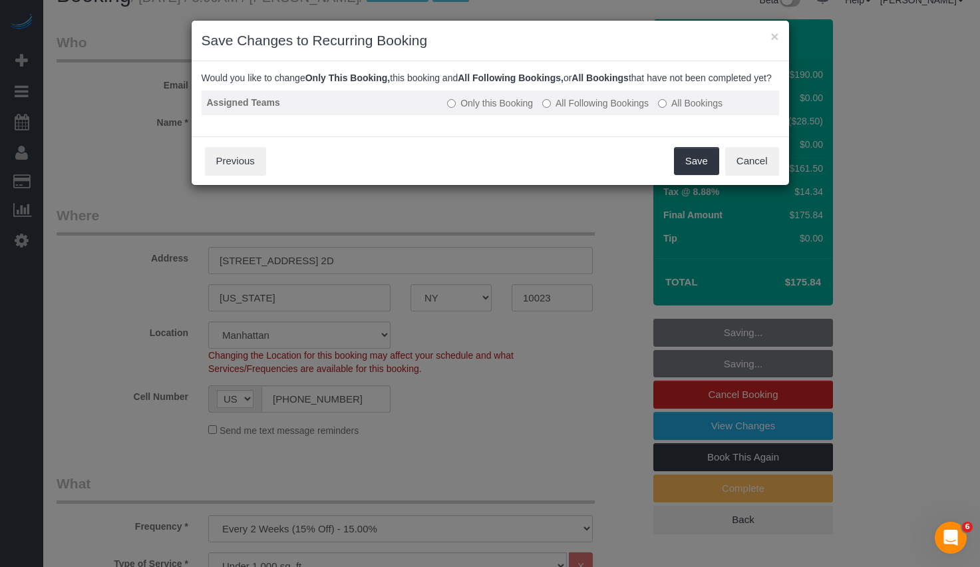
click at [583, 110] on label "All Following Bookings" at bounding box center [595, 102] width 106 height 13
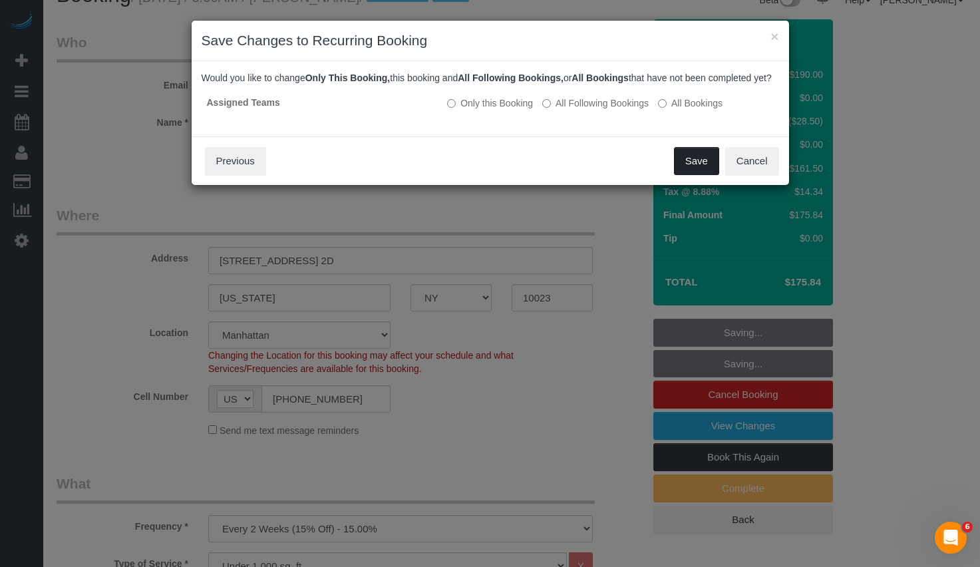
click at [700, 174] on button "Save" at bounding box center [696, 161] width 45 height 28
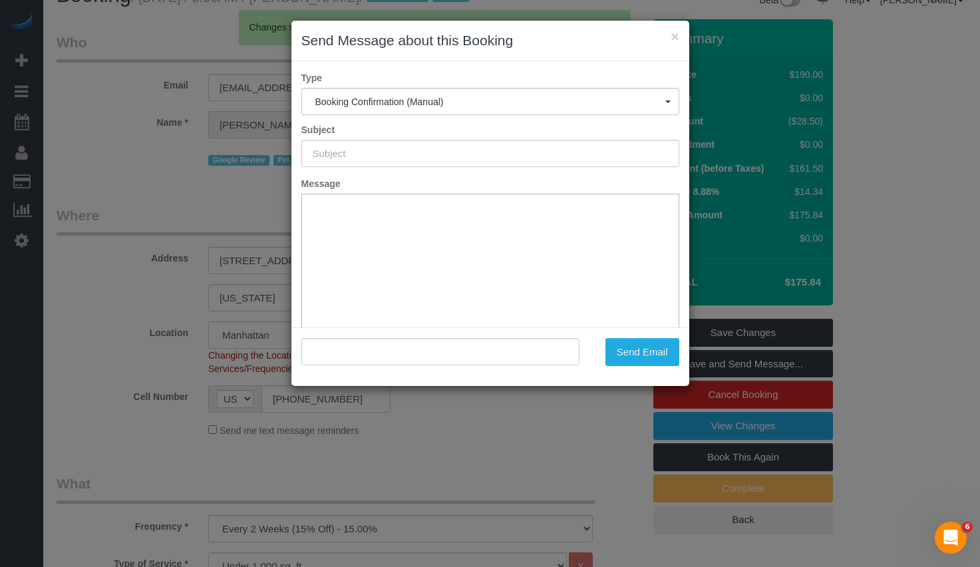
type input "Cleaning Confirmed for [DATE] 8:00am"
type input ""[PERSON_NAME]" <[EMAIL_ADDRESS][DOMAIN_NAME]>"
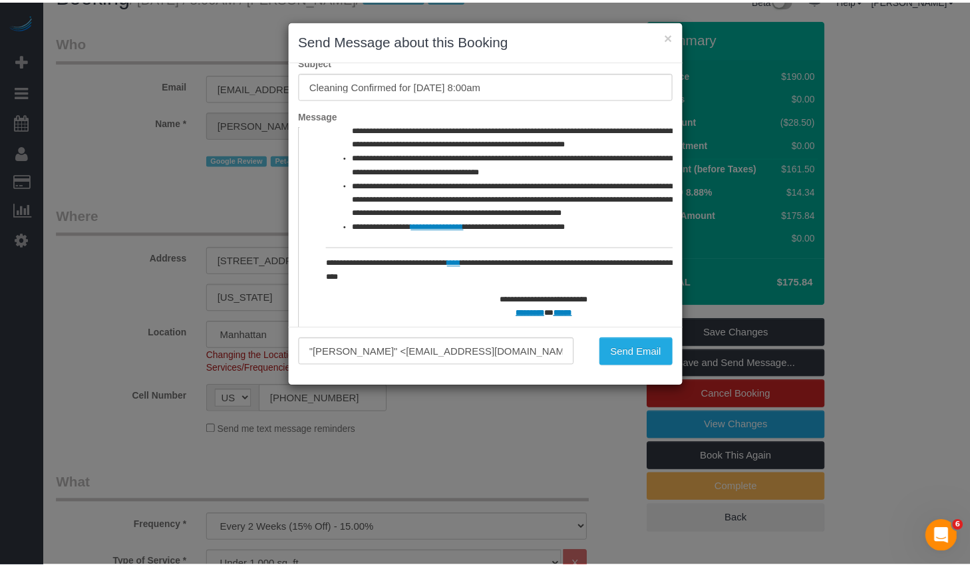
scroll to position [98, 0]
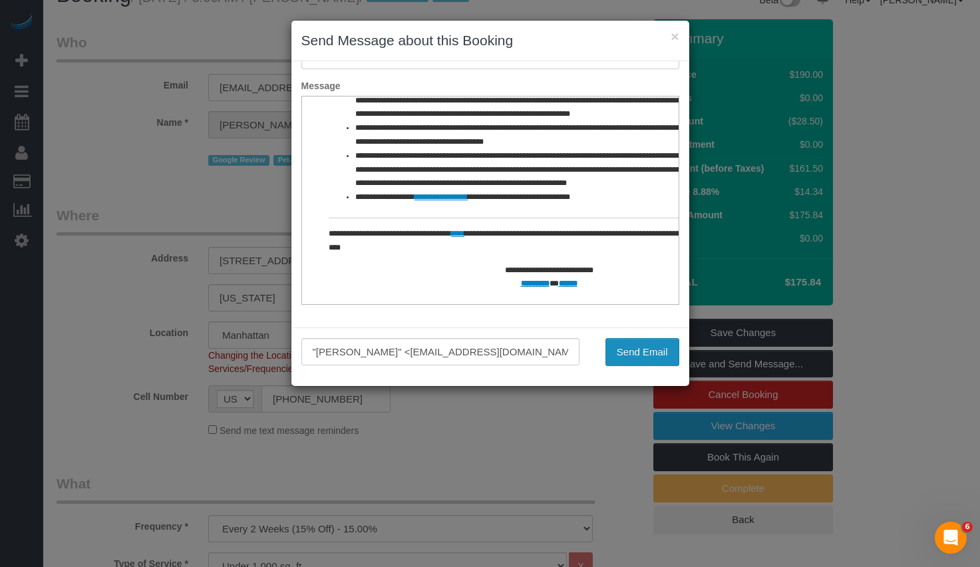
click at [622, 343] on button "Send Email" at bounding box center [642, 352] width 74 height 28
